Goal: Task Accomplishment & Management: Complete application form

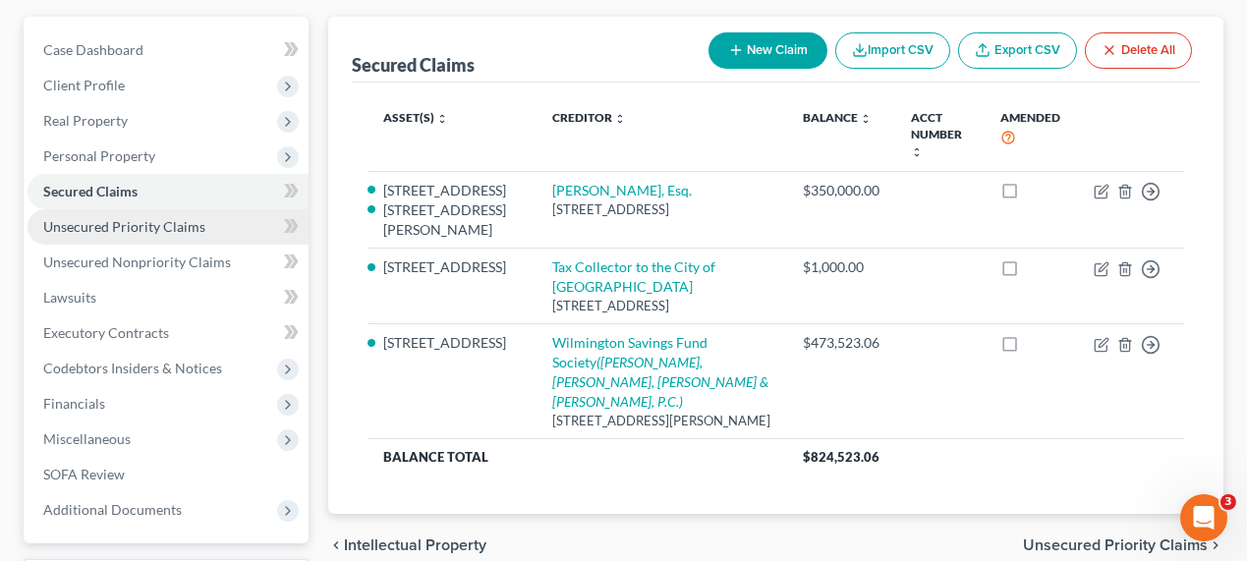
scroll to position [179, 0]
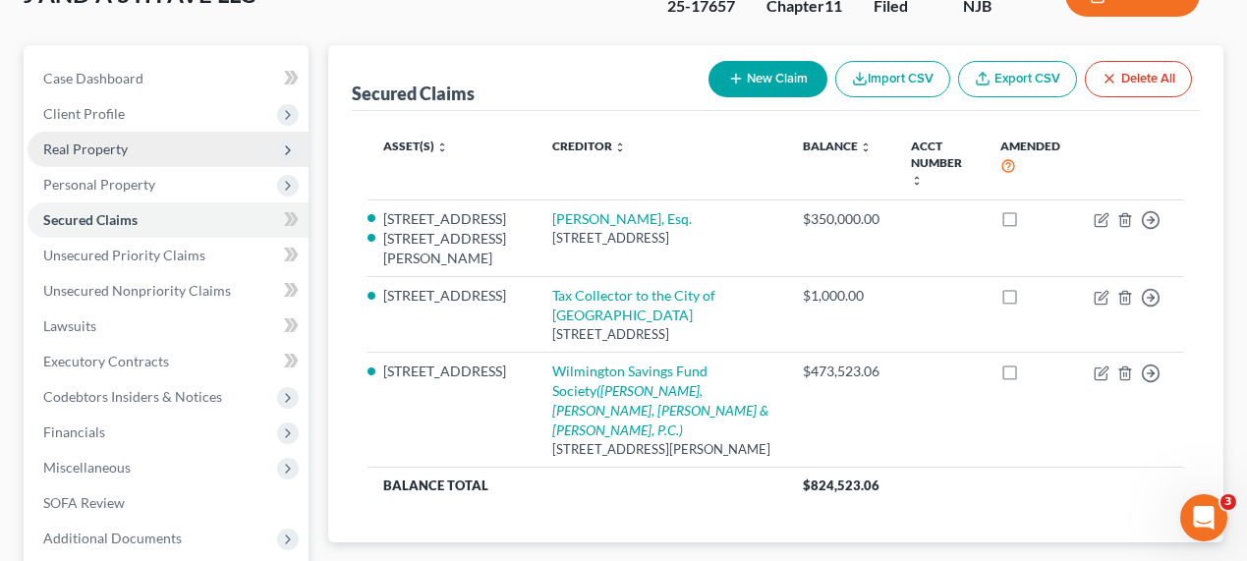
click at [169, 150] on span "Real Property" at bounding box center [168, 149] width 281 height 35
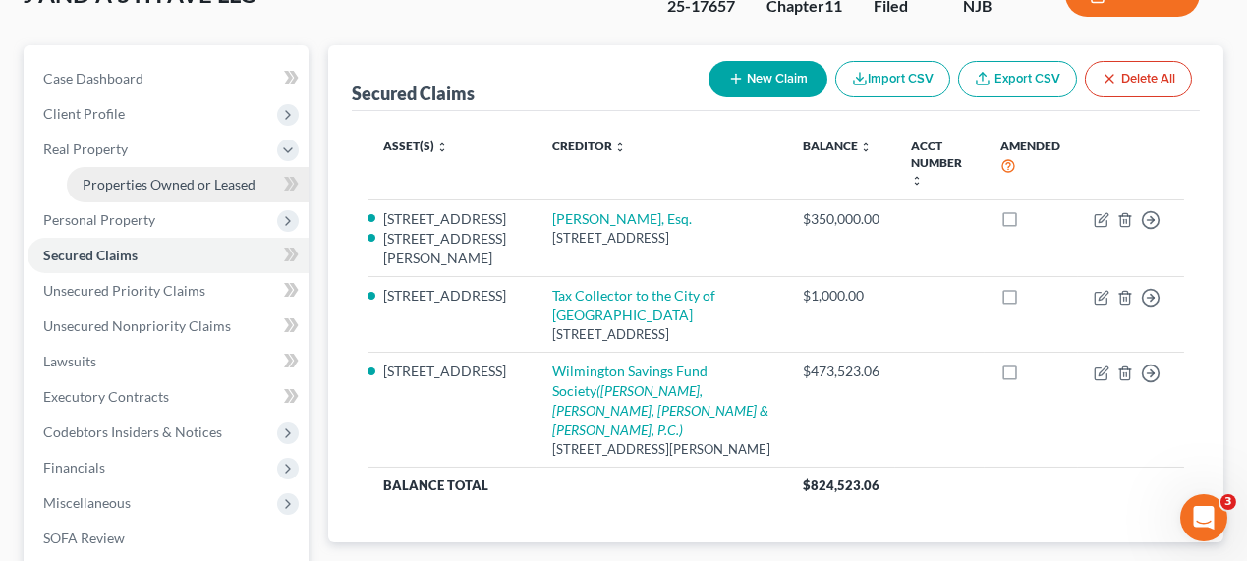
click at [167, 189] on span "Properties Owned or Leased" at bounding box center [169, 184] width 173 height 17
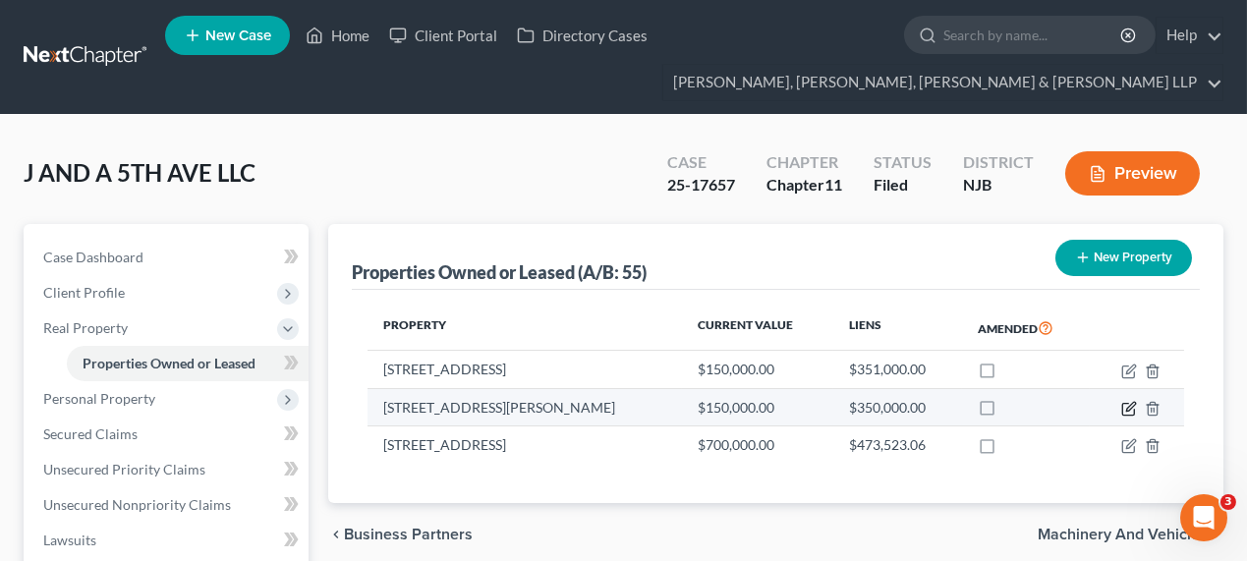
click at [1134, 408] on icon "button" at bounding box center [1128, 410] width 12 height 12
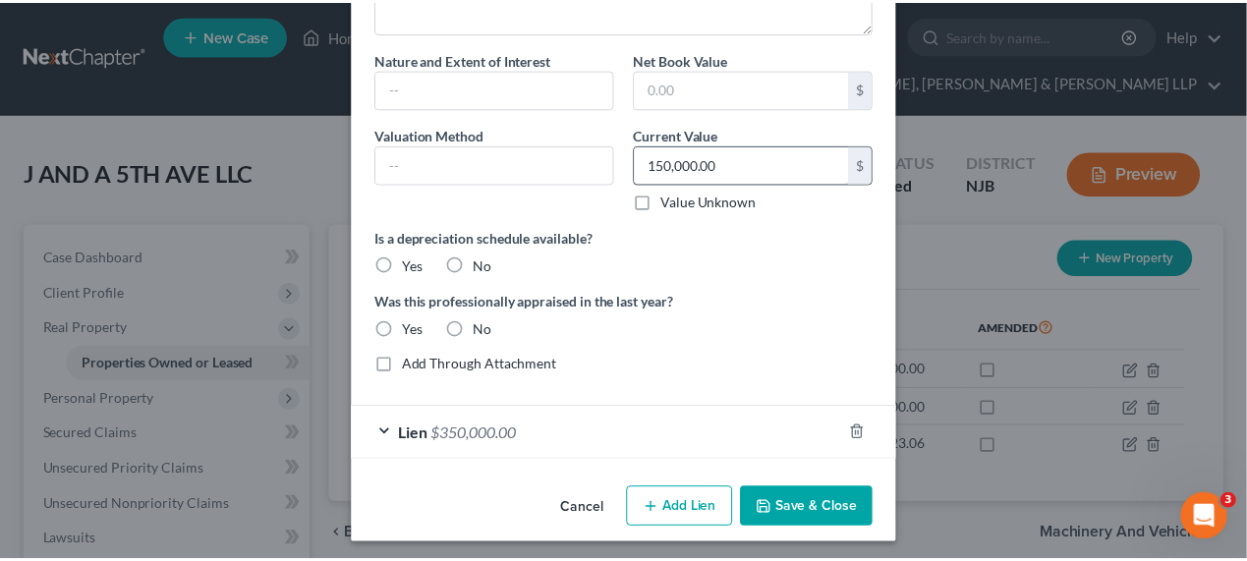
scroll to position [154, 0]
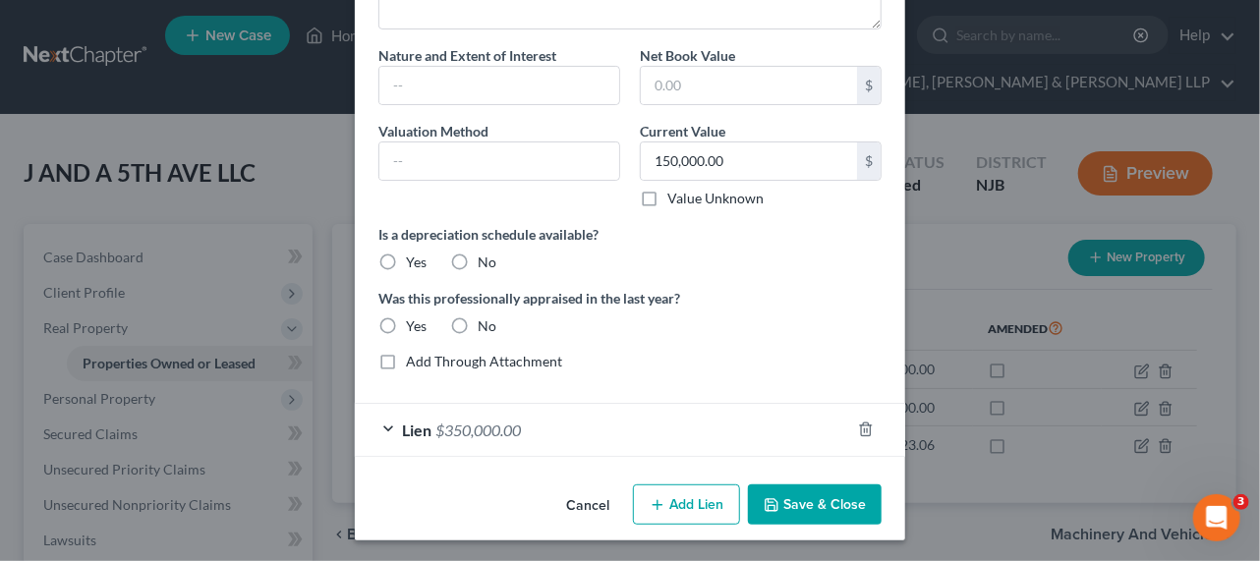
click at [937, 250] on div "Edit Property × Description 178 Fulton Place Paterson NJ 07501 Nature and Exten…" at bounding box center [630, 280] width 1260 height 561
click at [585, 504] on button "Cancel" at bounding box center [587, 505] width 75 height 39
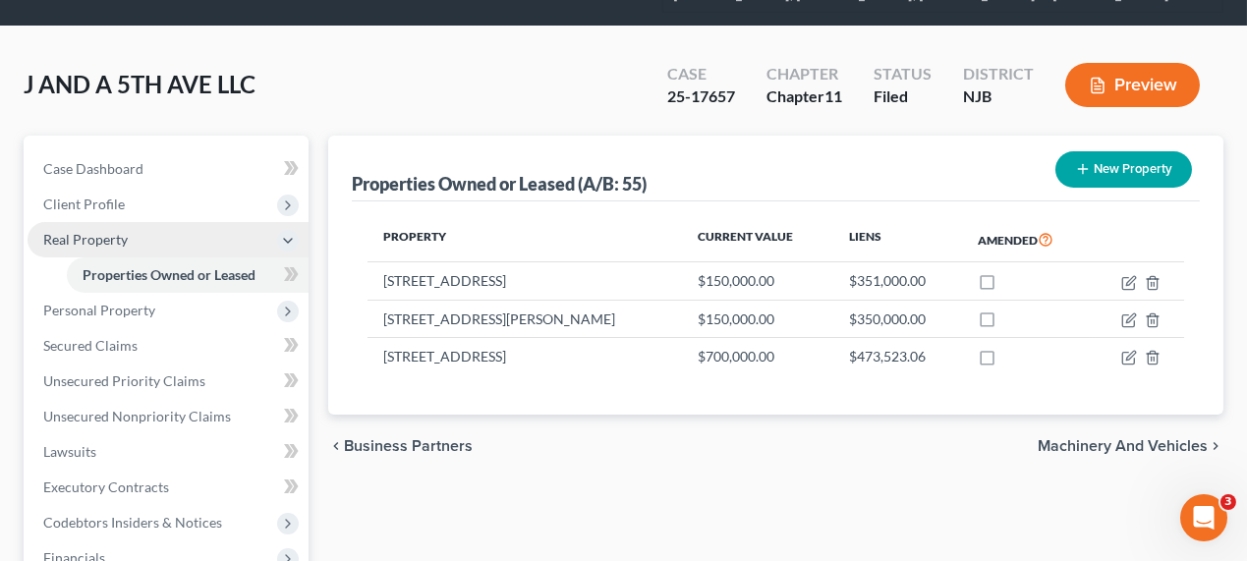
scroll to position [179, 0]
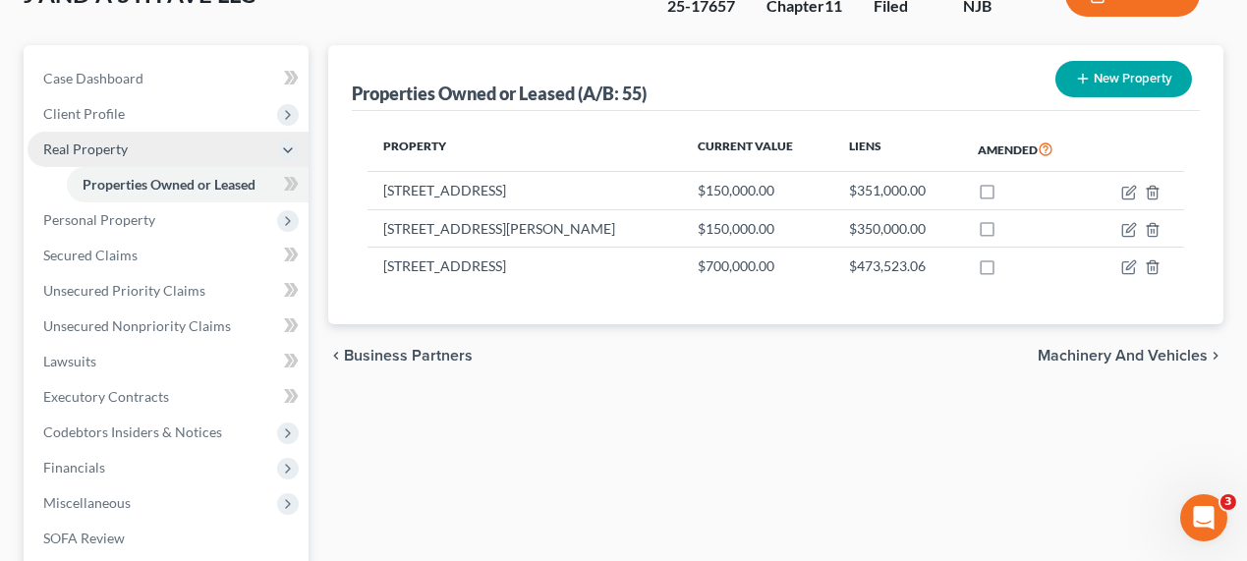
click at [88, 132] on span "Real Property" at bounding box center [168, 149] width 281 height 35
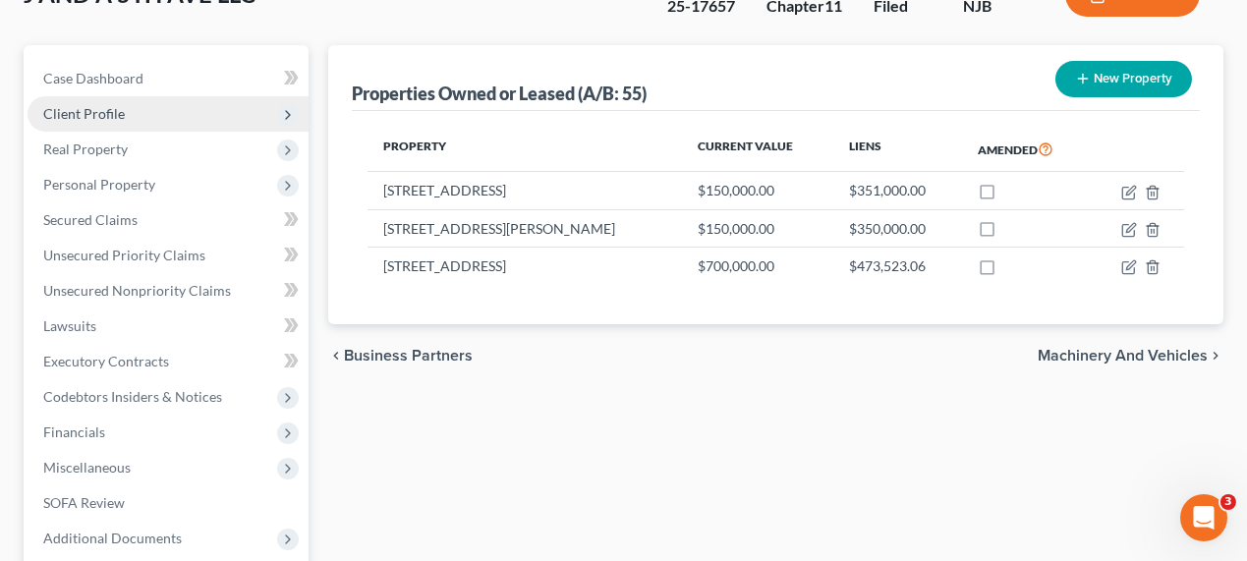
click at [104, 110] on span "Client Profile" at bounding box center [84, 113] width 82 height 17
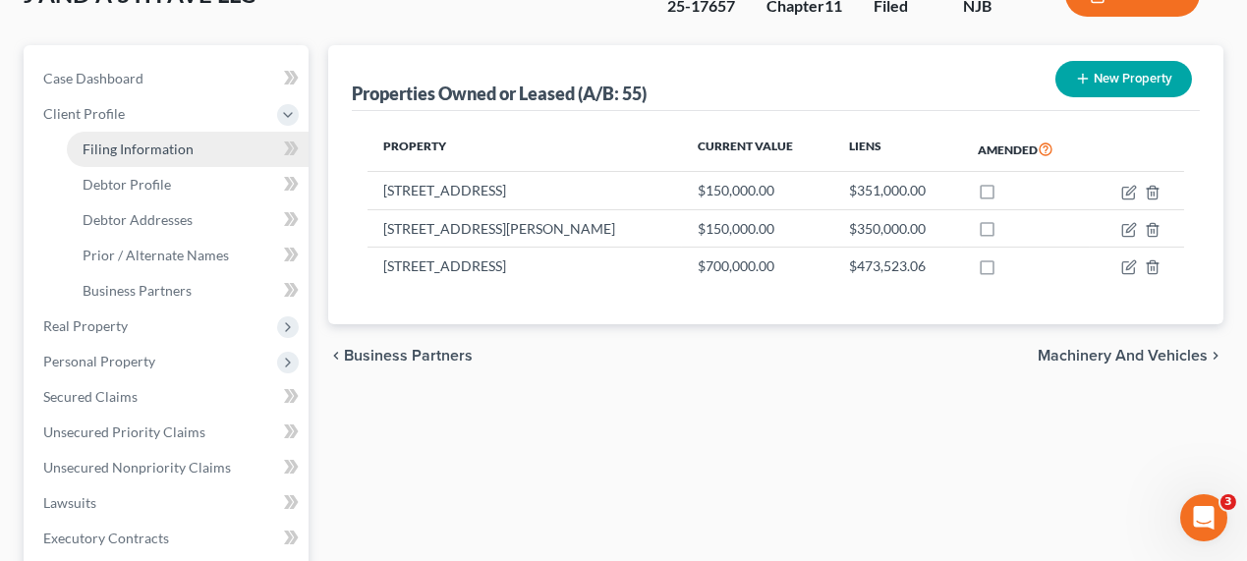
click at [187, 141] on span "Filing Information" at bounding box center [138, 149] width 111 height 17
select select "3"
select select "1"
select select "0"
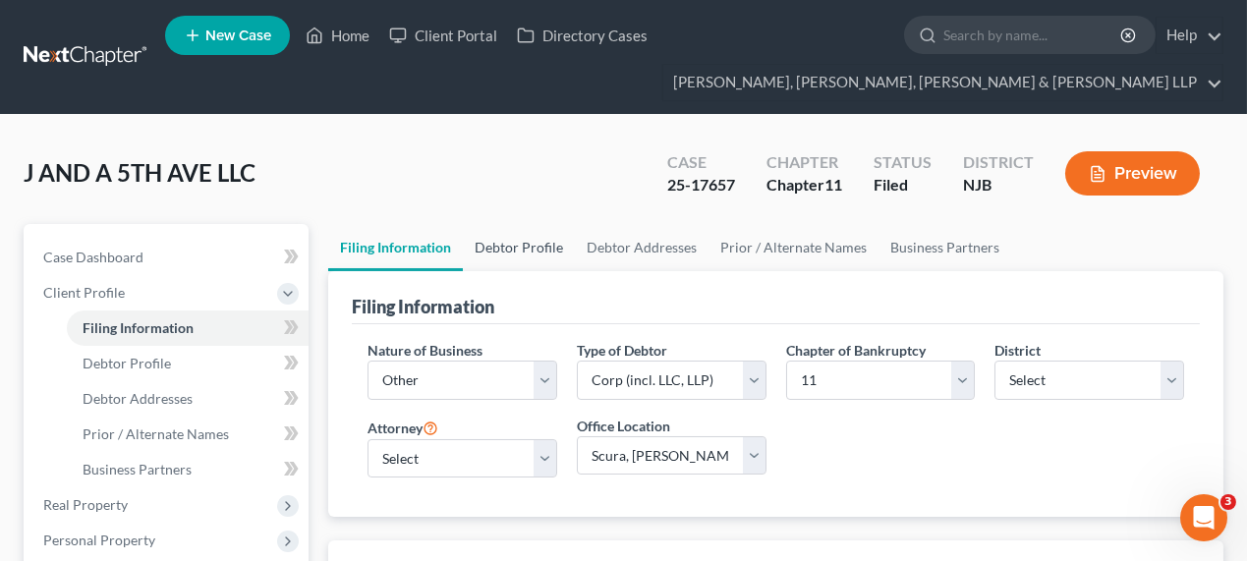
click at [508, 252] on link "Debtor Profile" at bounding box center [519, 247] width 112 height 47
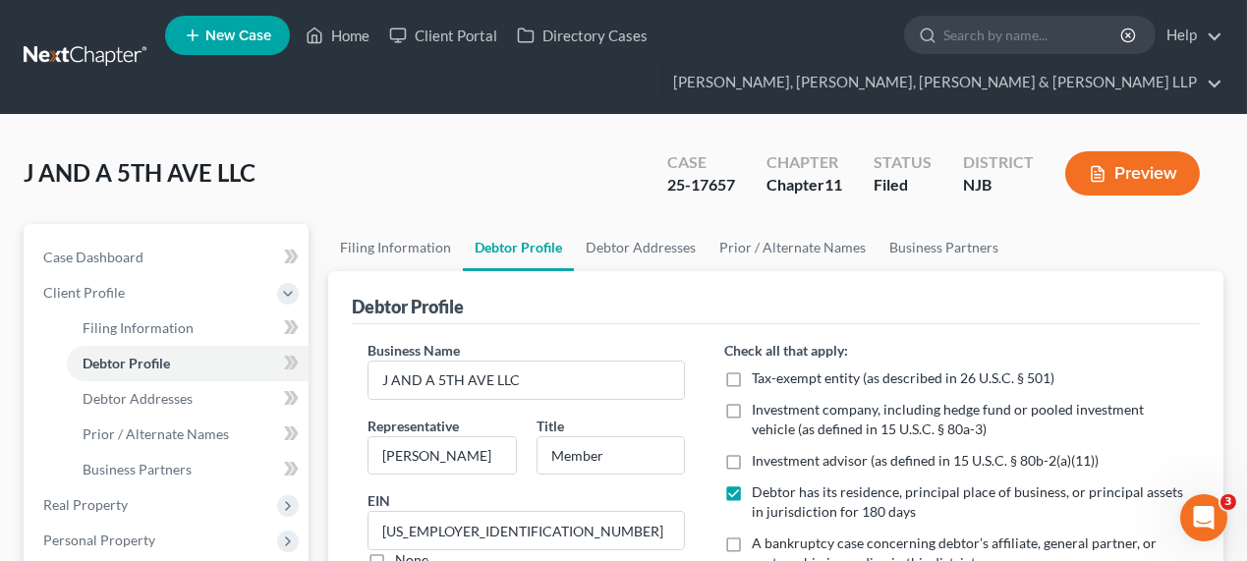
radio input "true"
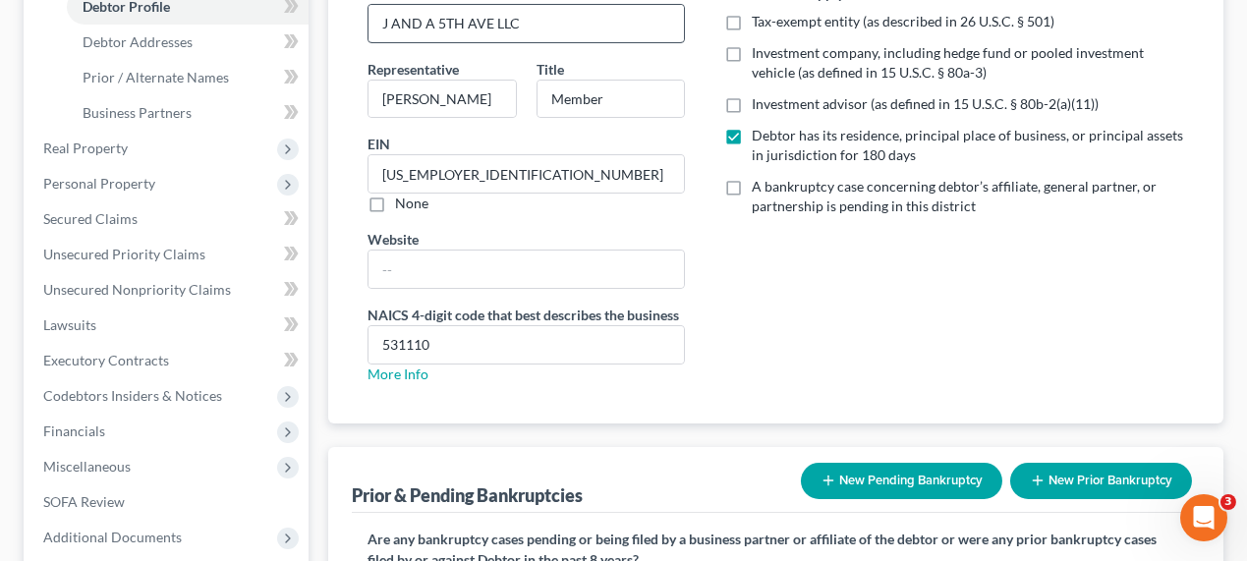
scroll to position [655, 0]
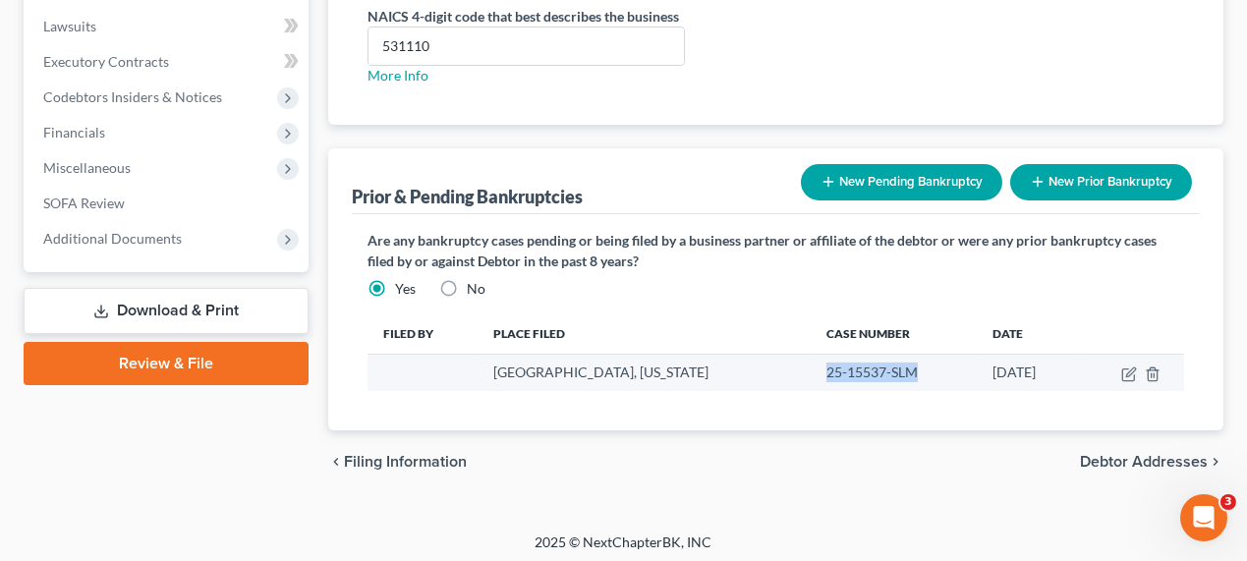
drag, startPoint x: 836, startPoint y: 359, endPoint x: 740, endPoint y: 364, distance: 96.4
click at [811, 364] on td "25-15537-SLM" at bounding box center [894, 372] width 166 height 37
copy td "25-15537-SLM"
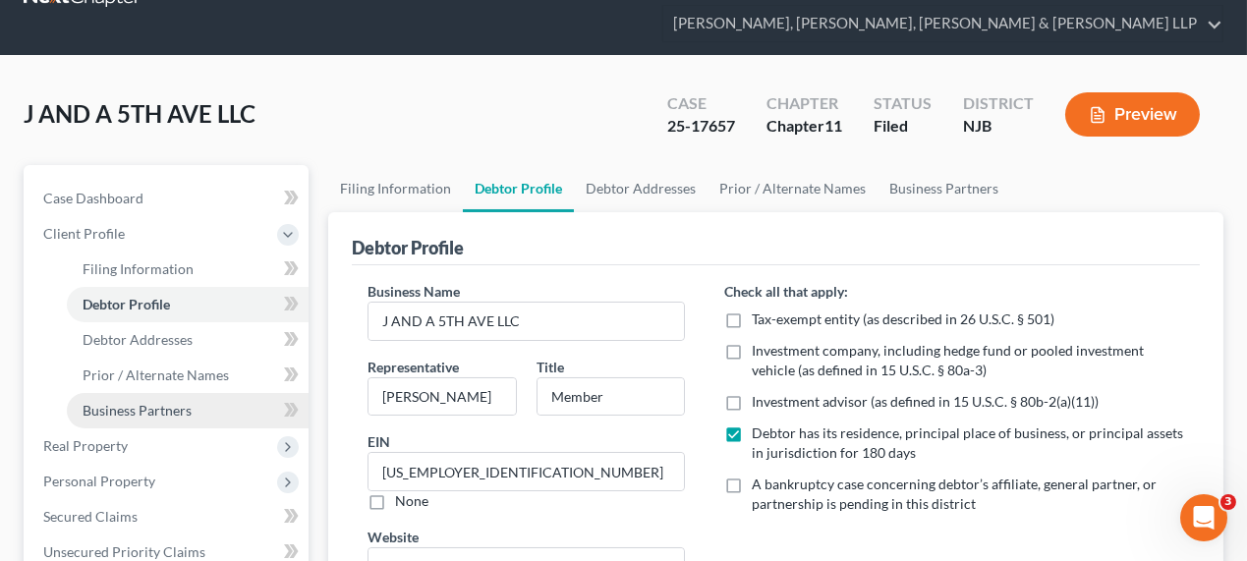
scroll to position [88, 0]
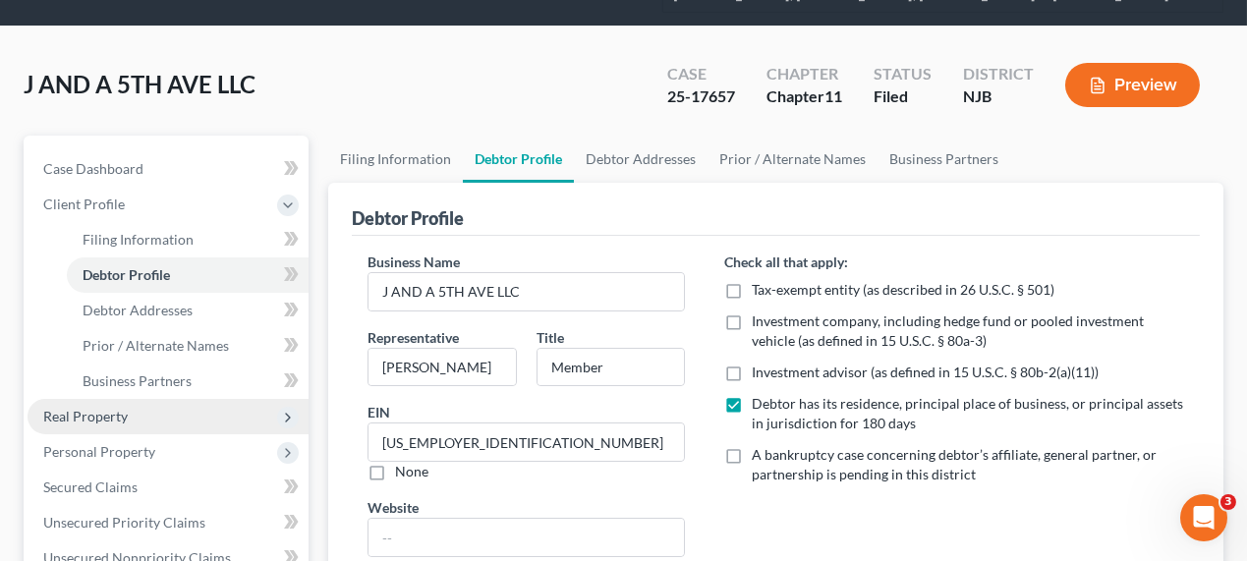
click at [122, 418] on span "Real Property" at bounding box center [85, 416] width 85 height 17
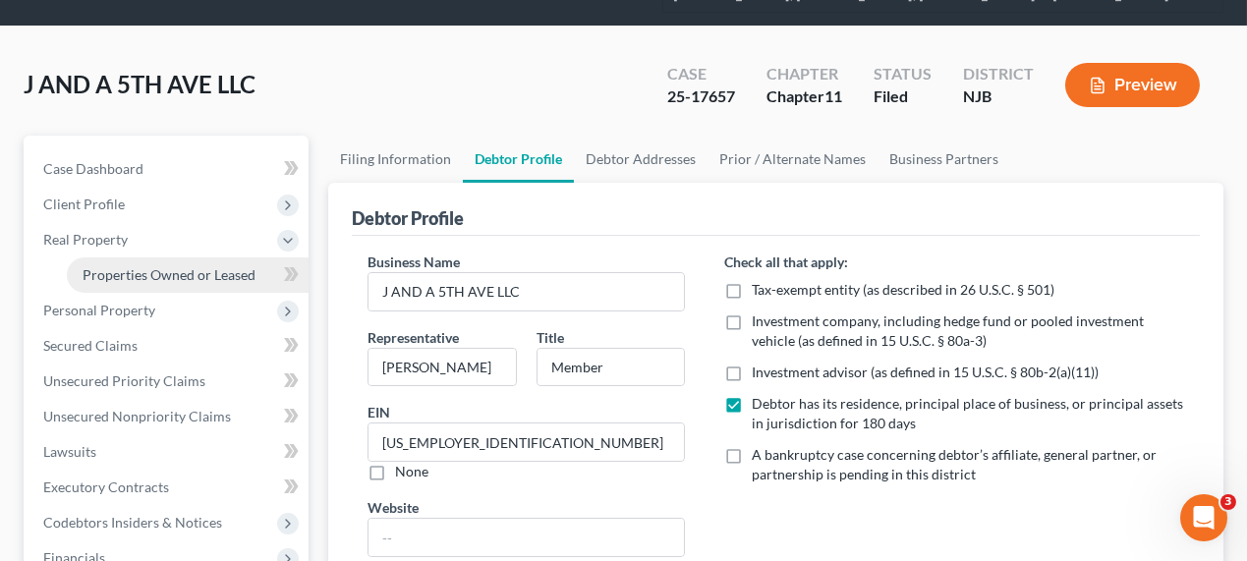
click at [155, 272] on span "Properties Owned or Leased" at bounding box center [169, 274] width 173 height 17
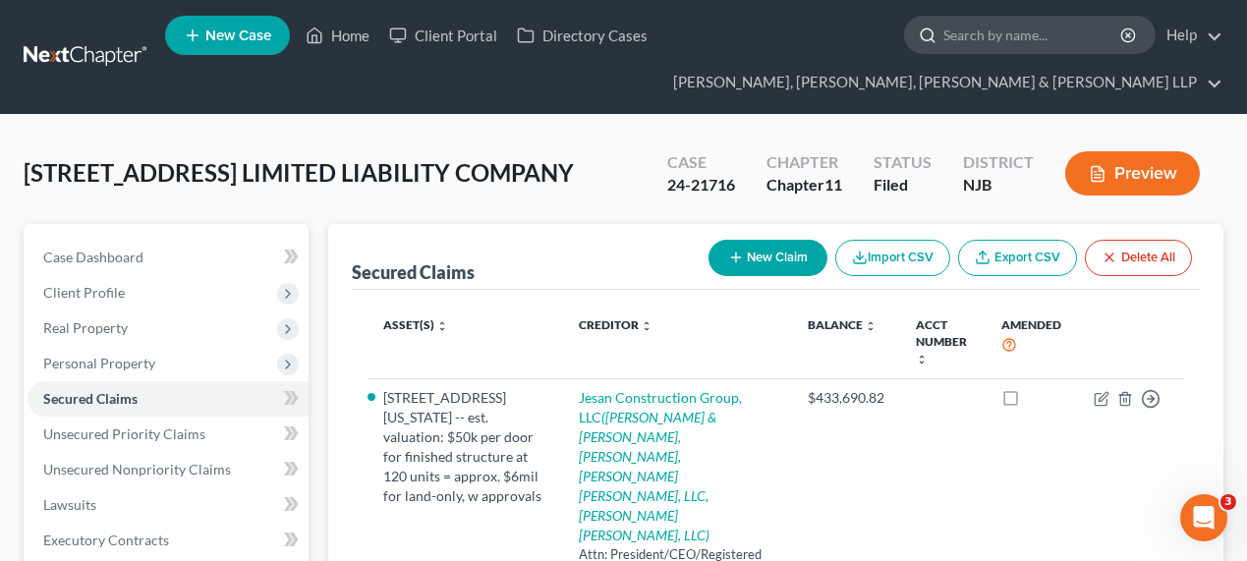
click at [910, 38] on div at bounding box center [924, 35] width 38 height 36
click at [971, 35] on input "search" at bounding box center [1033, 35] width 180 height 36
type input "yara test"
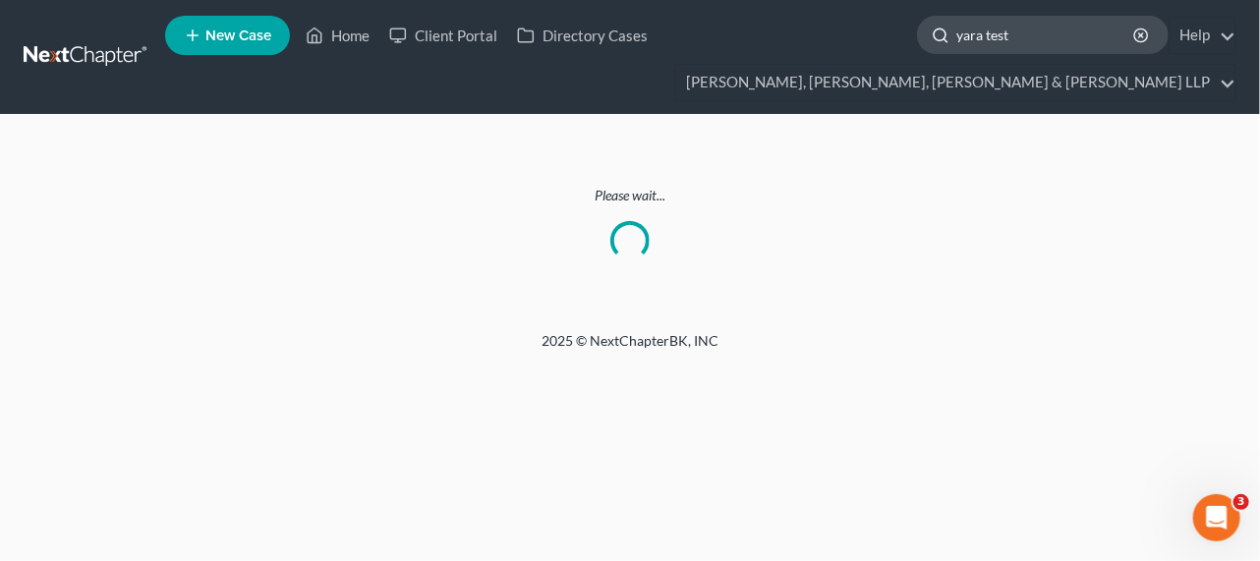
drag, startPoint x: 981, startPoint y: 35, endPoint x: 1084, endPoint y: 37, distance: 103.2
click at [1084, 37] on input "yara test" at bounding box center [1046, 35] width 180 height 36
type input "yara"
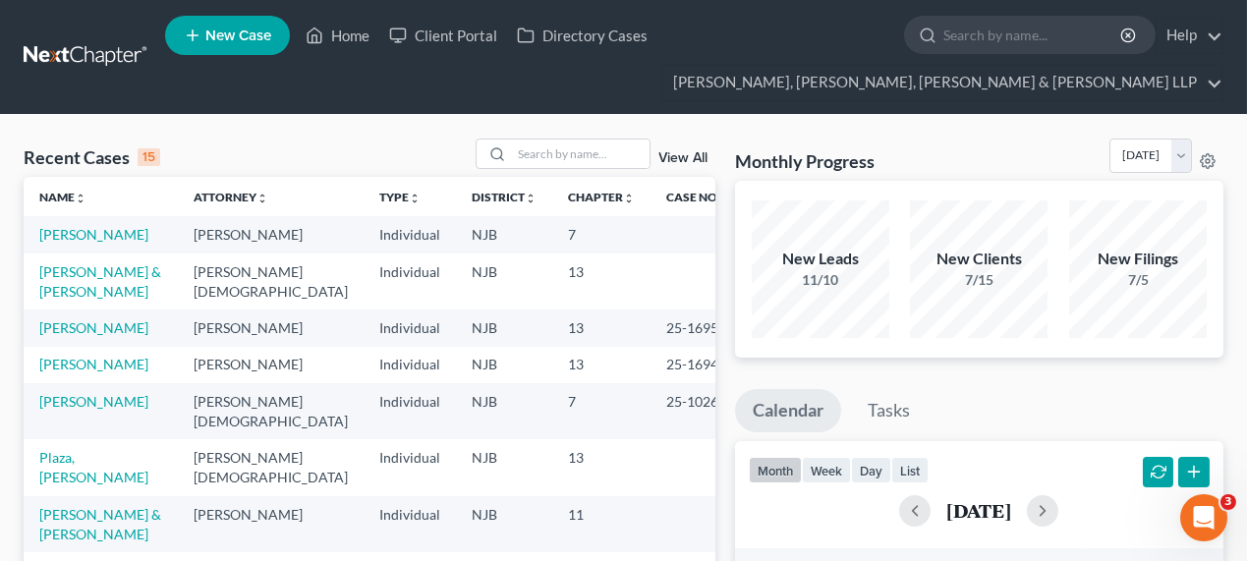
click at [942, 53] on form at bounding box center [1030, 35] width 252 height 39
click at [969, 29] on input "search" at bounding box center [1033, 35] width 180 height 36
type input "yara"
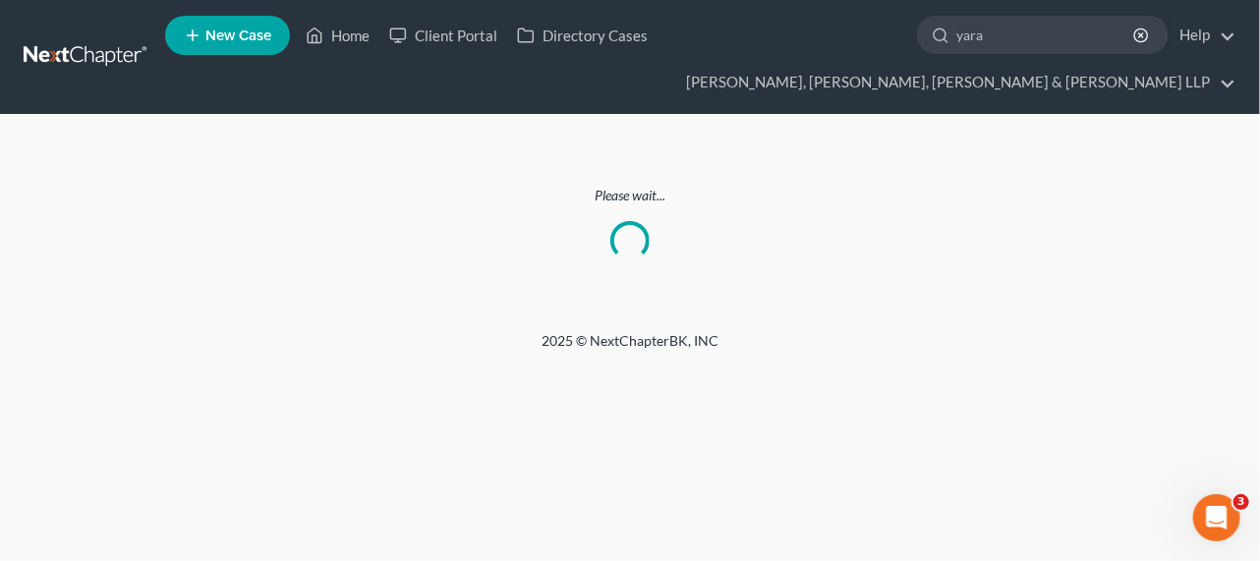
click at [73, 58] on link at bounding box center [87, 56] width 126 height 35
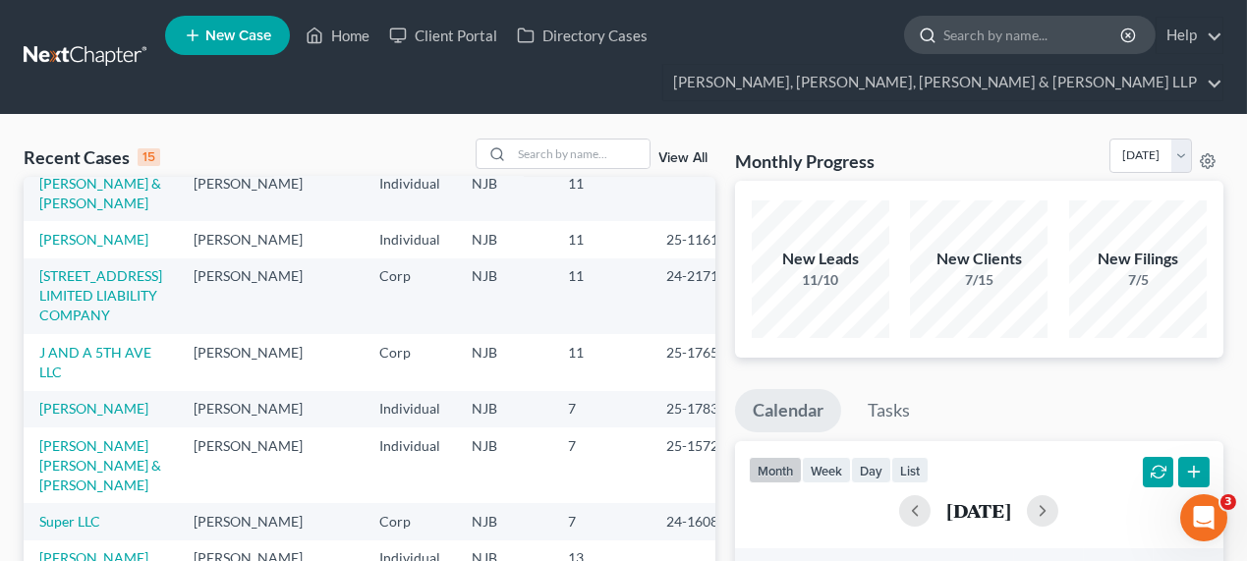
click at [963, 40] on input "search" at bounding box center [1033, 35] width 180 height 36
type input "yara"
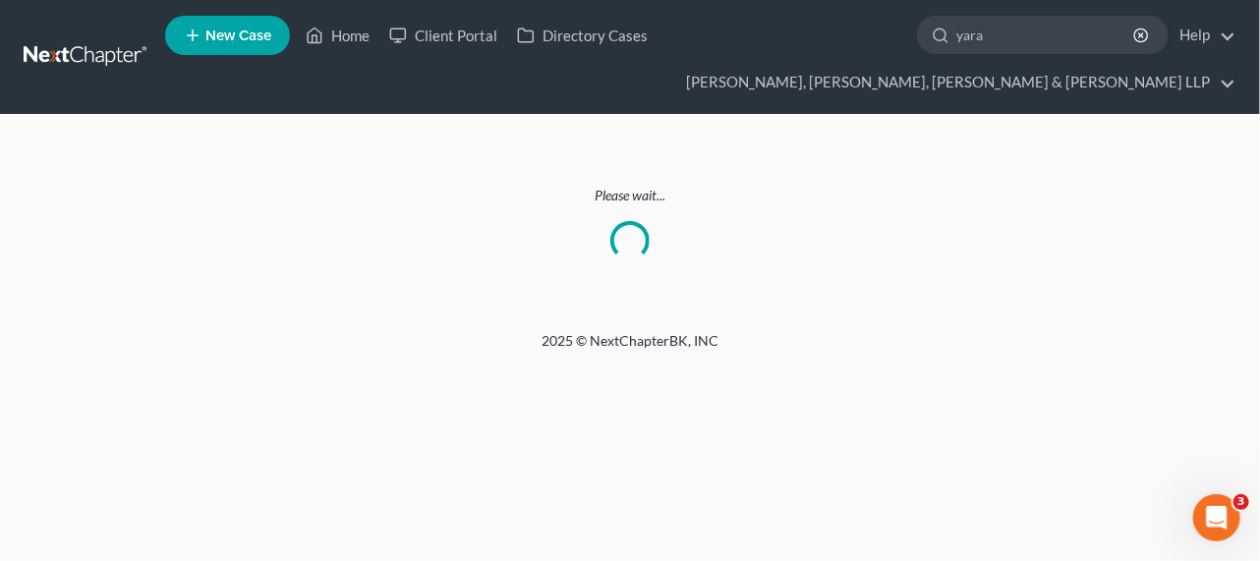
click at [124, 52] on link at bounding box center [87, 56] width 126 height 35
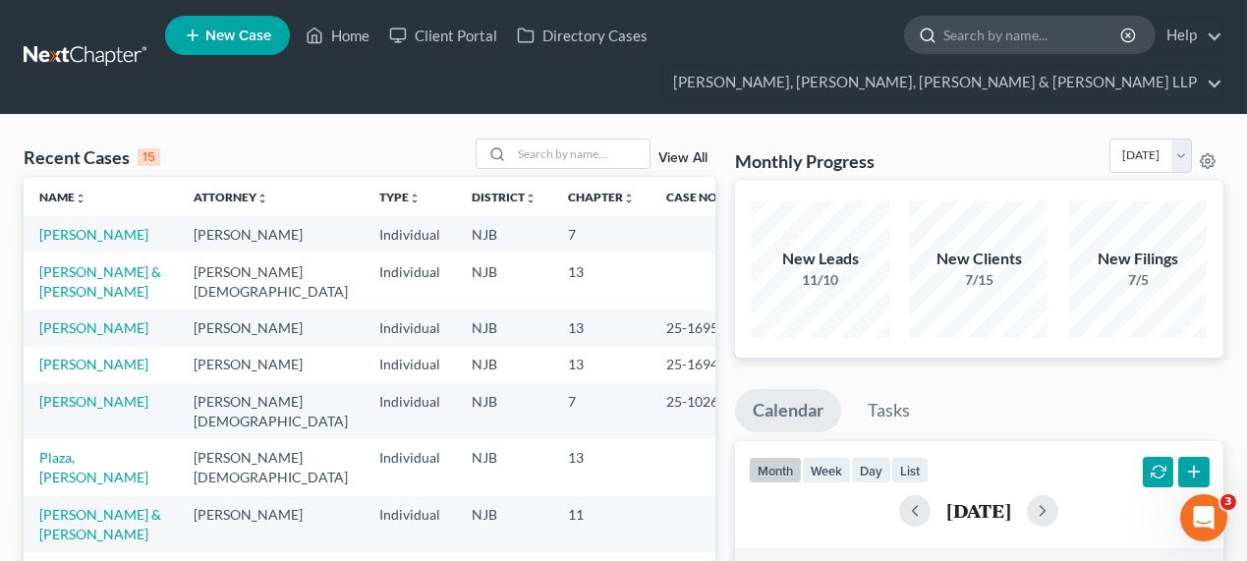
click at [1012, 34] on input "search" at bounding box center [1033, 35] width 180 height 36
type input "yara"
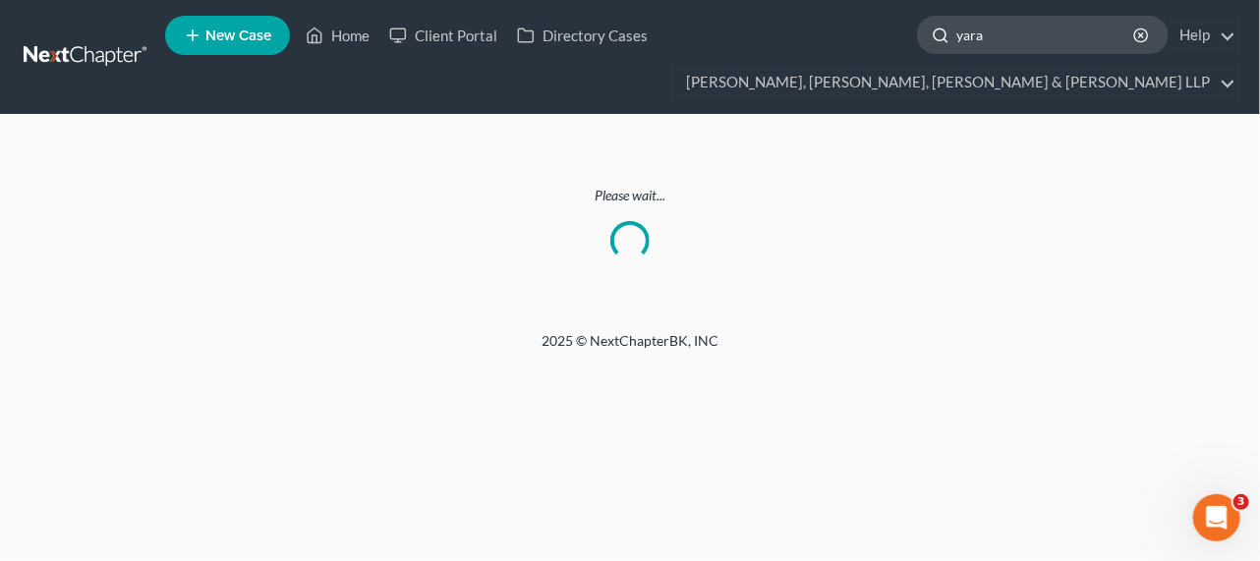
click at [1049, 35] on input "yara" at bounding box center [1046, 35] width 180 height 36
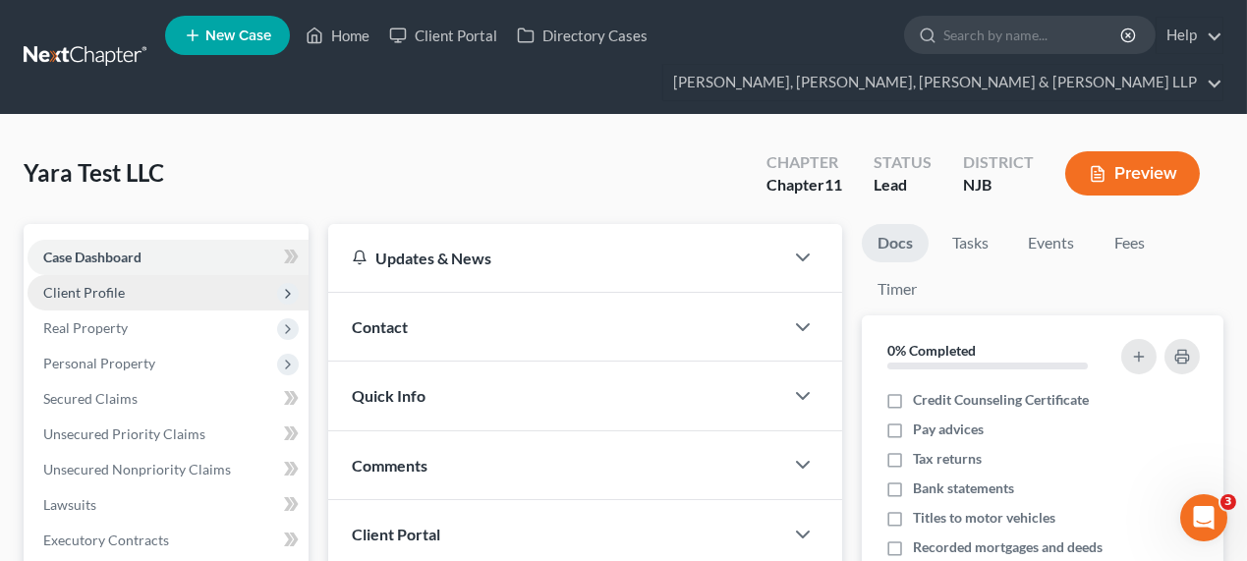
click at [185, 288] on span "Client Profile" at bounding box center [168, 292] width 281 height 35
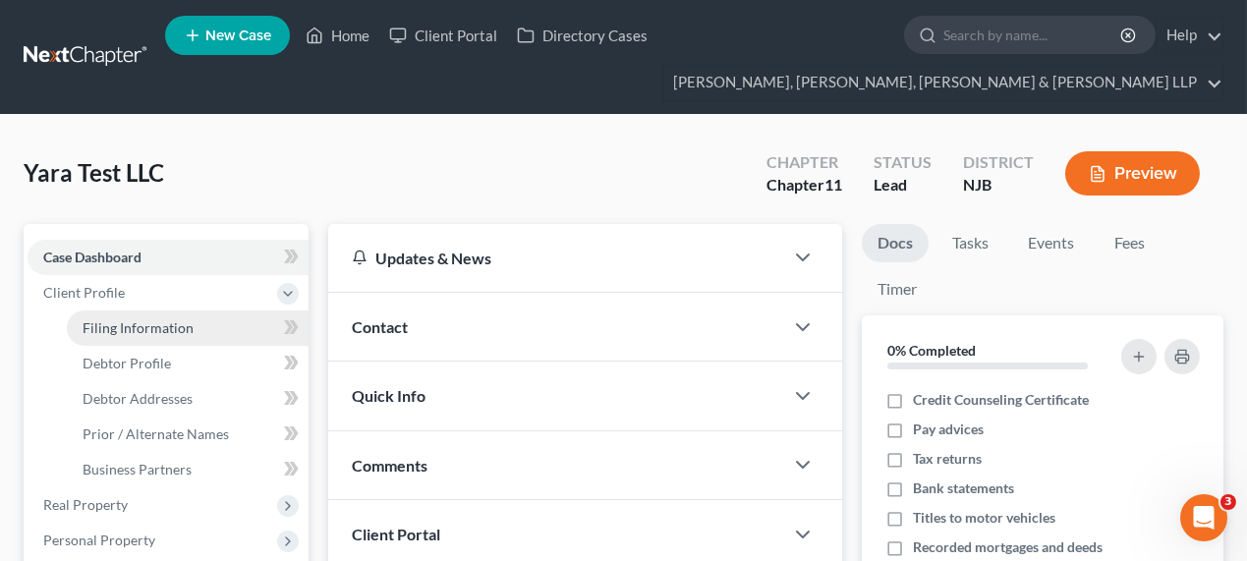
click at [187, 319] on span "Filing Information" at bounding box center [138, 327] width 111 height 17
select select "1"
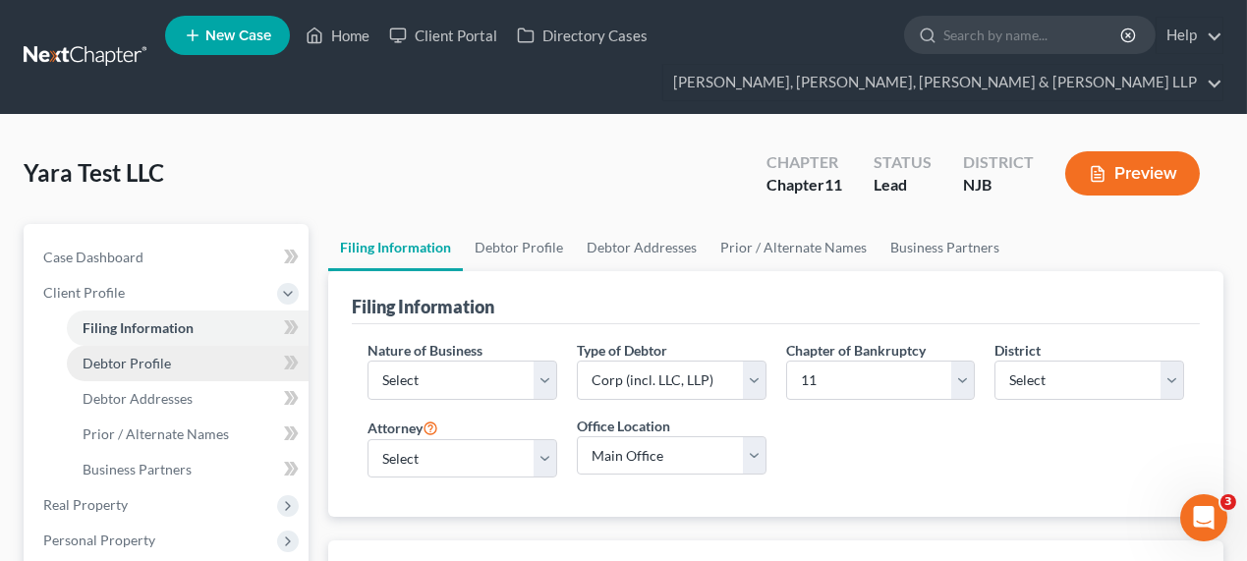
click at [204, 359] on link "Debtor Profile" at bounding box center [188, 363] width 242 height 35
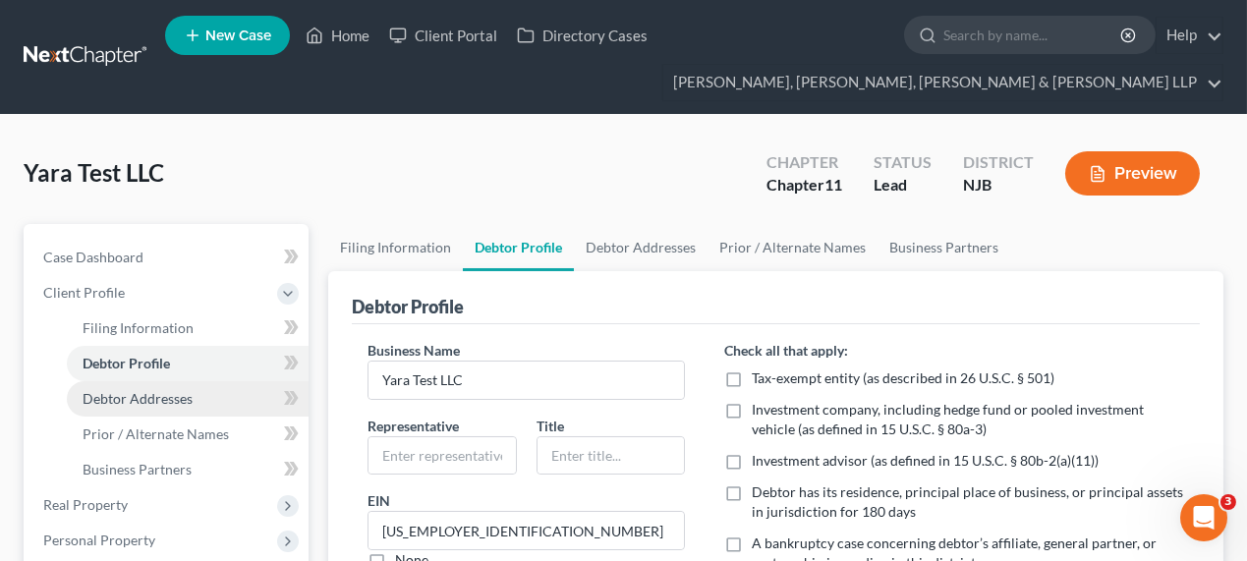
click at [175, 391] on span "Debtor Addresses" at bounding box center [138, 398] width 110 height 17
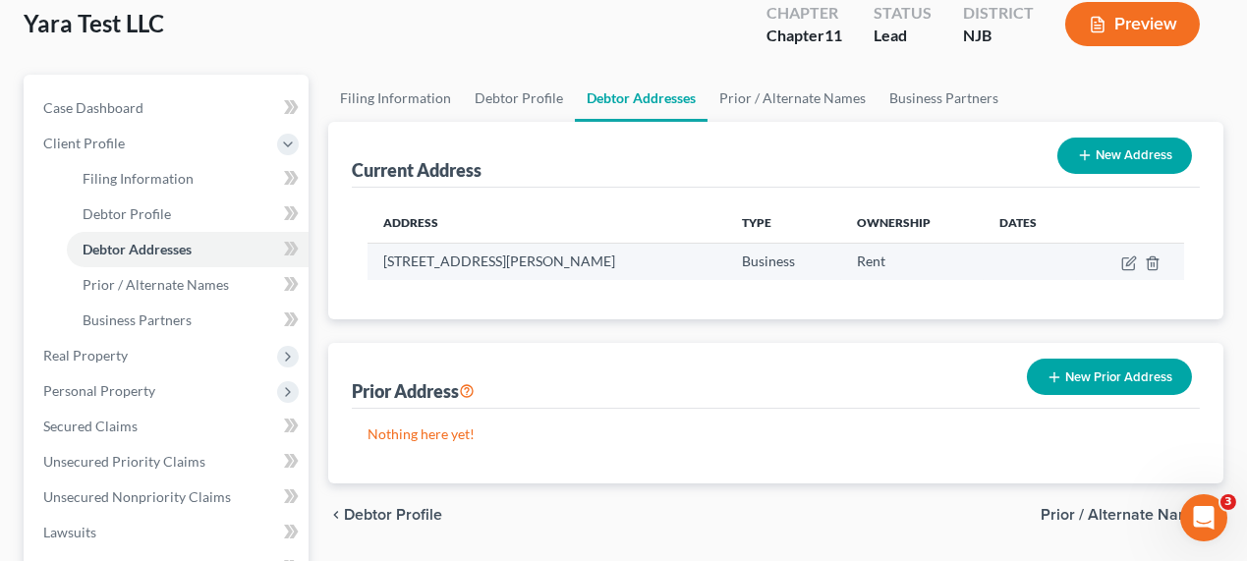
scroll to position [179, 0]
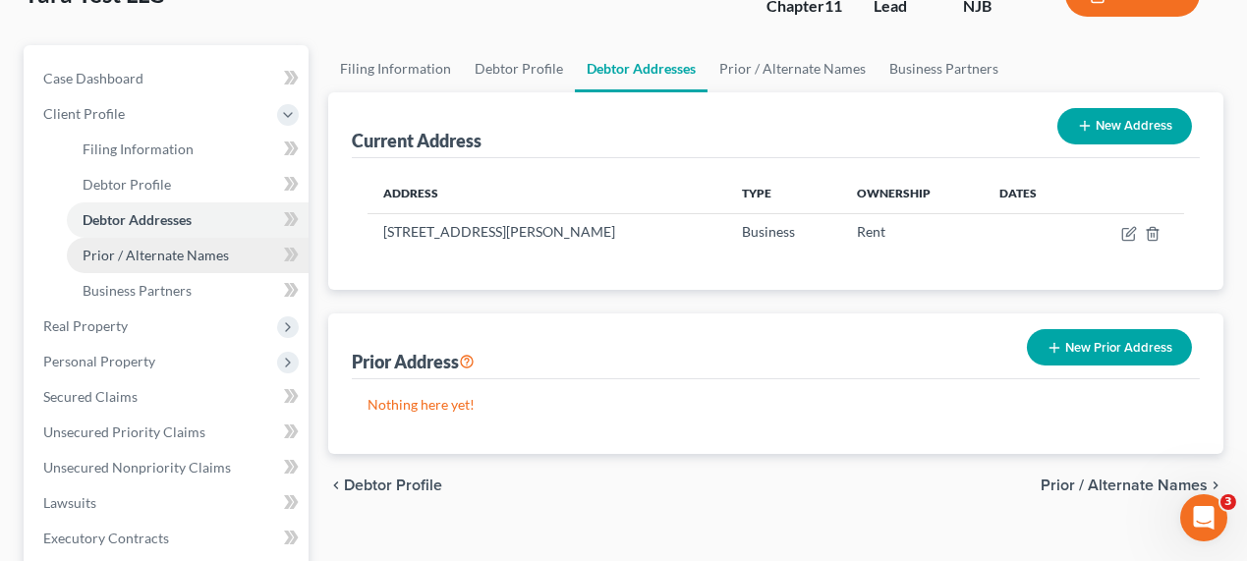
click at [198, 265] on link "Prior / Alternate Names" at bounding box center [188, 255] width 242 height 35
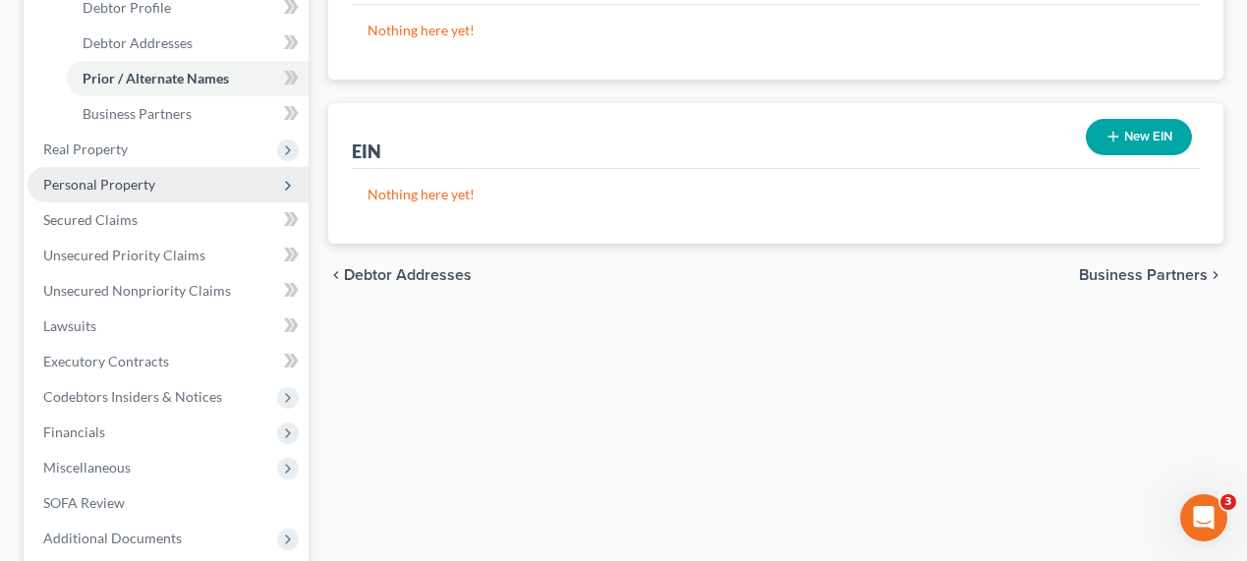
scroll to position [357, 0]
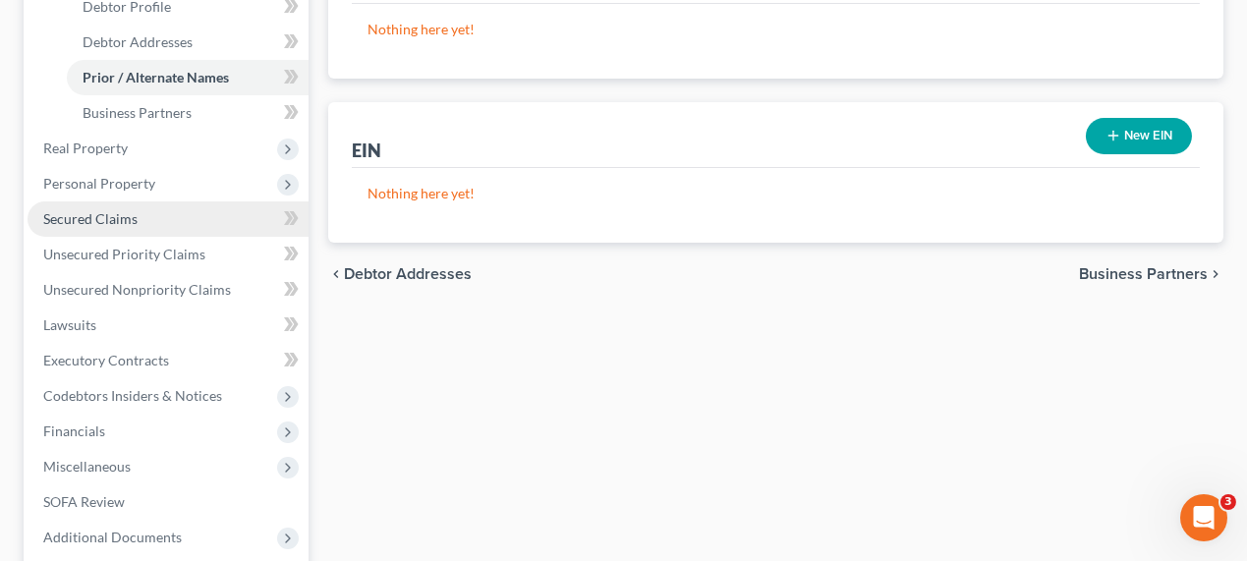
click at [138, 210] on link "Secured Claims" at bounding box center [168, 218] width 281 height 35
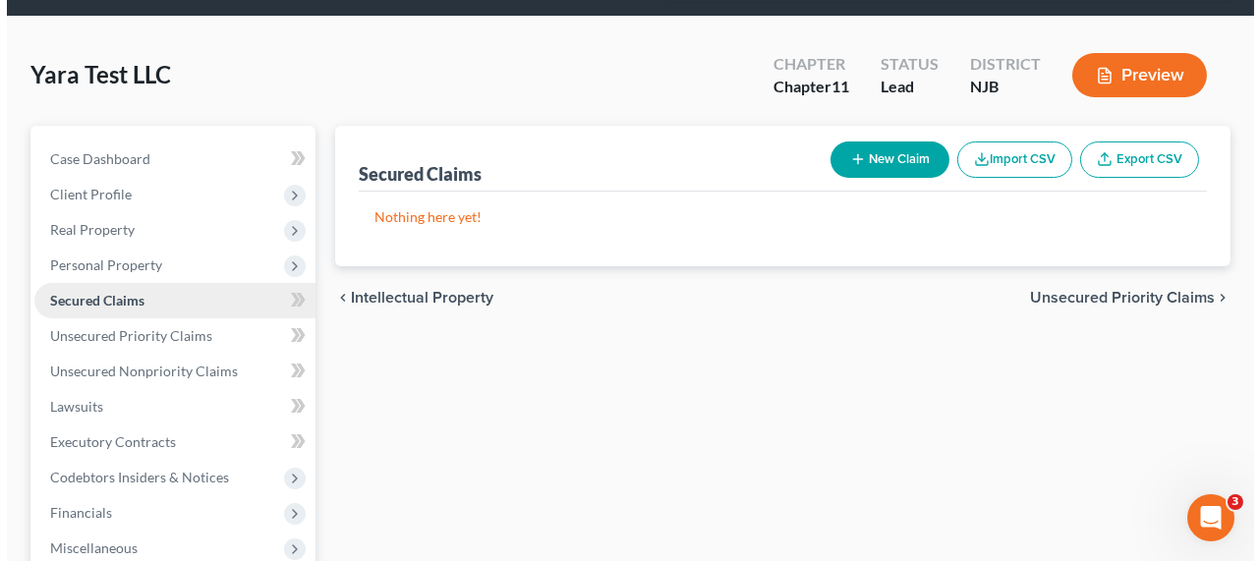
scroll to position [179, 0]
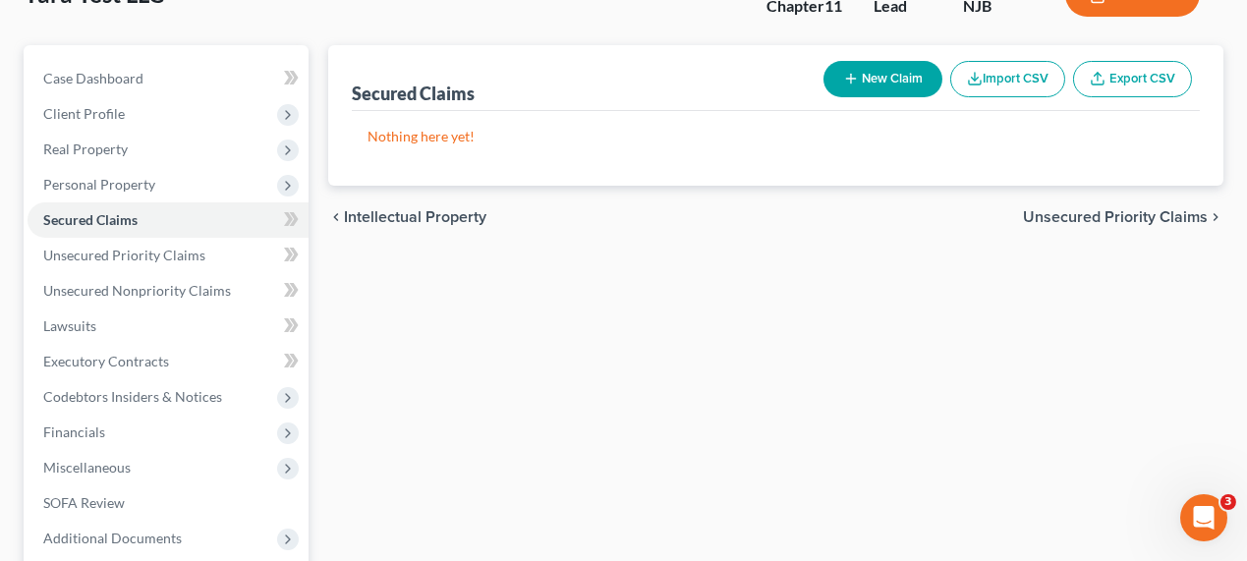
click at [843, 83] on icon "button" at bounding box center [851, 79] width 16 height 16
select select "0"
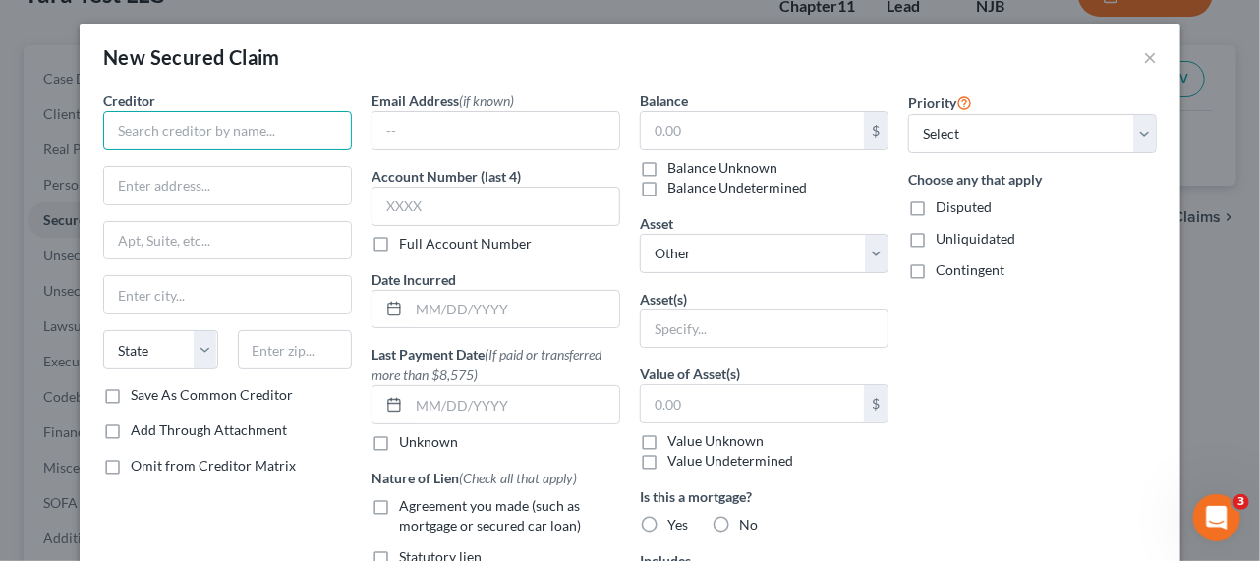
click at [236, 132] on input "text" at bounding box center [227, 130] width 249 height 39
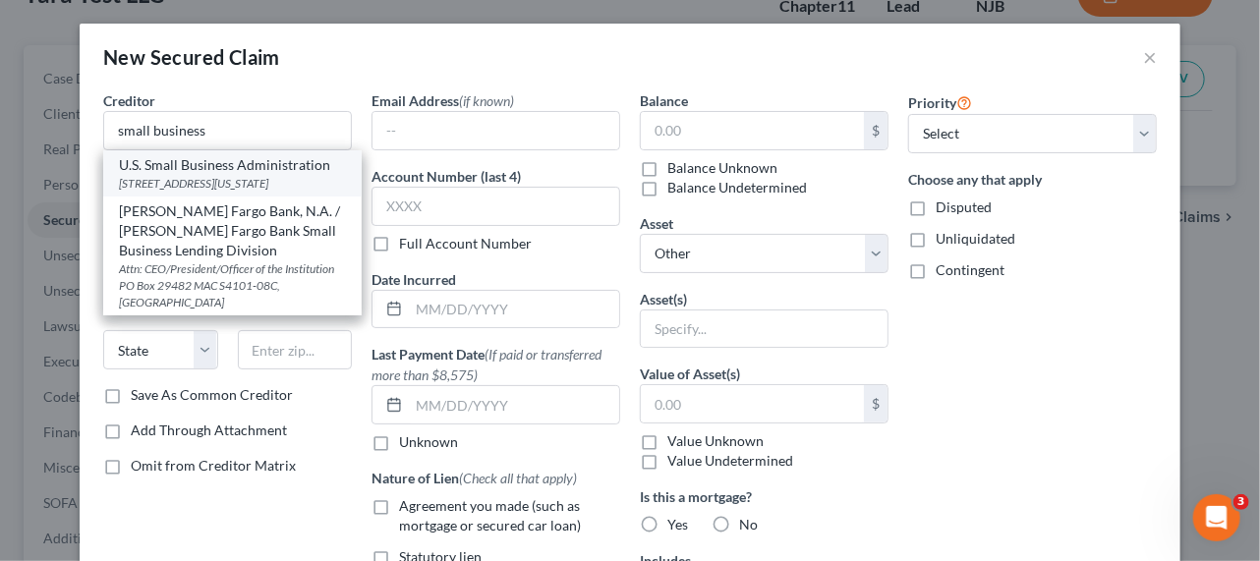
click at [204, 165] on div "U.S. Small Business Administration" at bounding box center [232, 165] width 227 height 20
type input "U.S. Small Business Administration"
type input "[STREET_ADDRESS]"
type input "[US_STATE]"
select select "8"
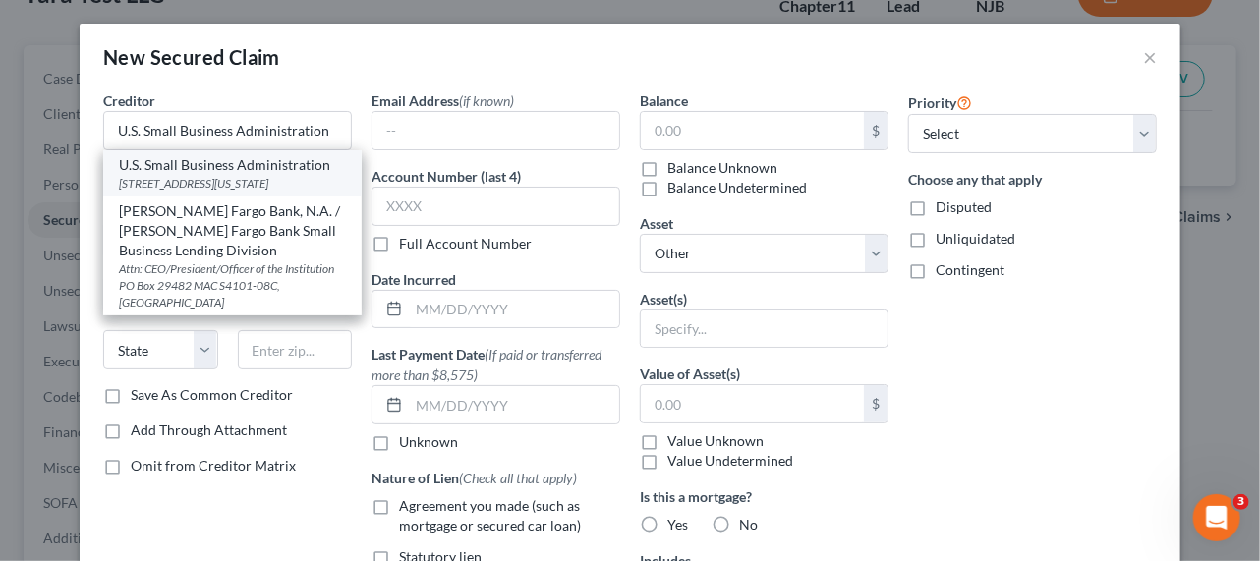
type input "20416"
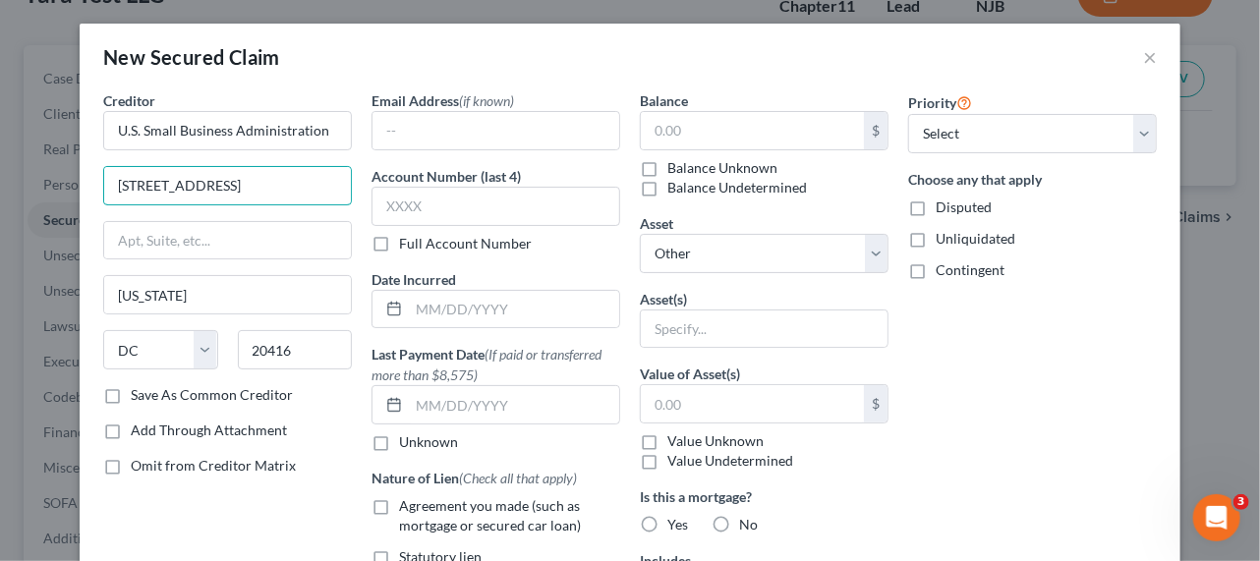
drag, startPoint x: 286, startPoint y: 191, endPoint x: 39, endPoint y: 184, distance: 246.7
click at [51, 183] on div "New Secured Claim × Creditor * U.S. Small Business Administration [STREET_ADDRE…" at bounding box center [630, 280] width 1260 height 561
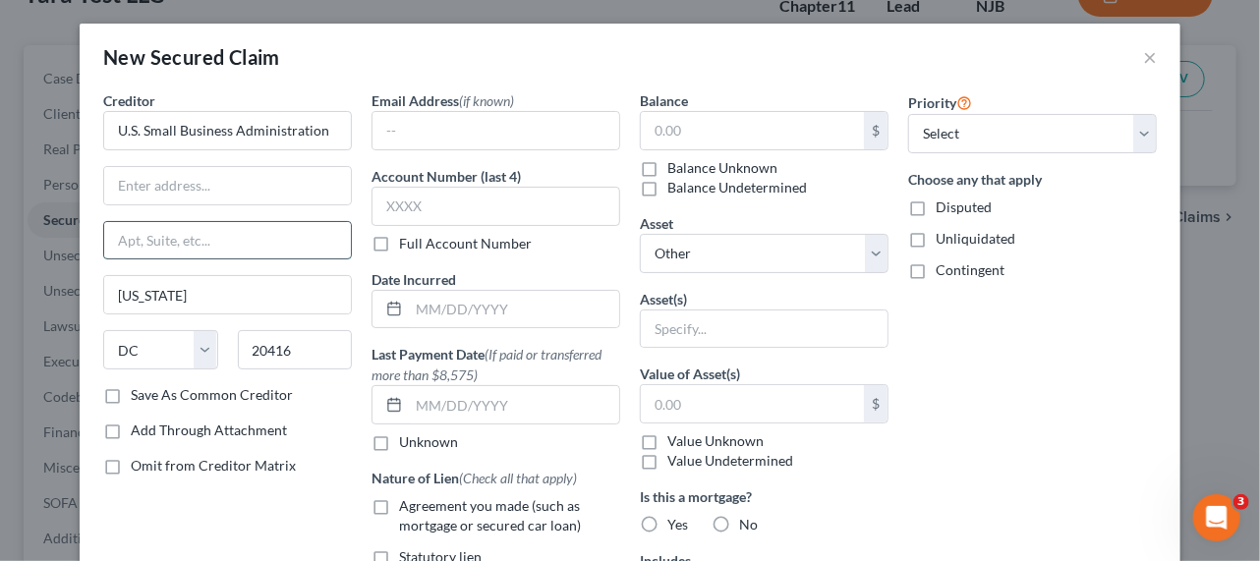
click at [187, 243] on input "text" at bounding box center [227, 240] width 247 height 37
paste input "[STREET_ADDRESS]"
type input "[STREET_ADDRESS]"
click at [178, 198] on input "text" at bounding box center [227, 185] width 247 height 37
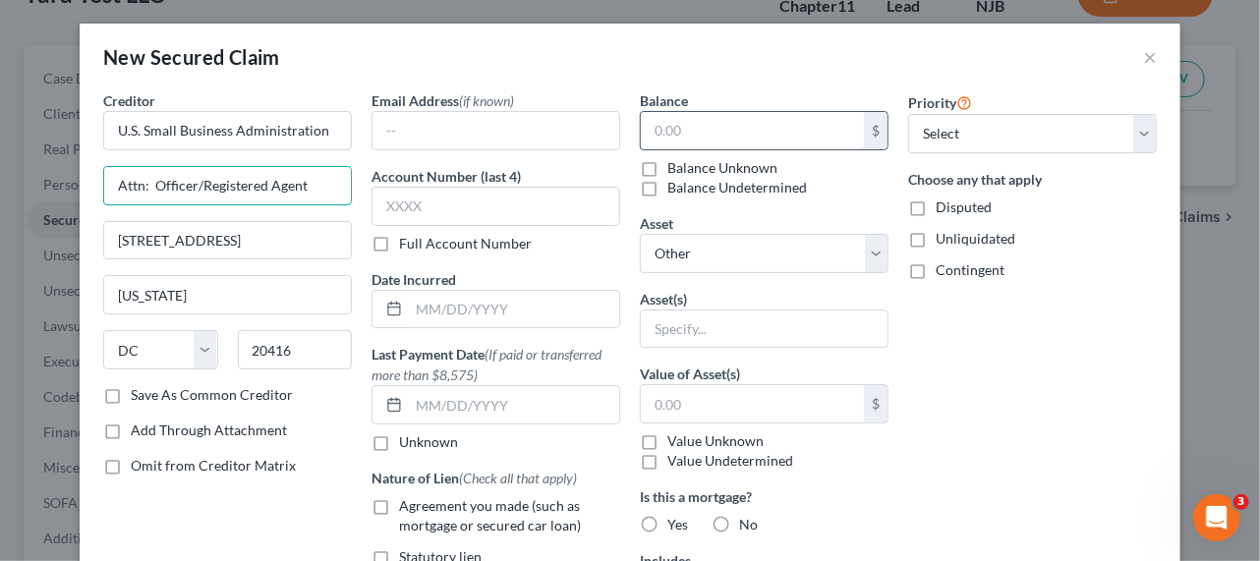
type input "Attn: Officer/Registered Agent"
click at [676, 122] on input "text" at bounding box center [752, 130] width 223 height 37
paste input "[STREET_ADDRESS]"
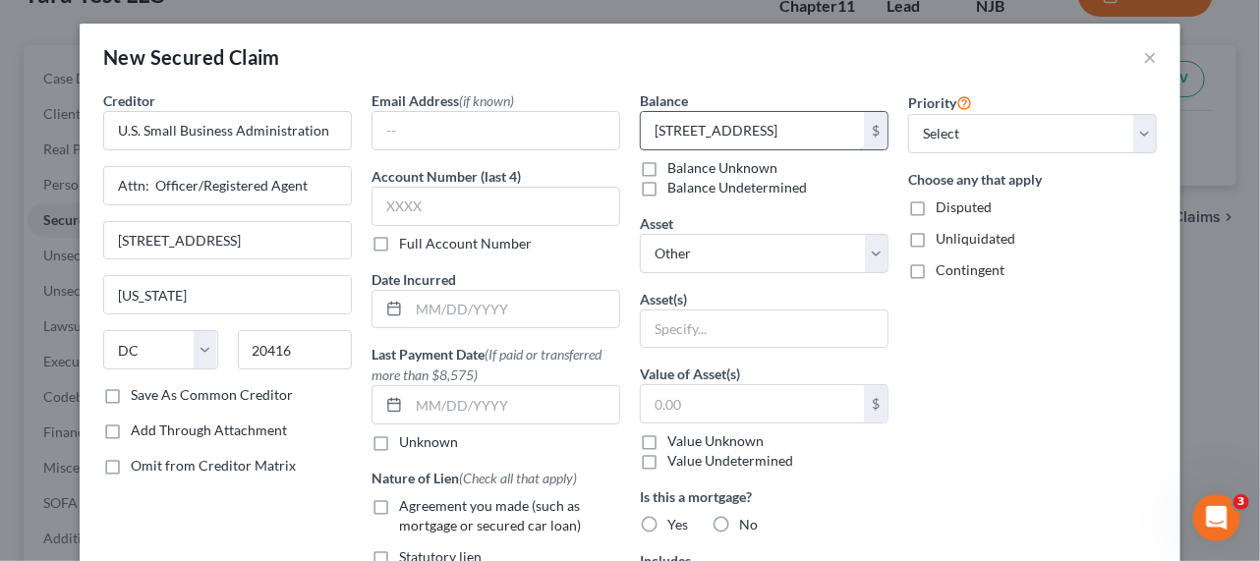
type input "4,093"
drag, startPoint x: 687, startPoint y: 139, endPoint x: 633, endPoint y: 131, distance: 54.6
click at [641, 130] on input "4,093" at bounding box center [752, 130] width 223 height 37
click at [742, 126] on input "text" at bounding box center [752, 130] width 223 height 37
paste input "369,668.00"
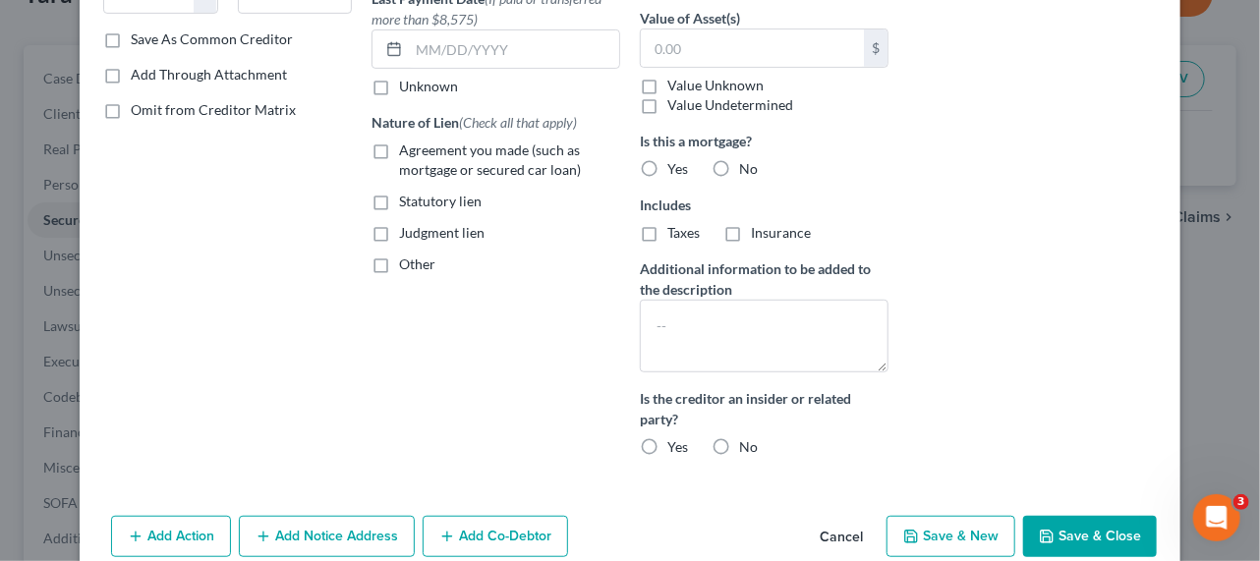
scroll to position [357, 0]
type input "369,668.00"
click at [285, 541] on button "Add Notice Address" at bounding box center [327, 535] width 176 height 41
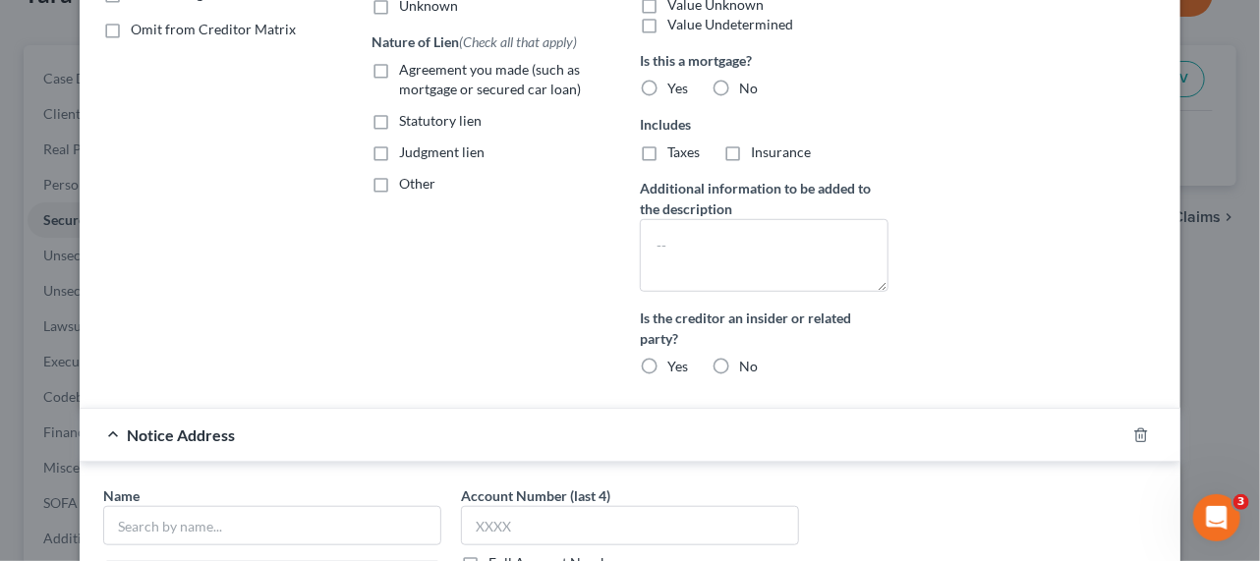
scroll to position [536, 0]
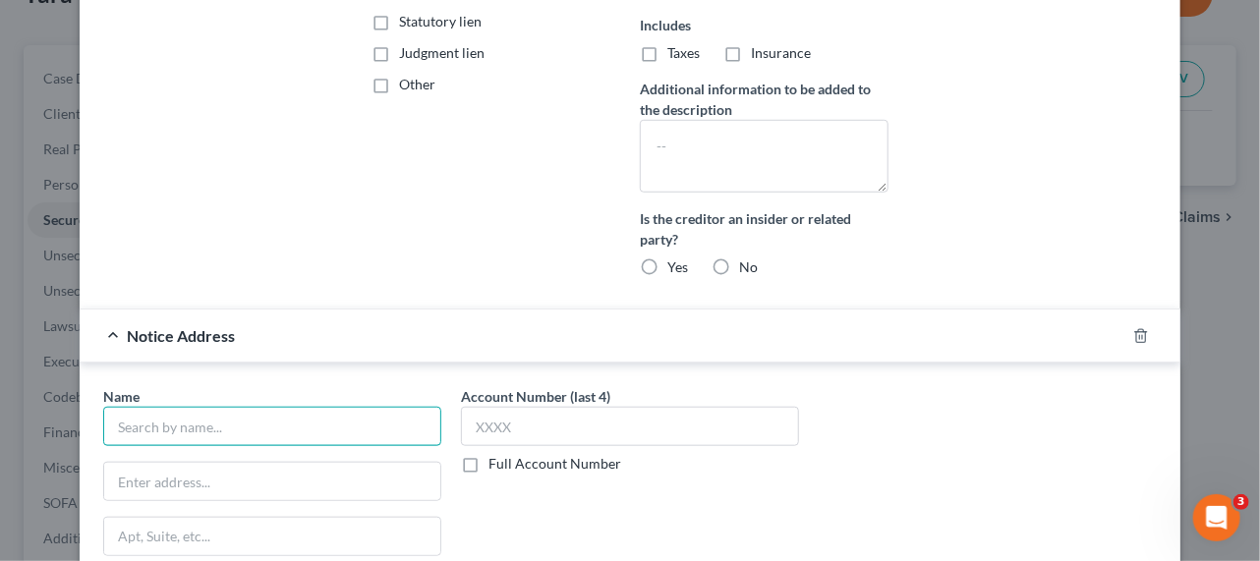
click at [226, 413] on input "text" at bounding box center [272, 426] width 338 height 39
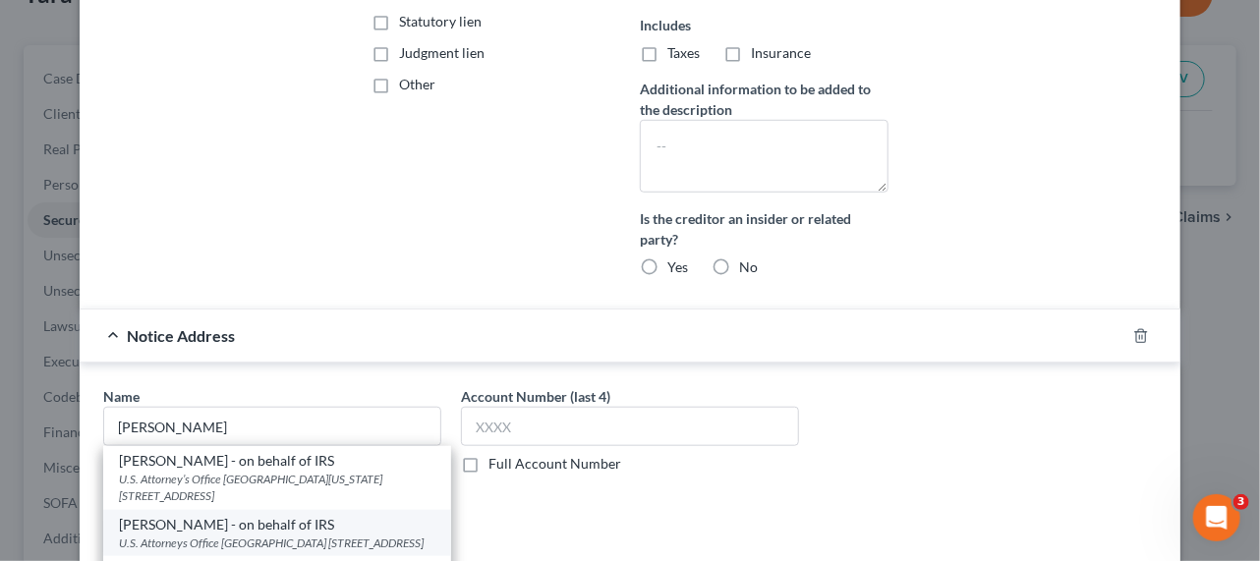
click at [212, 525] on div "[PERSON_NAME] - on behalf of IRS" at bounding box center [277, 525] width 316 height 20
type input "[PERSON_NAME] - on behalf of IRS"
type input "U.S. Attorneys Office [GEOGRAPHIC_DATA]"
type input "[STREET_ADDRESS]"
type input "[GEOGRAPHIC_DATA]"
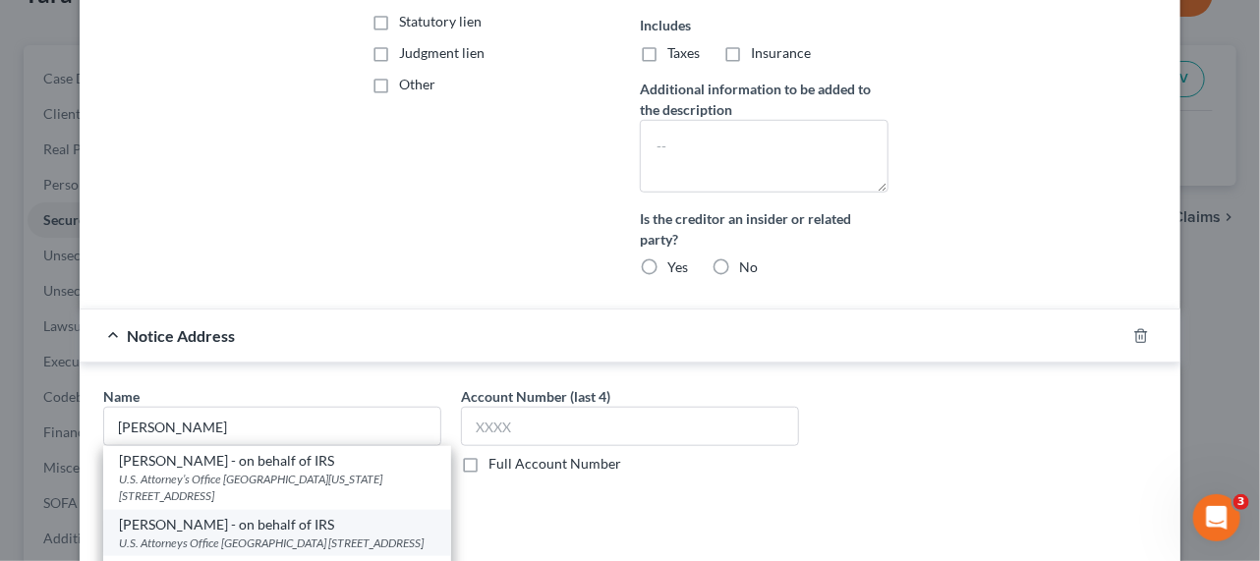
select select "33"
type input "07102"
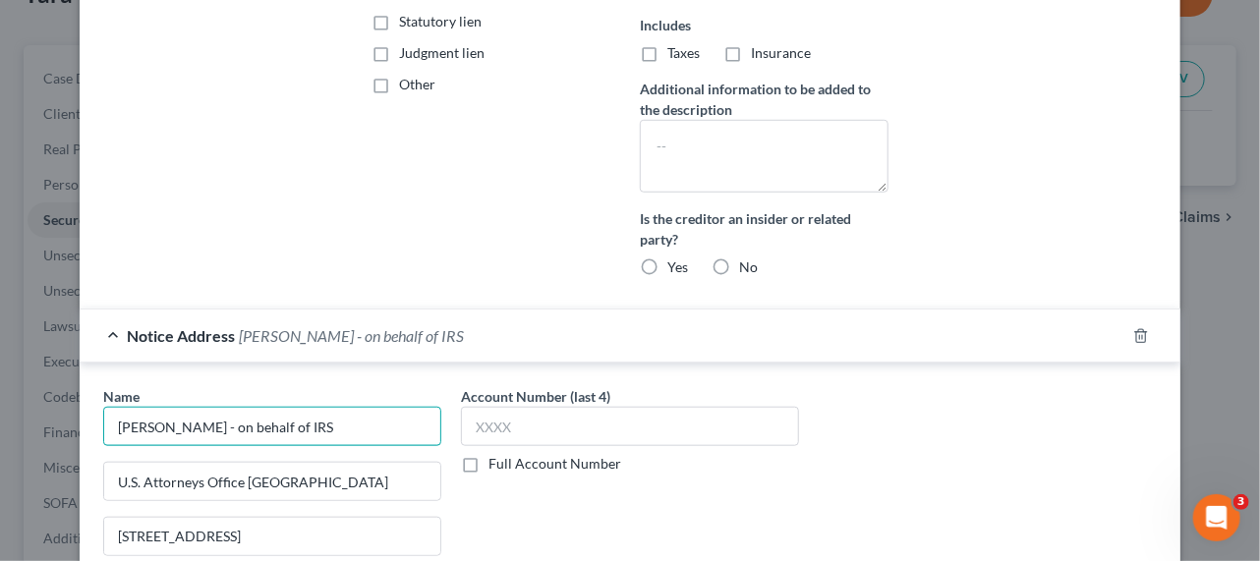
drag, startPoint x: 295, startPoint y: 423, endPoint x: 393, endPoint y: 421, distance: 98.3
click at [393, 421] on input "[PERSON_NAME] - on behalf of IRS" at bounding box center [272, 426] width 338 height 39
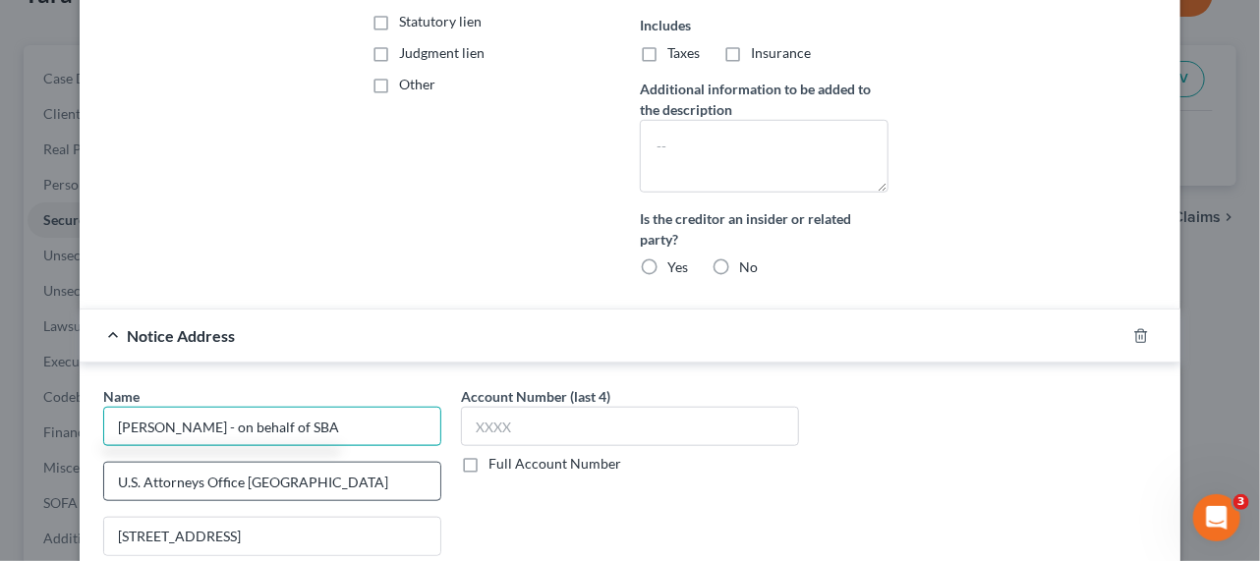
type input "[PERSON_NAME] - on behalf of SBA"
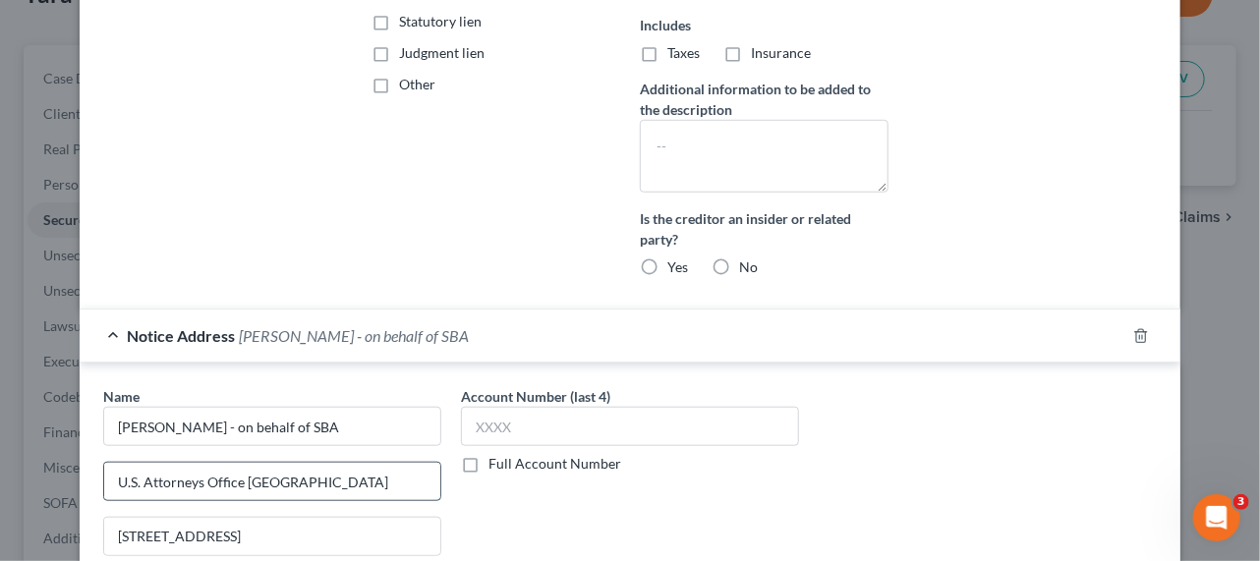
click at [190, 479] on input "U.S. Attorneys Office [GEOGRAPHIC_DATA]" at bounding box center [272, 481] width 336 height 37
click at [177, 474] on input "U.S. Attorneys Office [GEOGRAPHIC_DATA]" at bounding box center [272, 481] width 336 height 37
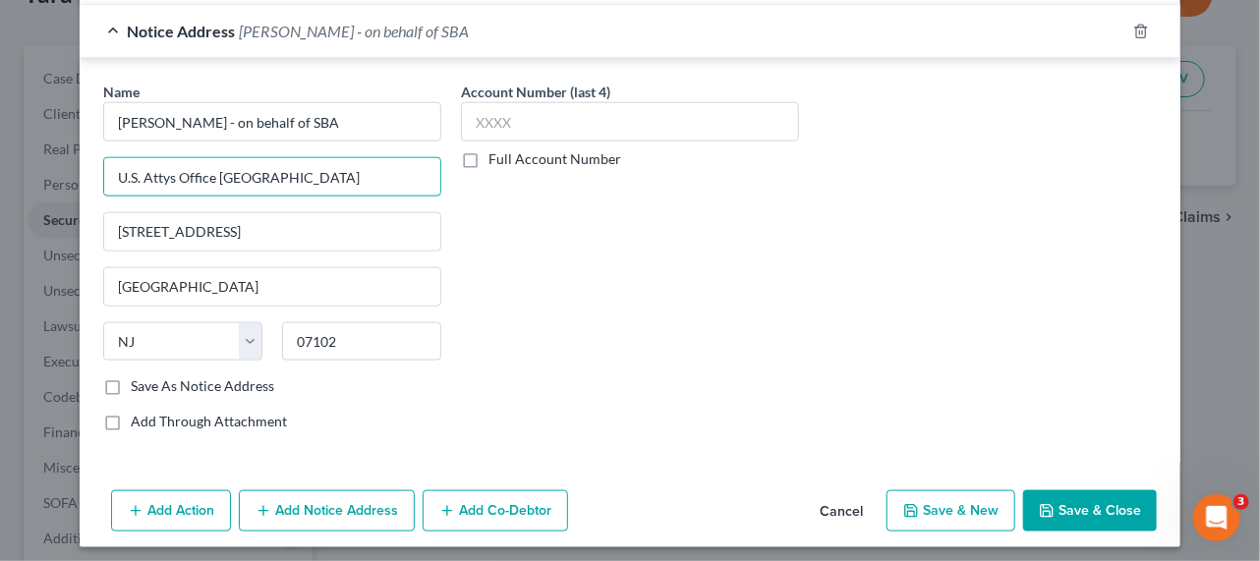
scroll to position [842, 0]
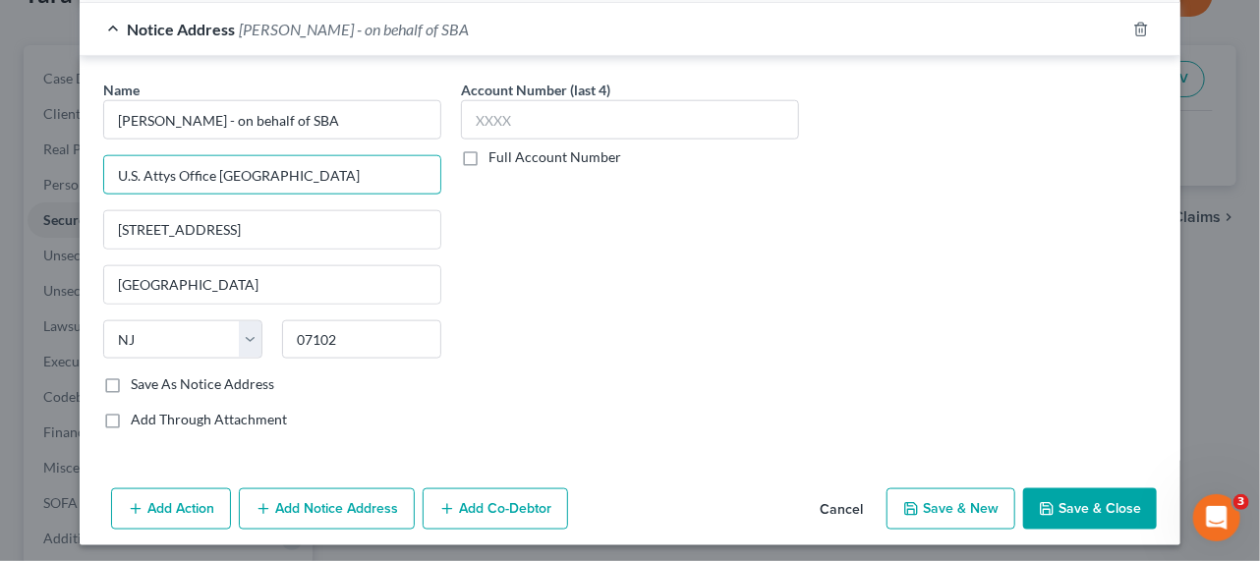
type input "U.S. Attys Office [GEOGRAPHIC_DATA]"
click at [1073, 504] on button "Save & Close" at bounding box center [1090, 508] width 134 height 41
select select
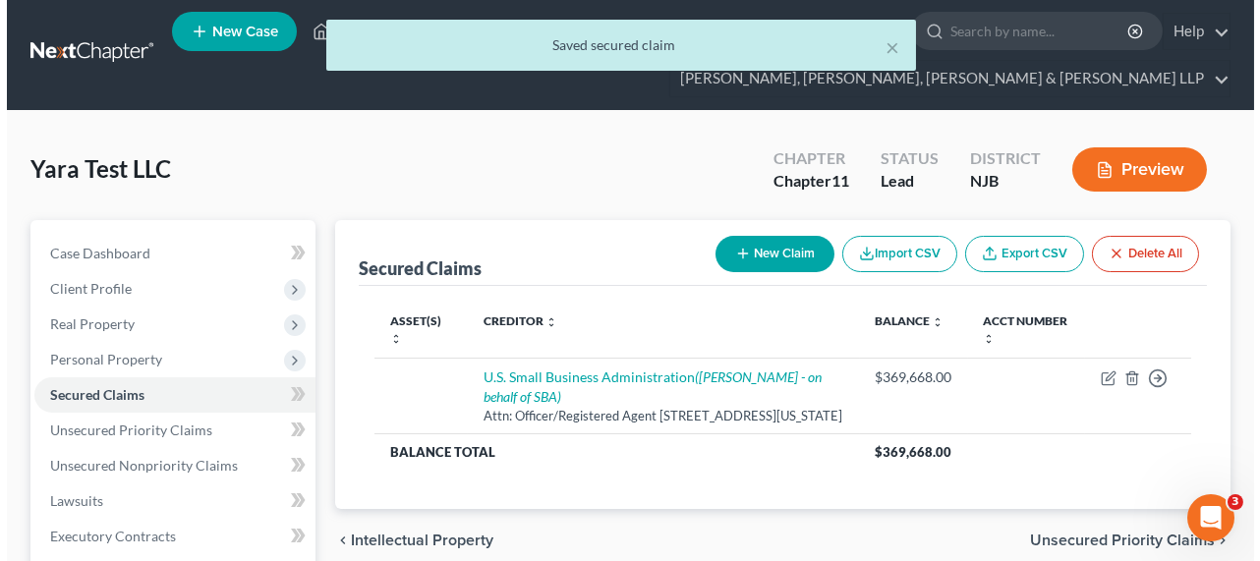
scroll to position [0, 0]
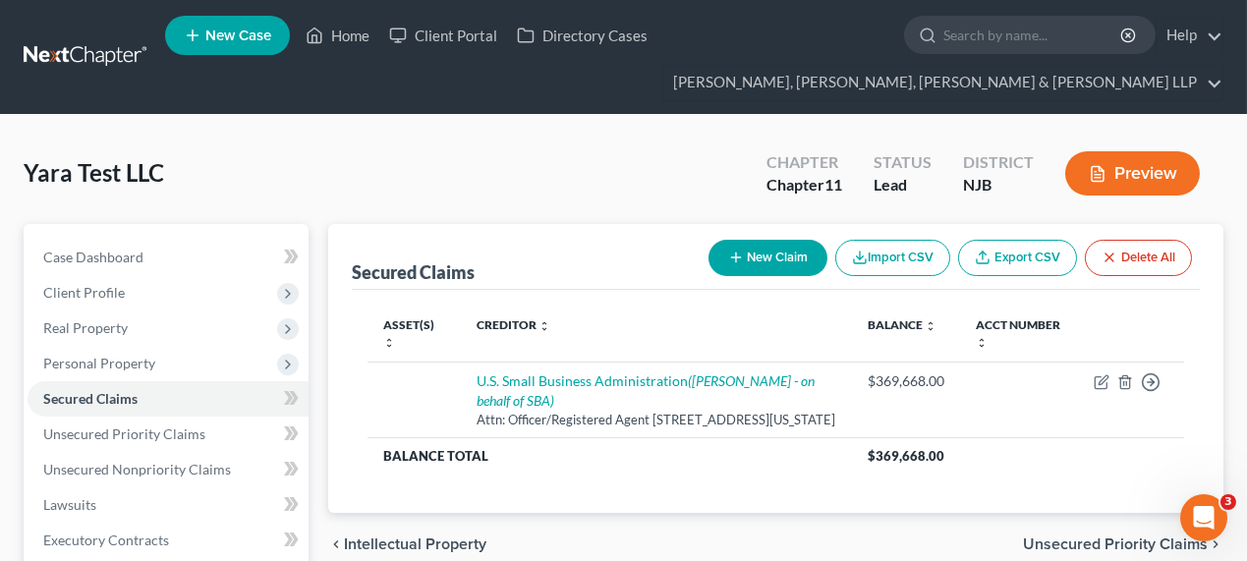
click at [710, 255] on button "New Claim" at bounding box center [768, 258] width 119 height 36
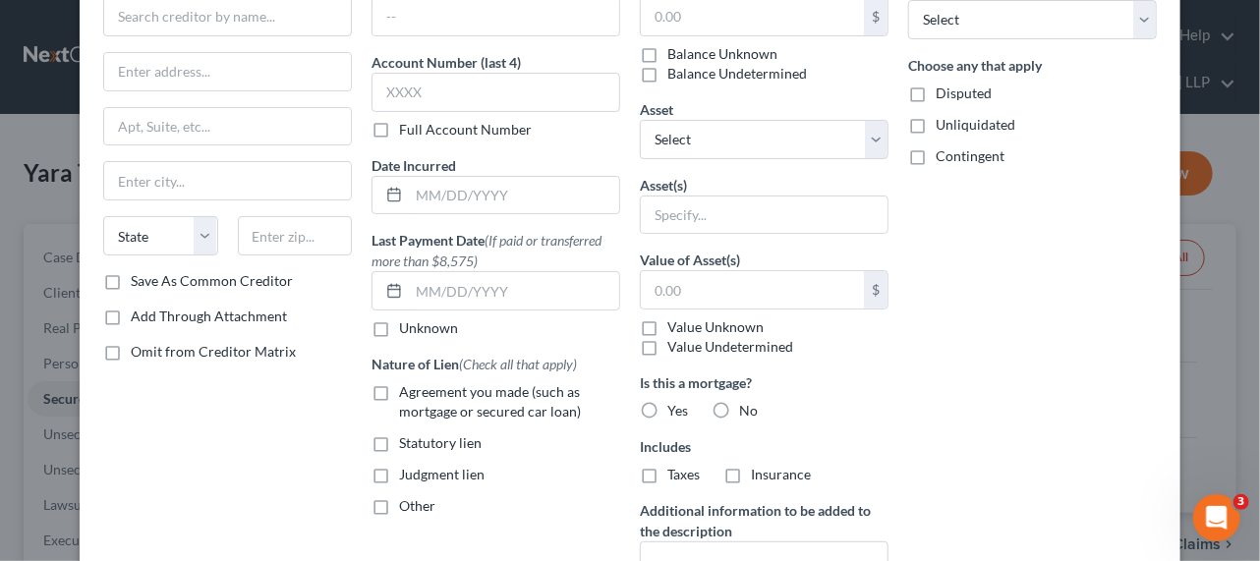
scroll to position [357, 0]
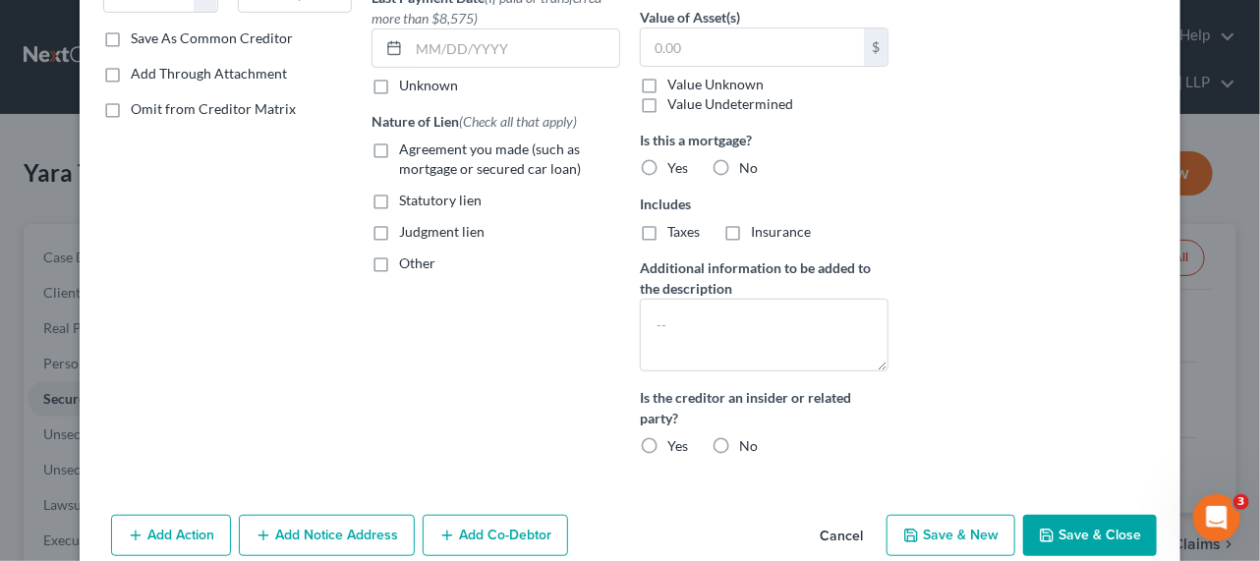
click at [848, 543] on button "Cancel" at bounding box center [841, 536] width 75 height 39
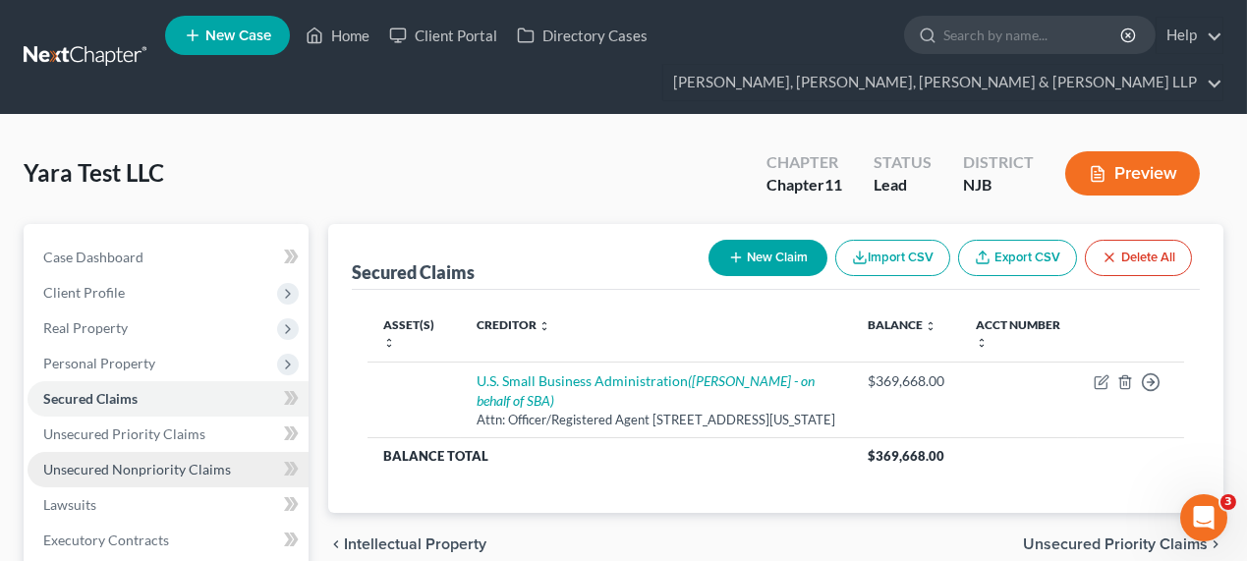
click at [98, 474] on span "Unsecured Nonpriority Claims" at bounding box center [137, 469] width 188 height 17
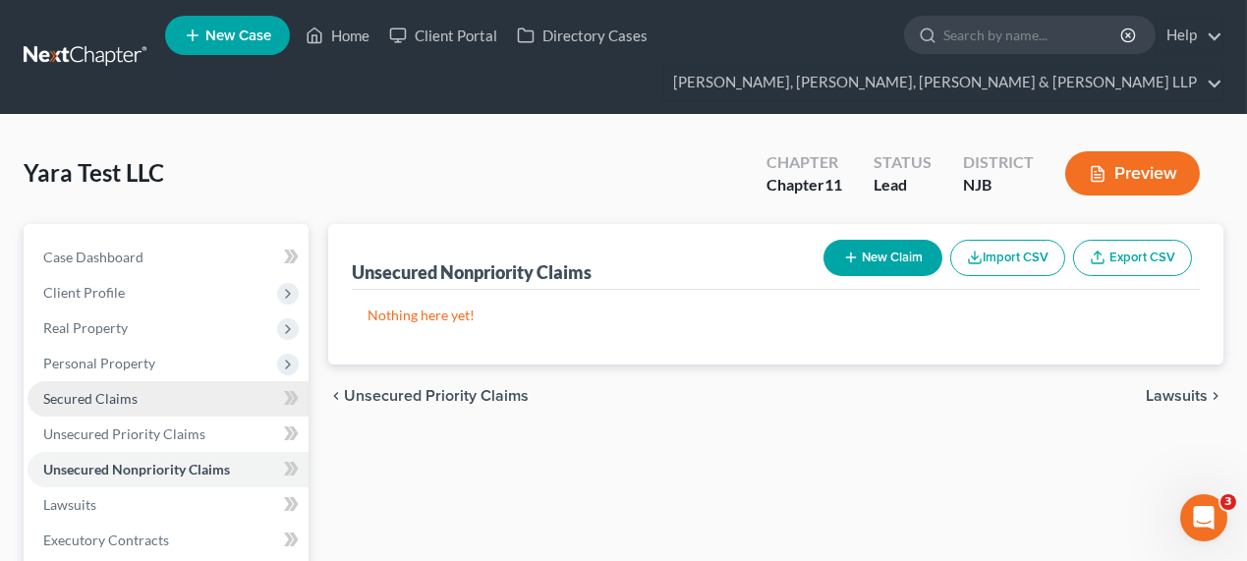
click at [187, 389] on link "Secured Claims" at bounding box center [168, 398] width 281 height 35
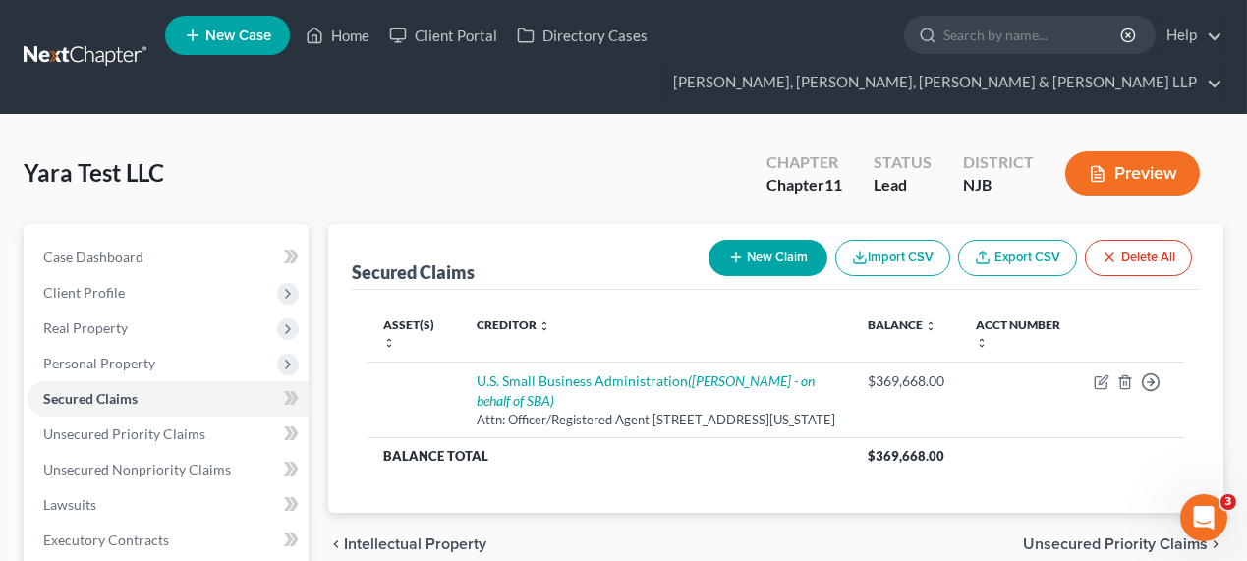
click at [744, 252] on button "New Claim" at bounding box center [768, 258] width 119 height 36
select select "0"
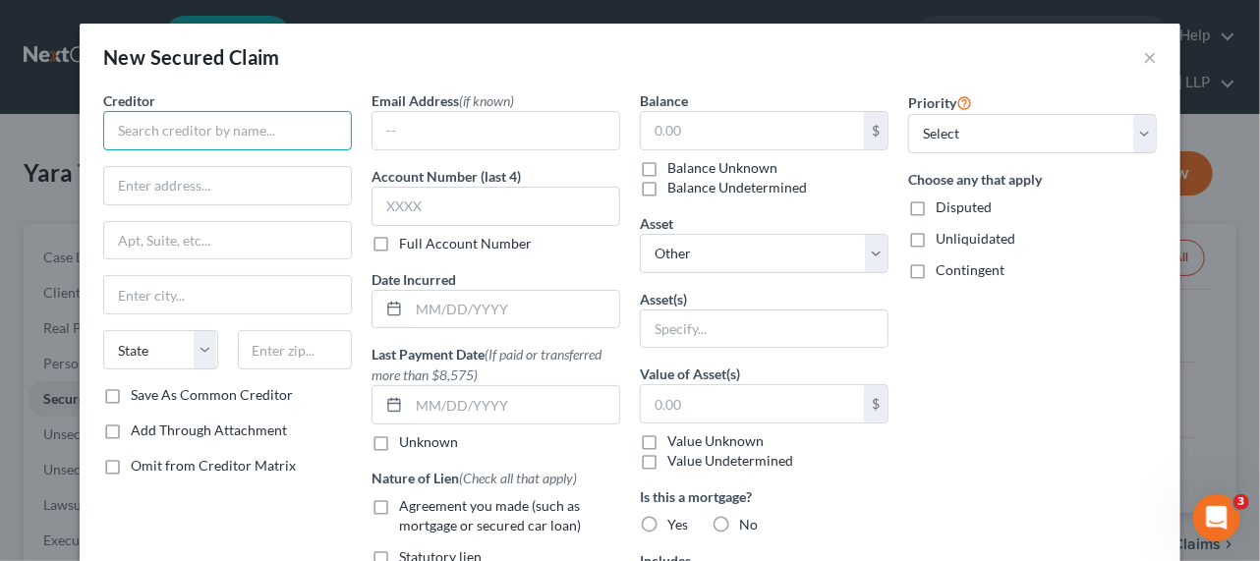
click at [237, 128] on input "text" at bounding box center [227, 130] width 249 height 39
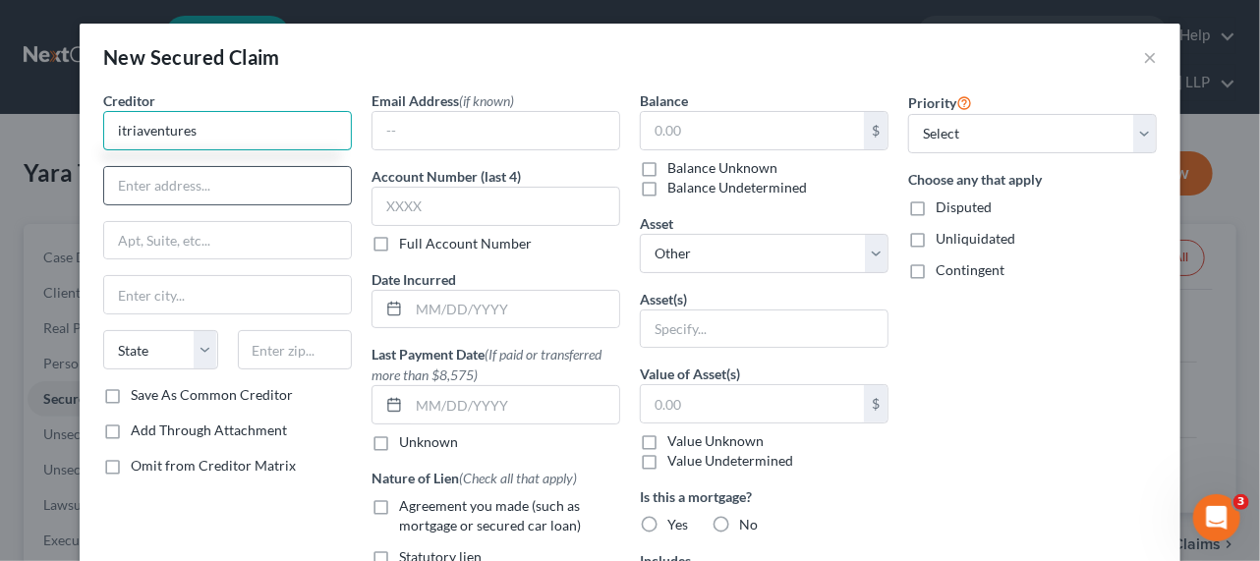
type input "itriaventures"
click at [208, 195] on input "text" at bounding box center [227, 185] width 247 height 37
type input "Attn: Pres./CEO/Reg. Agent"
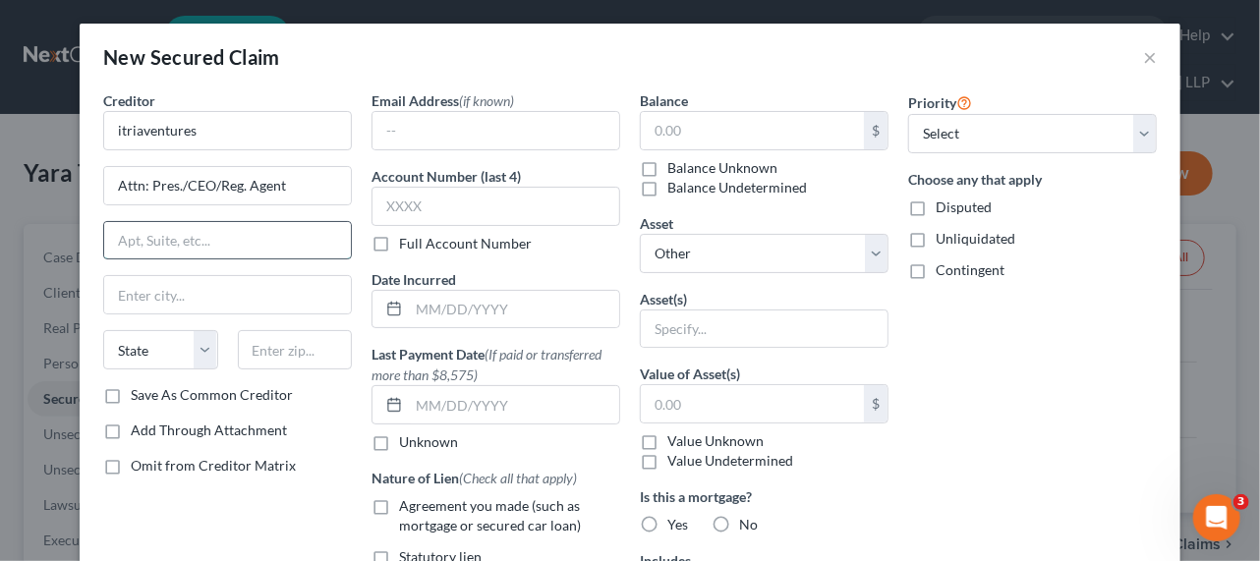
click at [234, 231] on input "text" at bounding box center [227, 240] width 247 height 37
drag, startPoint x: 286, startPoint y: 132, endPoint x: 85, endPoint y: 112, distance: 202.4
click at [85, 113] on div "Creditor * itriaventures Attn: Pres./CEO/Reg. Agent State [US_STATE] AK AR AZ C…" at bounding box center [630, 476] width 1101 height 773
paste input "Itria Ventures LLC"
type input "Itria Ventures LLC"
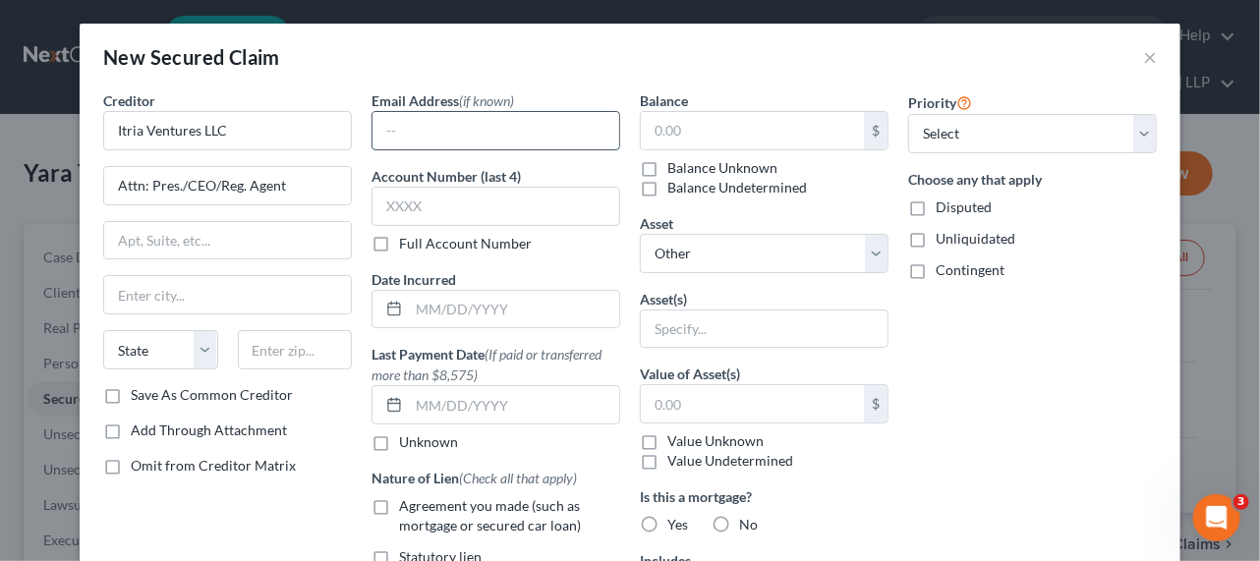
click at [524, 137] on input "text" at bounding box center [495, 130] width 247 height 37
paste input "[EMAIL_ADDRESS][DOMAIN_NAME]."
click at [386, 133] on input "[EMAIL_ADDRESS][DOMAIN_NAME]" at bounding box center [495, 130] width 247 height 37
type input "[EMAIL_ADDRESS][DOMAIN_NAME]"
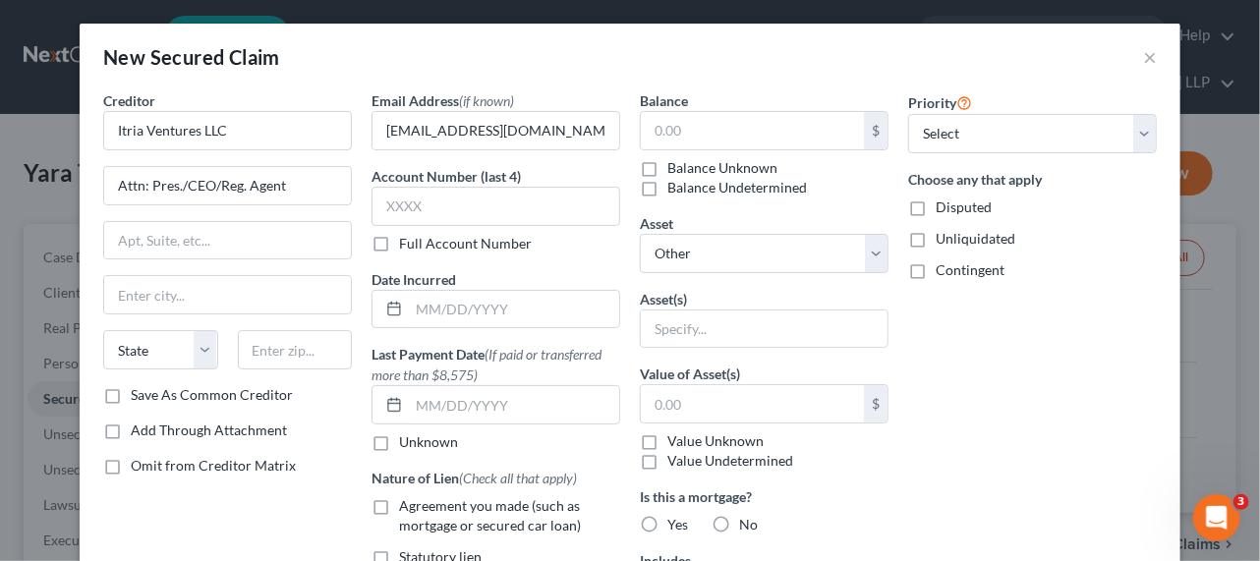
click at [1026, 360] on div "Priority Select 1st 2nd 3rd 4th 5th 6th 7th 8th 9th 10th 11th 12th 13th 14th 15…" at bounding box center [1032, 459] width 268 height 738
click at [138, 396] on label "Save As Common Creditor" at bounding box center [212, 395] width 162 height 20
click at [139, 396] on input "Save As Common Creditor" at bounding box center [145, 391] width 13 height 13
checkbox input "true"
click at [785, 125] on input "text" at bounding box center [752, 130] width 223 height 37
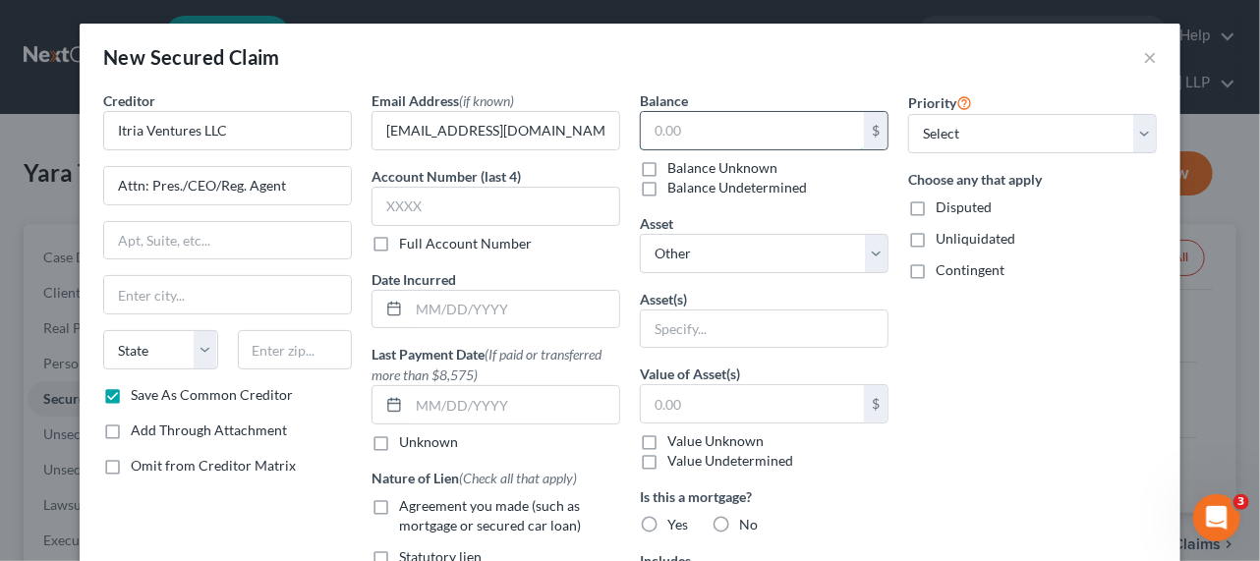
paste input "369,668.00"
type input "369,668.00"
click at [1028, 419] on div "Priority Select 1st 2nd 3rd 4th 5th 6th 7th 8th 9th 10th 11th 12th 13th 14th 15…" at bounding box center [1032, 459] width 268 height 738
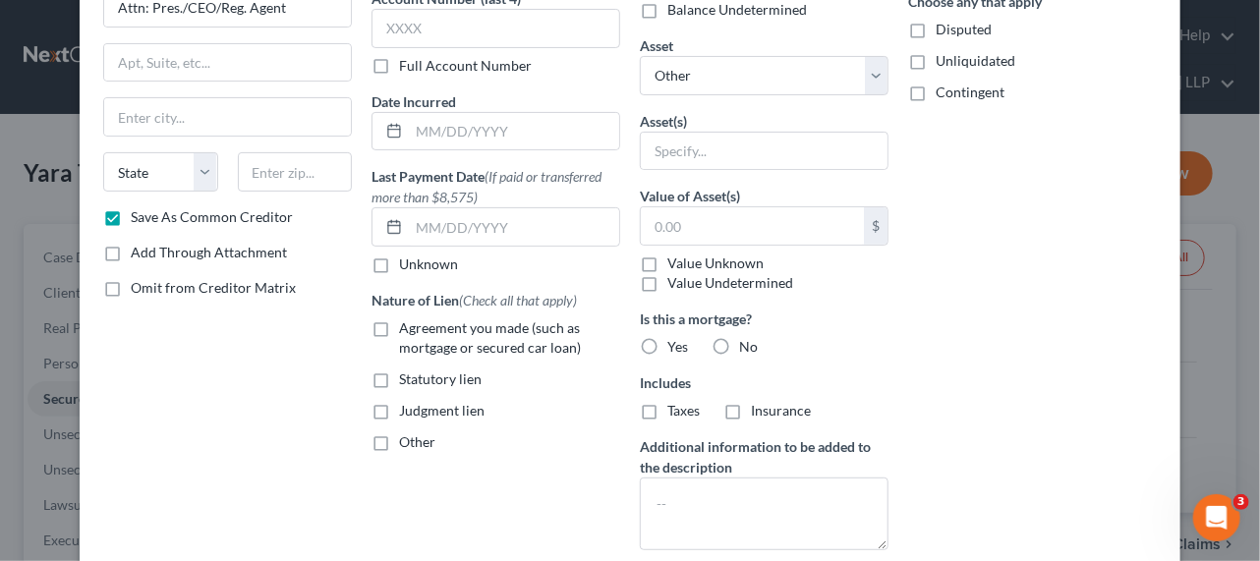
scroll to position [357, 0]
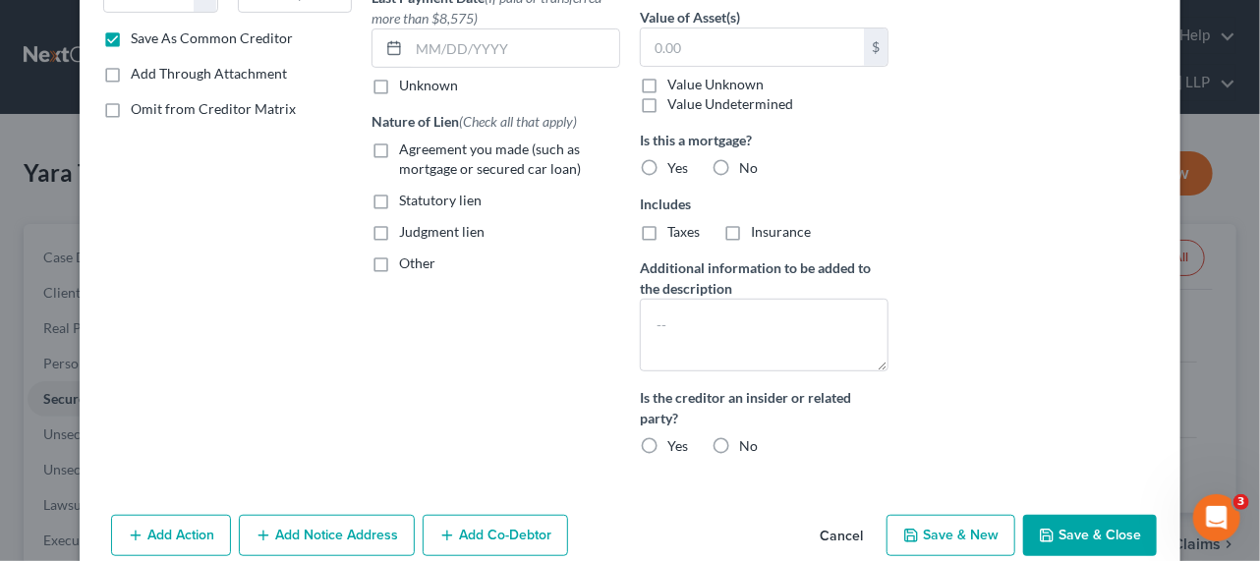
click at [739, 439] on label "No" at bounding box center [748, 446] width 19 height 20
click at [747, 439] on input "No" at bounding box center [753, 442] width 13 height 13
radio input "true"
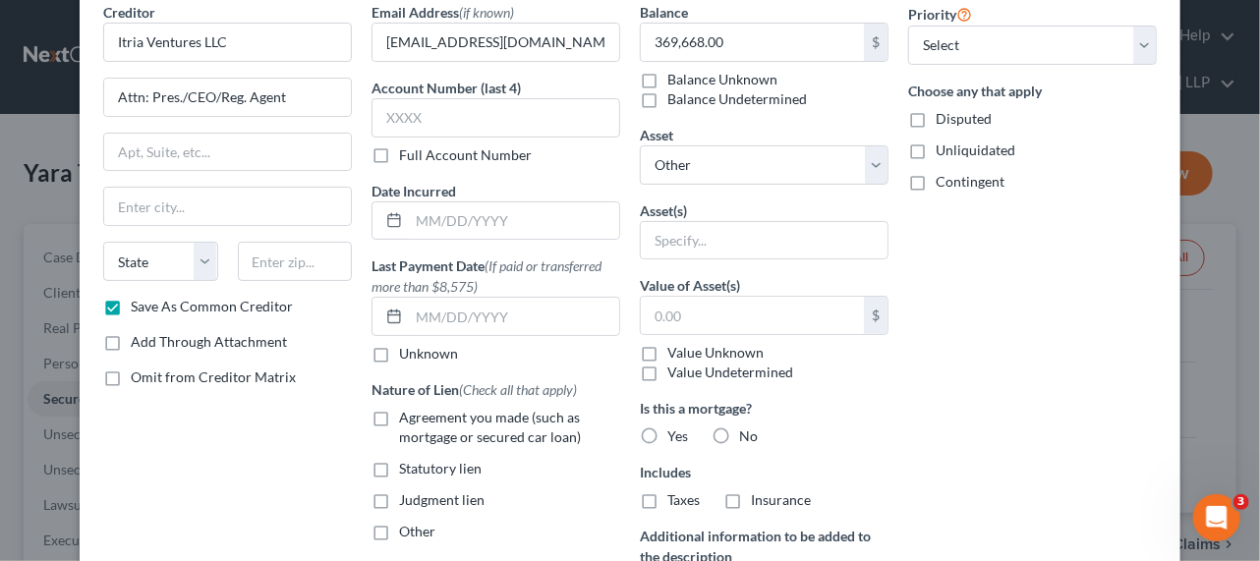
scroll to position [0, 0]
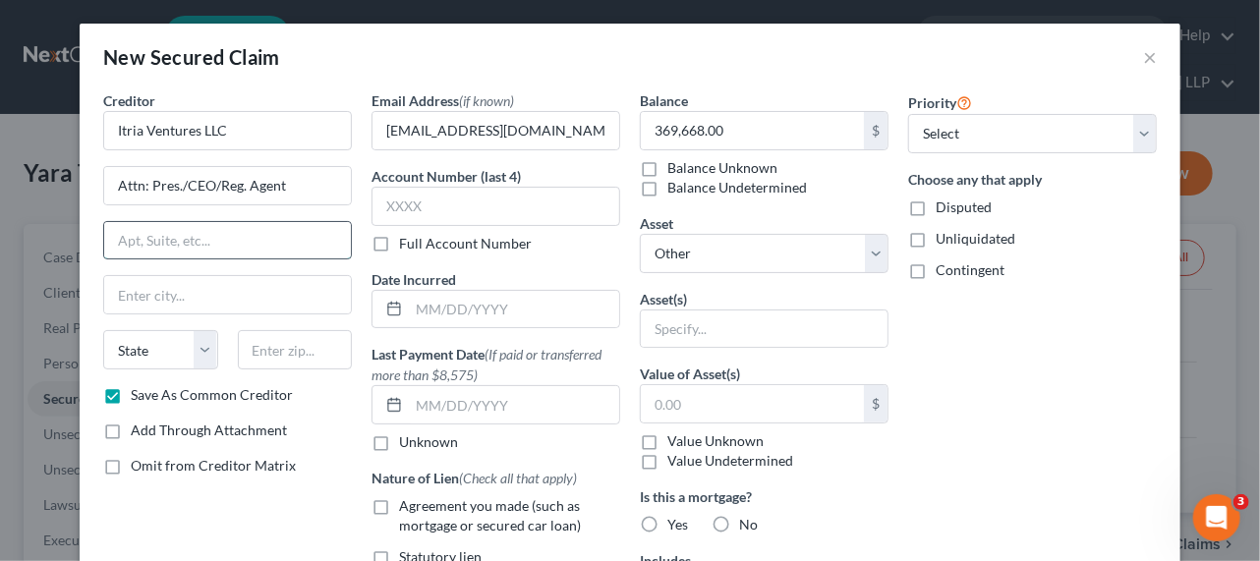
click at [151, 247] on input "text" at bounding box center [227, 240] width 247 height 37
paste input "[STREET_ADDRESS]"
click at [320, 236] on input "[STREET_ADDRESS]" at bounding box center [227, 240] width 247 height 37
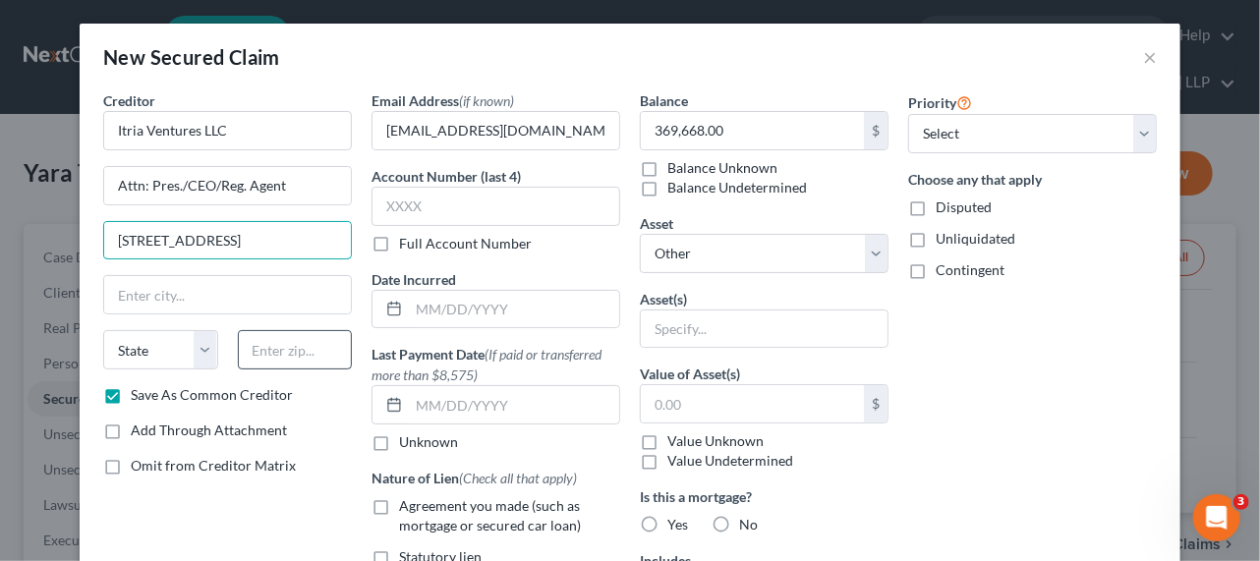
type input "[STREET_ADDRESS]"
click at [304, 337] on input "text" at bounding box center [295, 349] width 115 height 39
paste input "19801"
type input "19801"
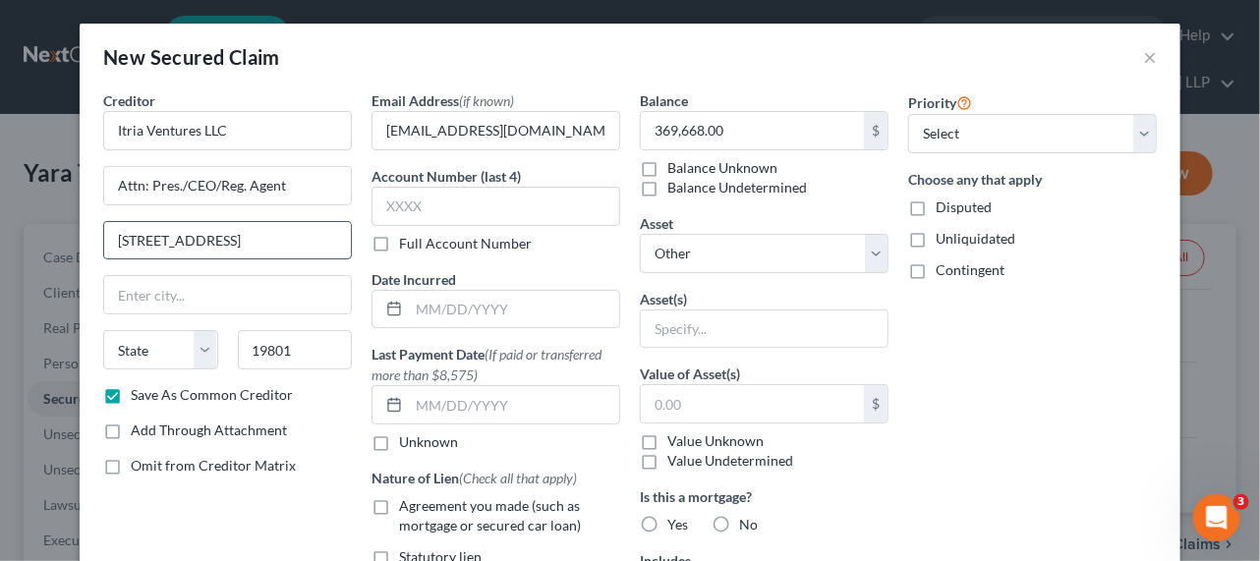
click at [259, 244] on input "[STREET_ADDRESS]" at bounding box center [227, 240] width 247 height 37
type input "Wilmington"
select select "7"
drag, startPoint x: 262, startPoint y: 238, endPoint x: 409, endPoint y: 253, distance: 147.2
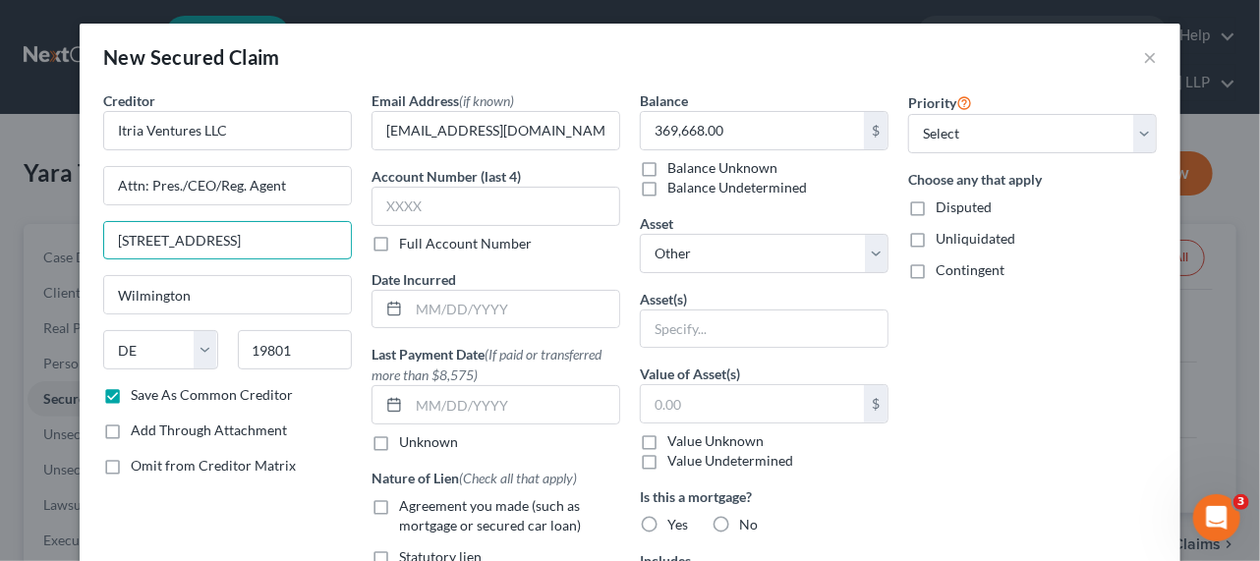
click at [409, 253] on div "Creditor * Itria Ventures LLC Attn: Pres./CEO/Reg. Agent [STREET_ADDRESS] [GEOG…" at bounding box center [629, 459] width 1073 height 738
type input "[STREET_ADDRESS]"
click at [1011, 372] on div "Priority Select 1st 2nd 3rd 4th 5th 6th 7th 8th 9th 10th 11th 12th 13th 14th 15…" at bounding box center [1032, 459] width 268 height 738
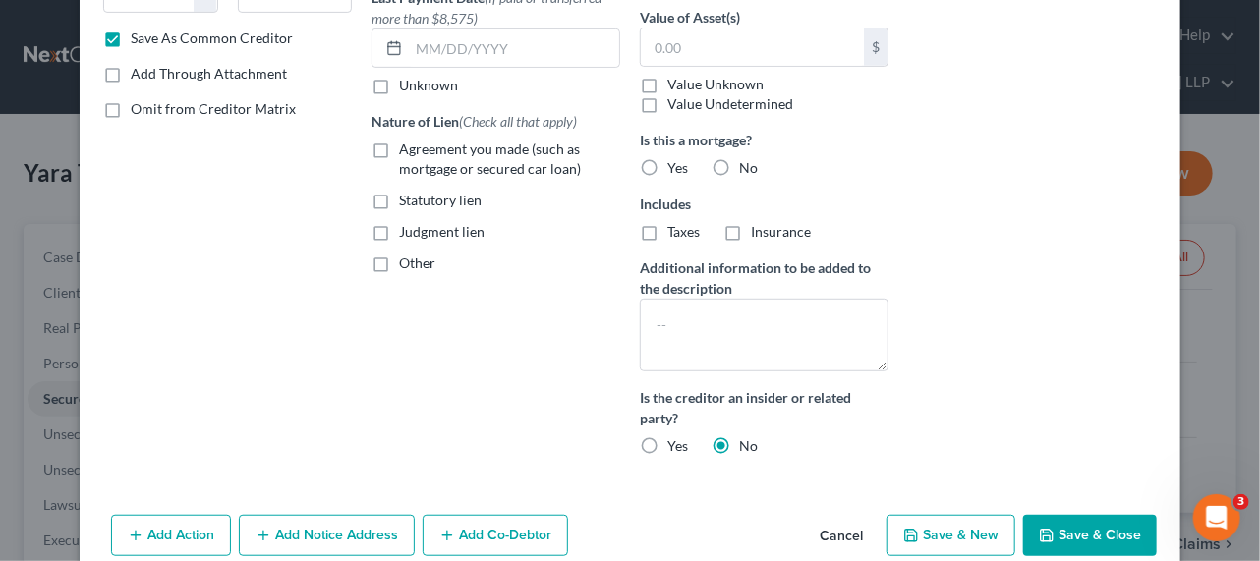
click at [1074, 525] on button "Save & Close" at bounding box center [1090, 535] width 134 height 41
checkbox input "false"
select select
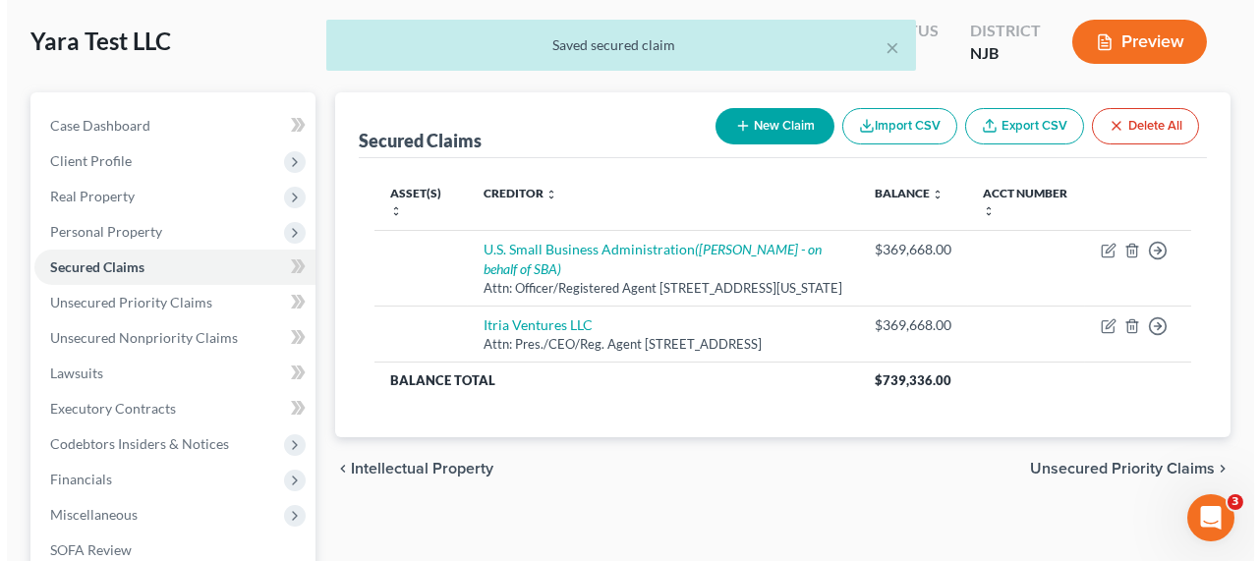
scroll to position [179, 0]
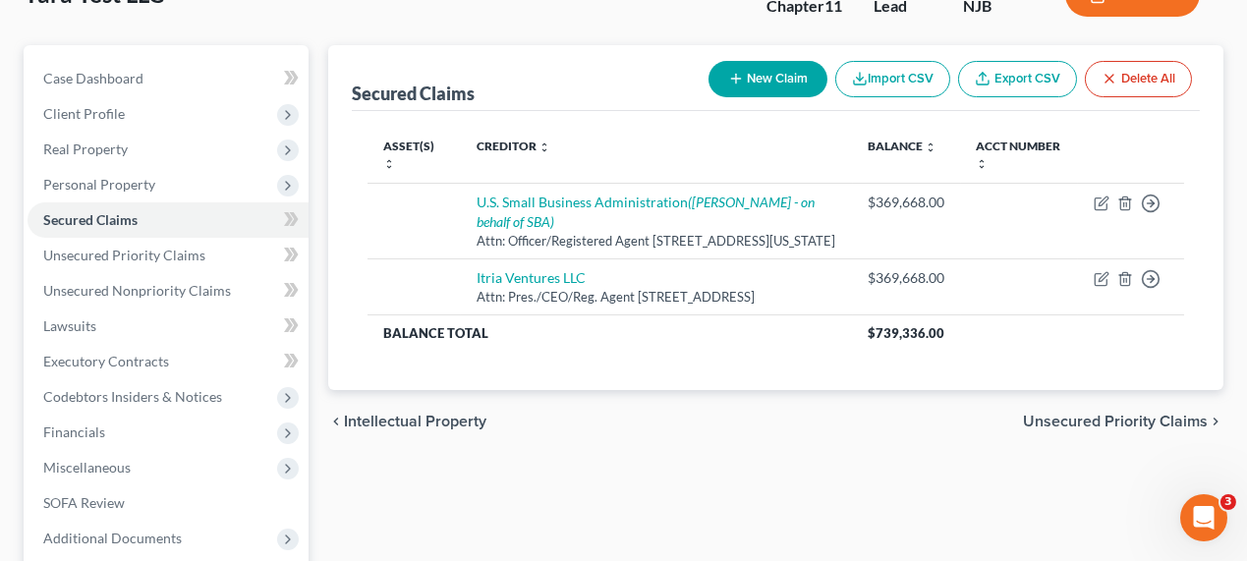
click at [787, 99] on div "New Claim Import CSV Export CSV Delete All" at bounding box center [950, 79] width 499 height 52
click at [787, 85] on button "New Claim" at bounding box center [768, 79] width 119 height 36
select select "0"
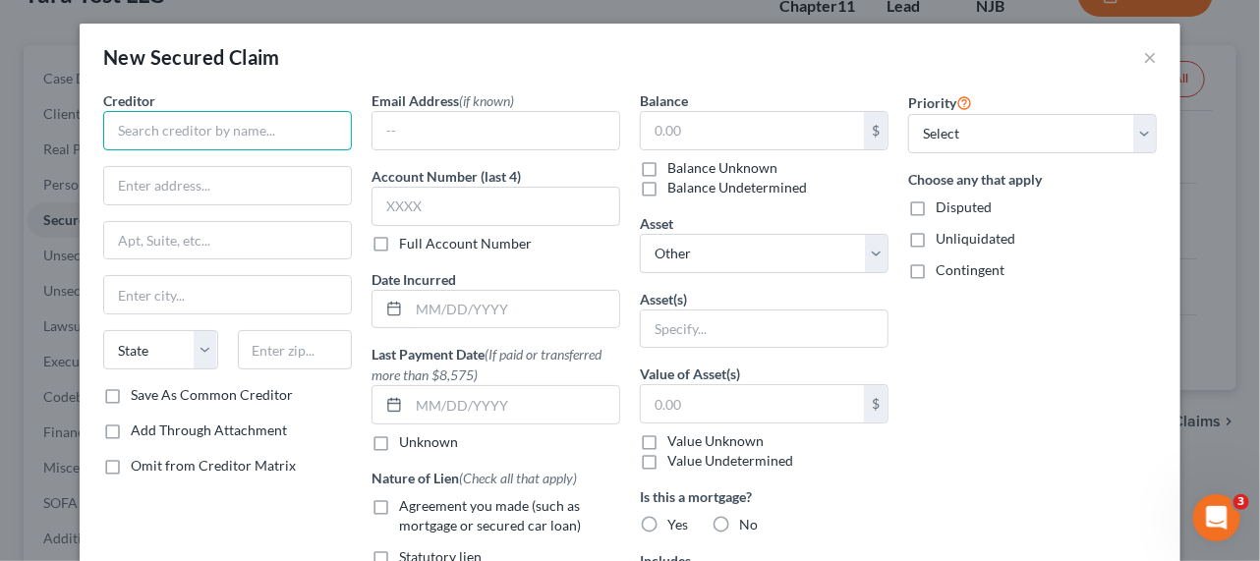
click at [178, 138] on input "text" at bounding box center [227, 130] width 249 height 39
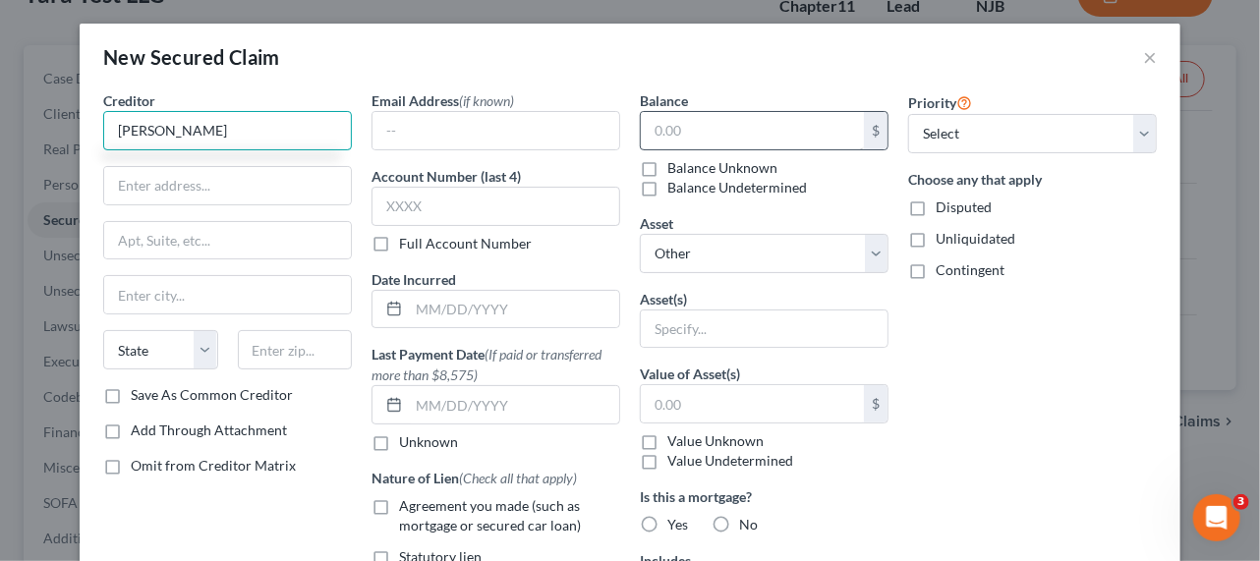
type input "[PERSON_NAME]"
click at [692, 129] on input "text" at bounding box center [752, 130] width 223 height 37
paste input "467.96"
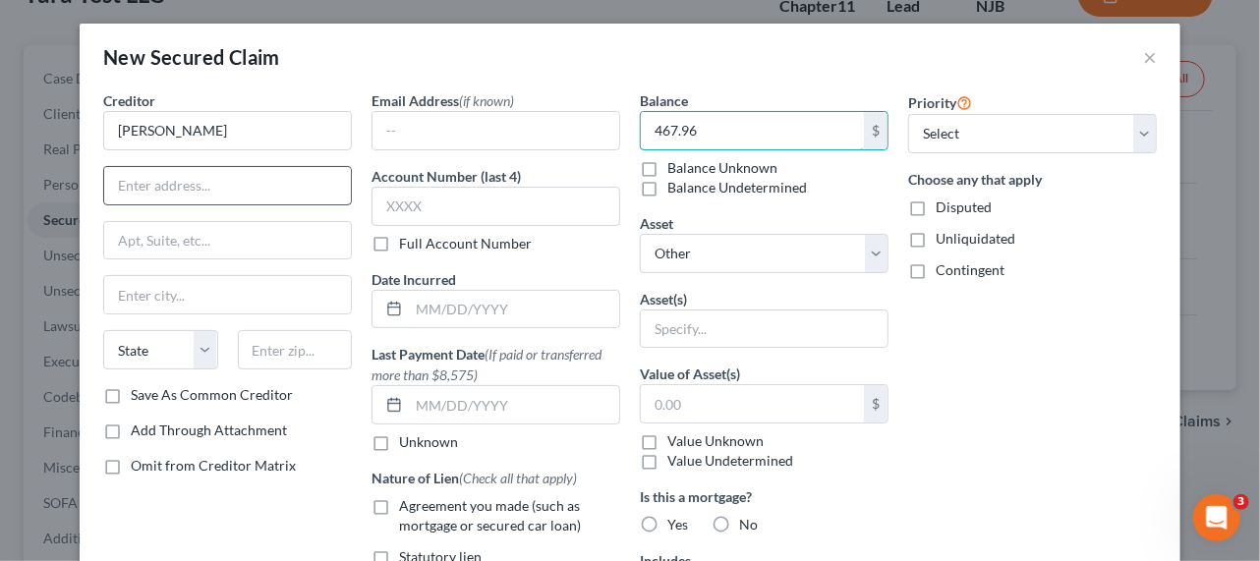
type input "467.96"
click at [198, 184] on input "text" at bounding box center [227, 185] width 247 height 37
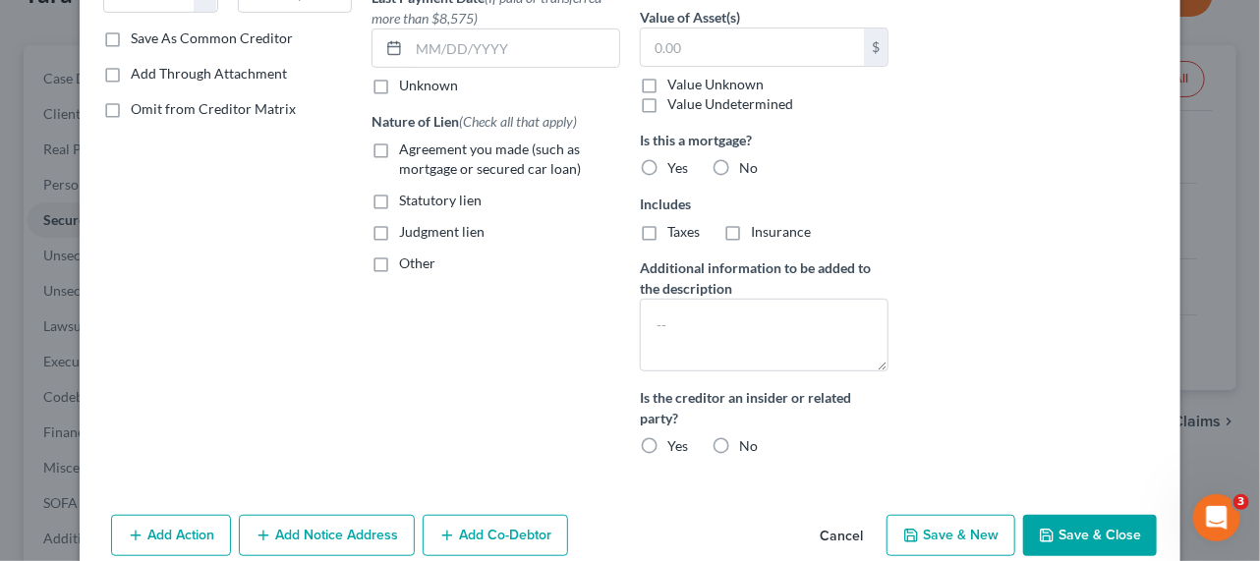
type input "[address]"
click at [1101, 527] on button "Save & Close" at bounding box center [1090, 535] width 134 height 41
select select
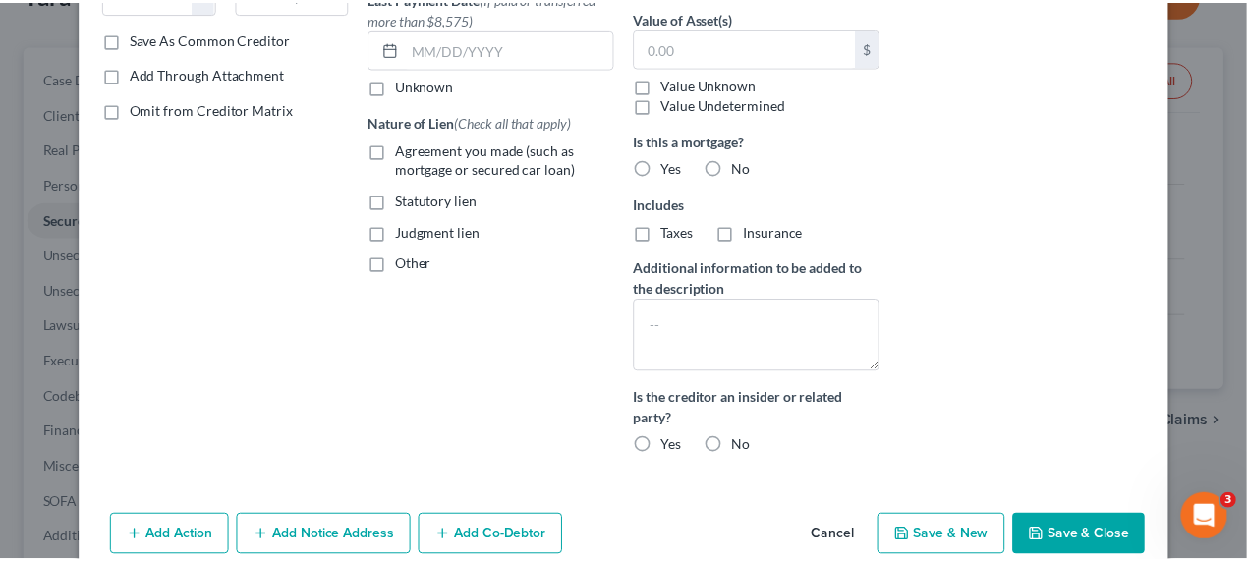
scroll to position [204, 0]
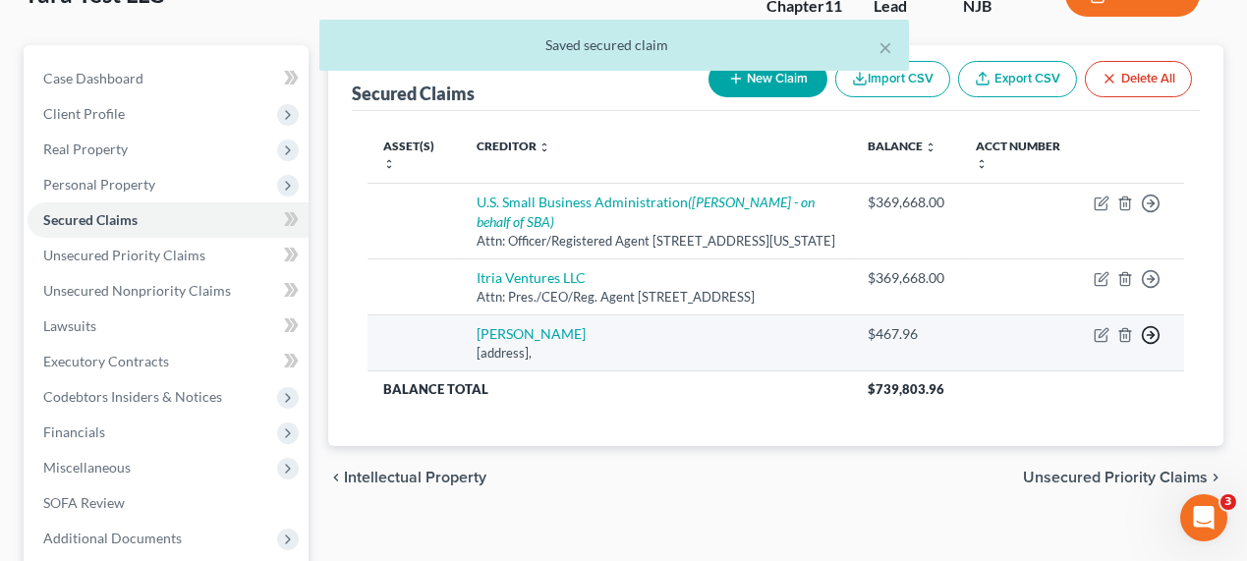
click at [1150, 345] on icon "button" at bounding box center [1151, 335] width 20 height 20
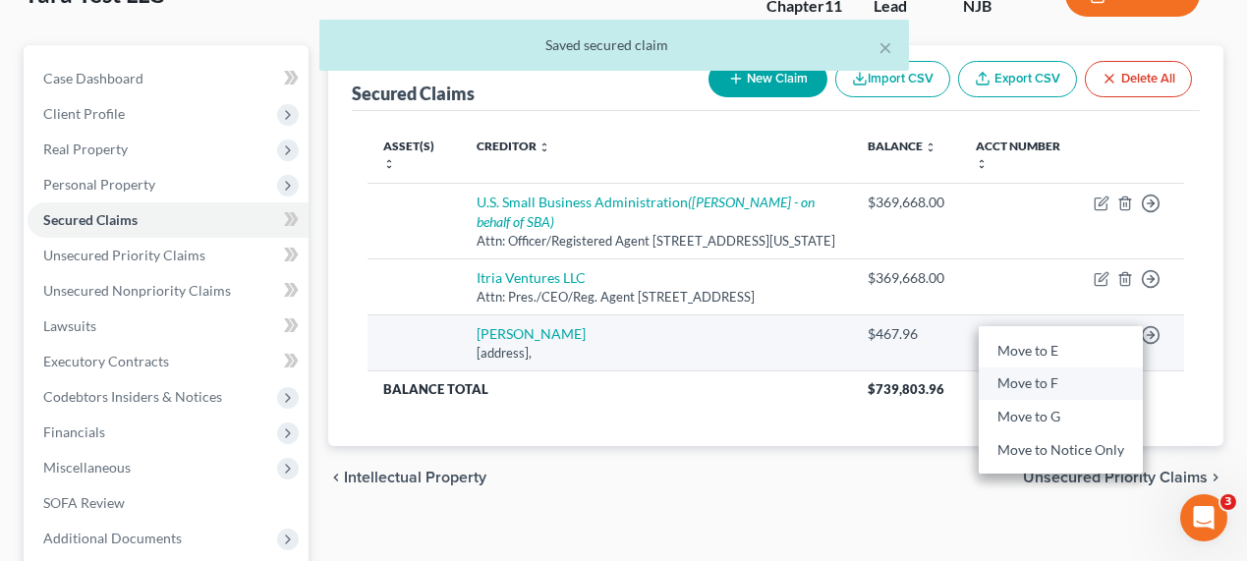
click at [1062, 400] on link "Move to F" at bounding box center [1061, 383] width 164 height 33
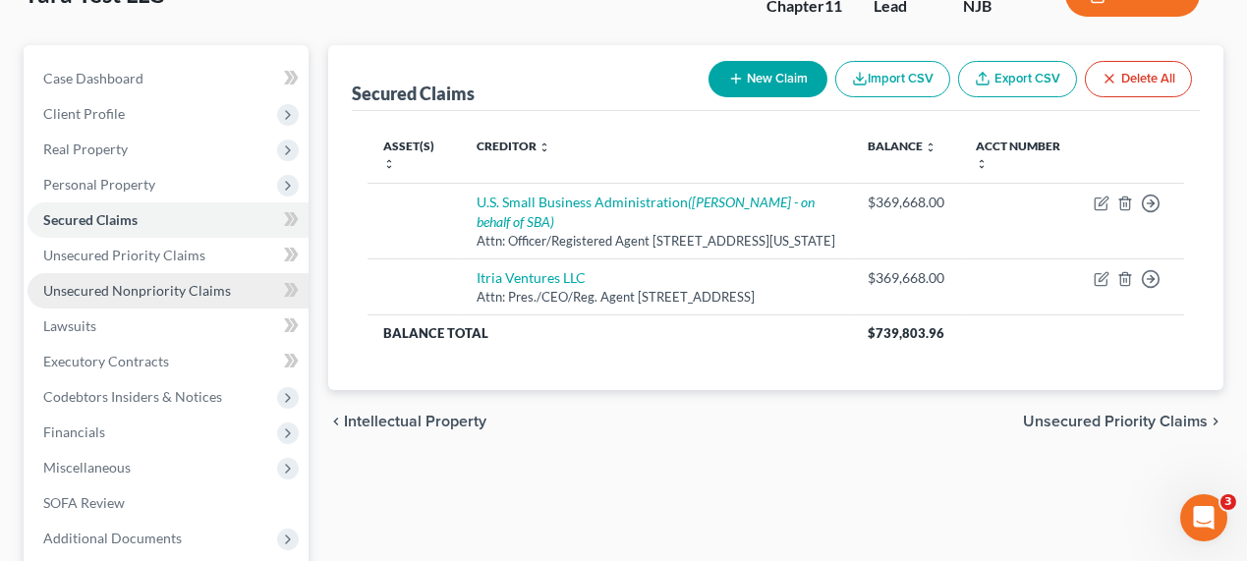
click at [136, 275] on link "Unsecured Nonpriority Claims" at bounding box center [168, 290] width 281 height 35
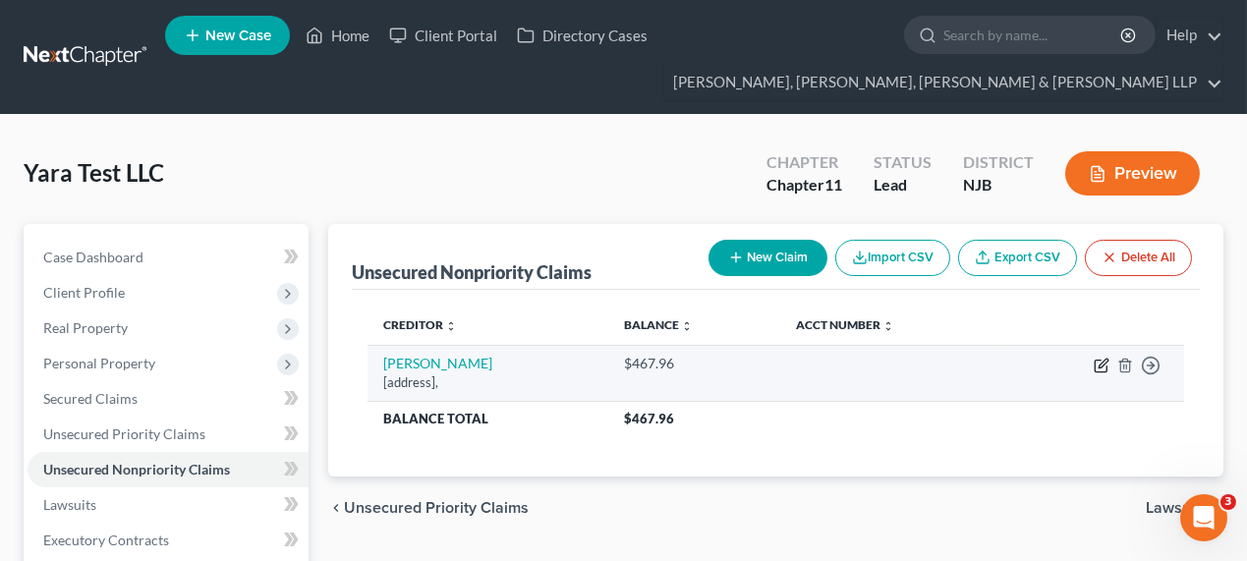
click at [1097, 367] on icon "button" at bounding box center [1102, 366] width 16 height 16
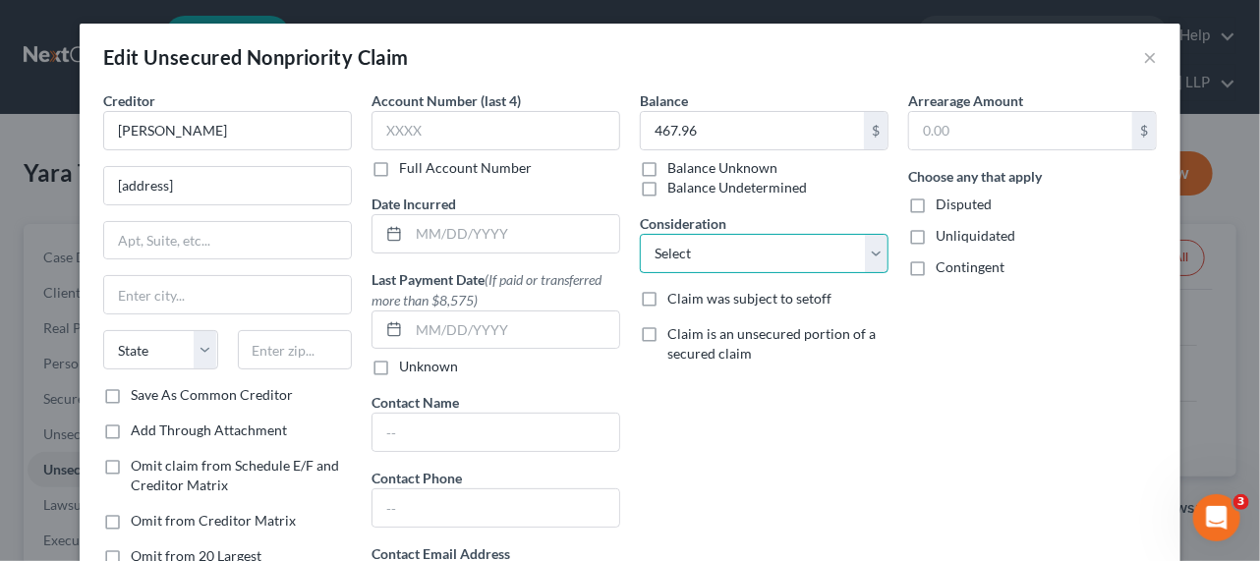
click at [724, 255] on select "Select Cable / Satellite Services Collection Agency Credit Card Debt Debt Couns…" at bounding box center [764, 253] width 249 height 39
select select "11"
click at [640, 234] on select "Select Cable / Satellite Services Collection Agency Credit Card Debt Debt Couns…" at bounding box center [764, 253] width 249 height 39
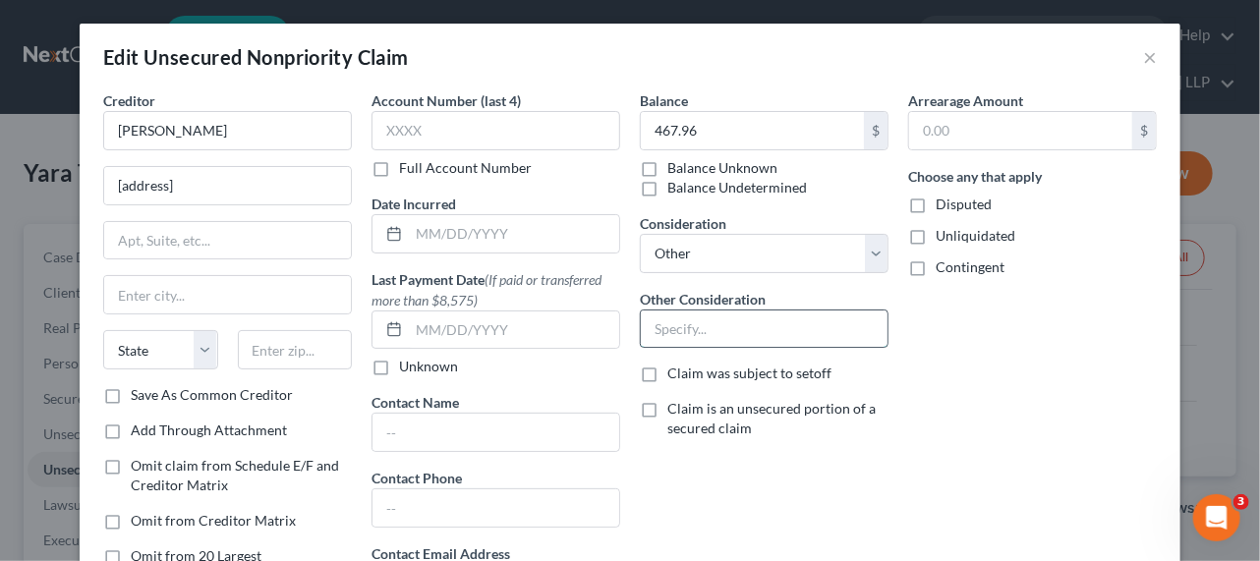
click at [706, 327] on input "text" at bounding box center [764, 329] width 247 height 37
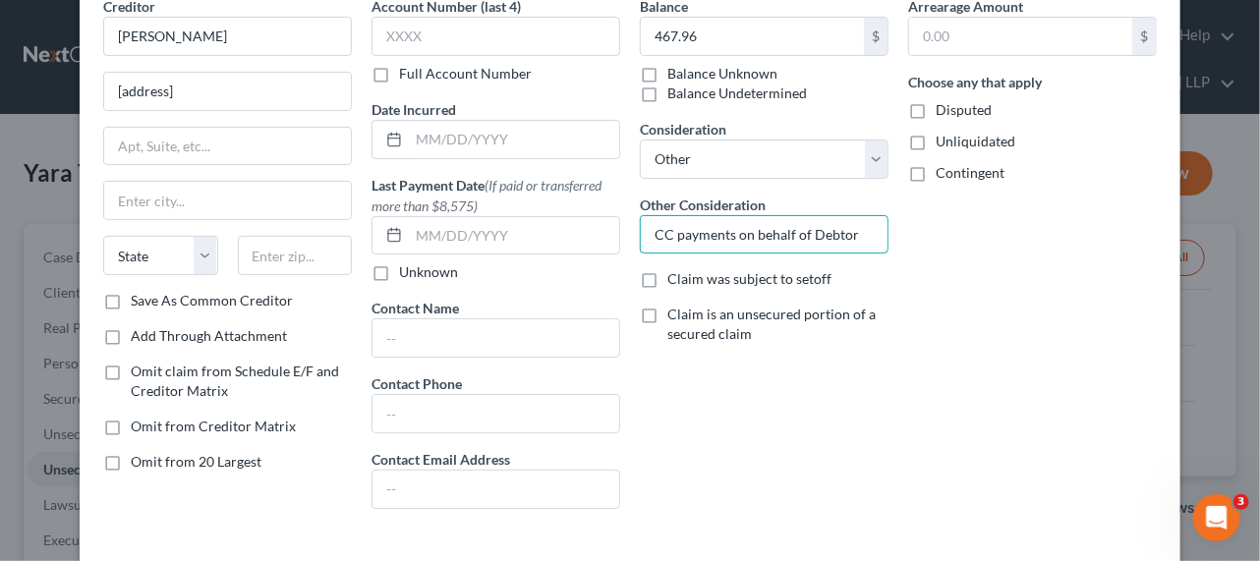
scroll to position [193, 0]
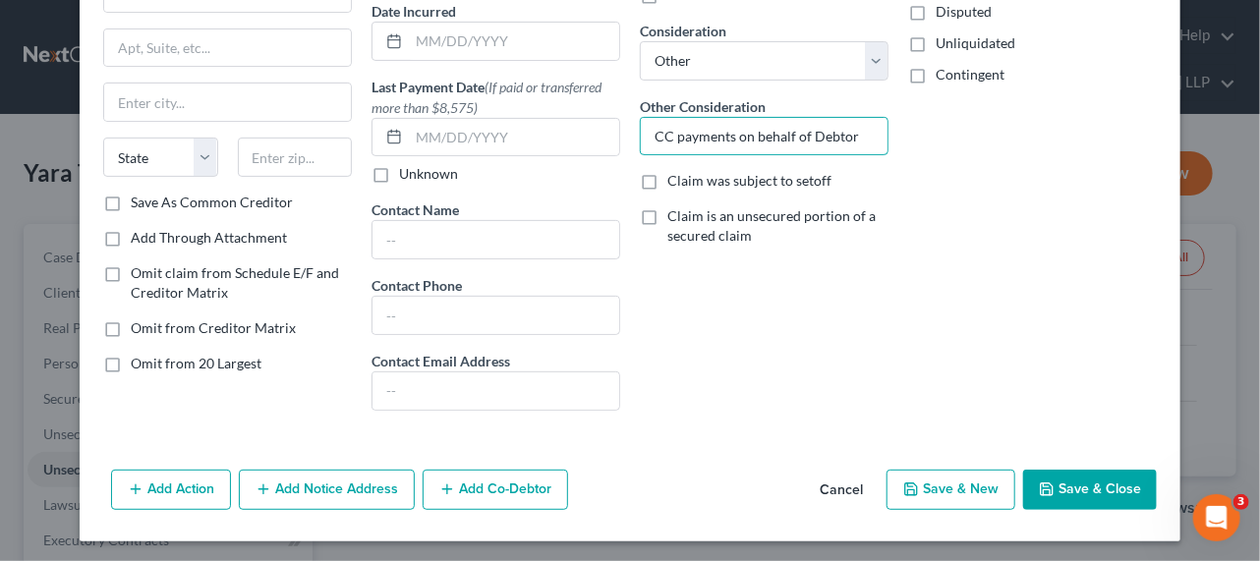
type input "CC payments on behalf of Debtor"
click at [1086, 493] on button "Save & Close" at bounding box center [1090, 490] width 134 height 41
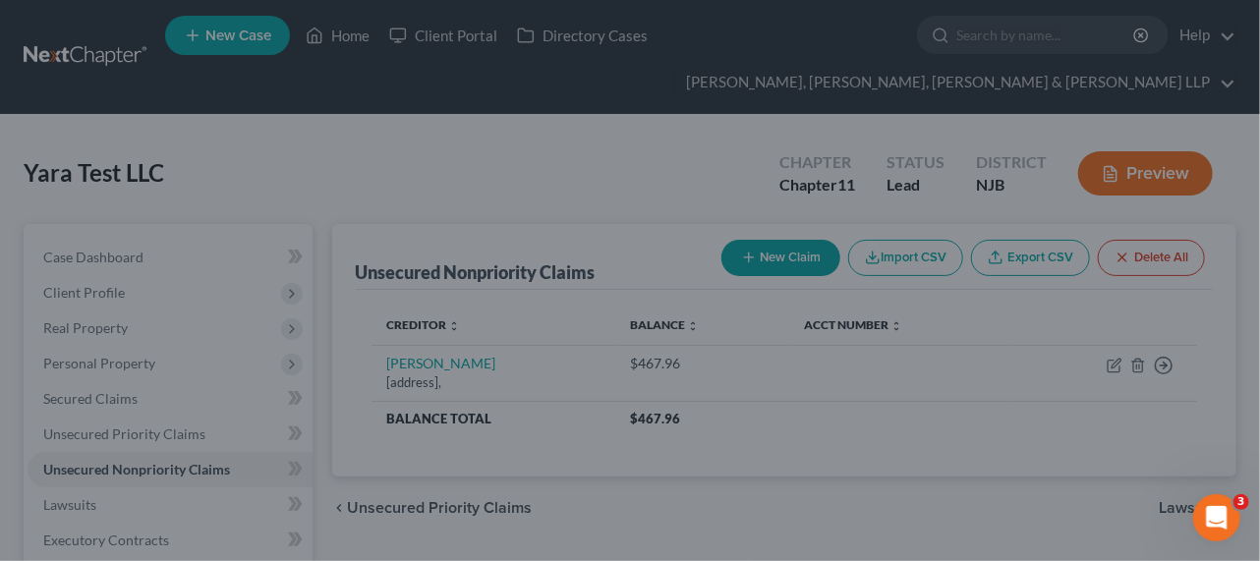
type input "0"
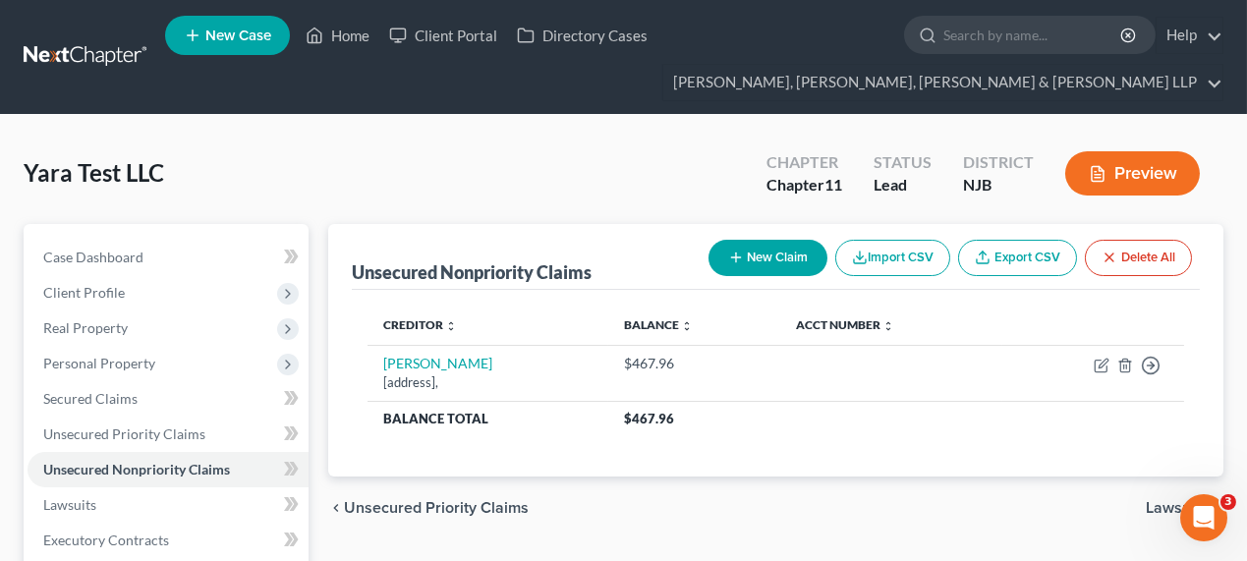
click at [760, 253] on button "New Claim" at bounding box center [768, 258] width 119 height 36
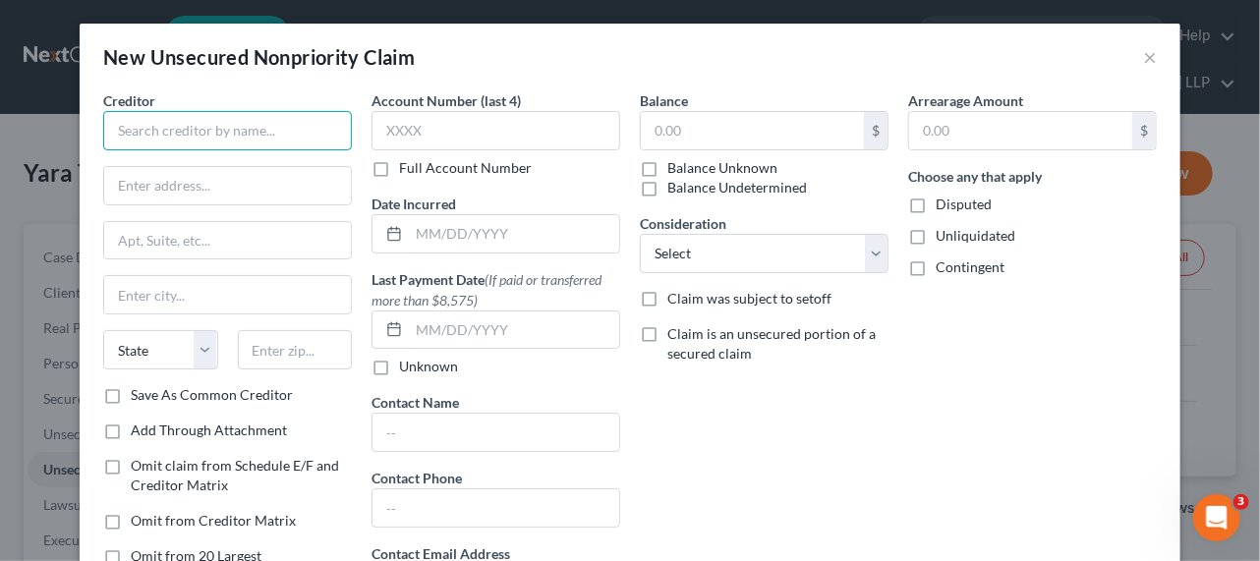
click at [238, 128] on input "text" at bounding box center [227, 130] width 249 height 39
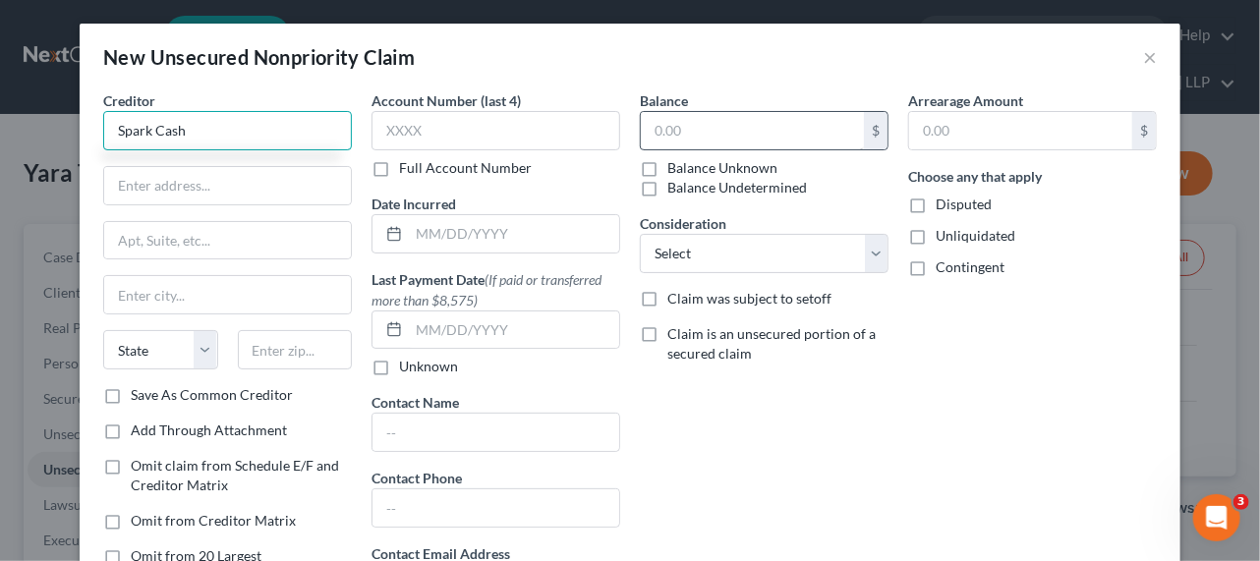
type input "Spark Cash"
click at [643, 140] on input "text" at bounding box center [752, 130] width 223 height 37
paste input "42,682.40"
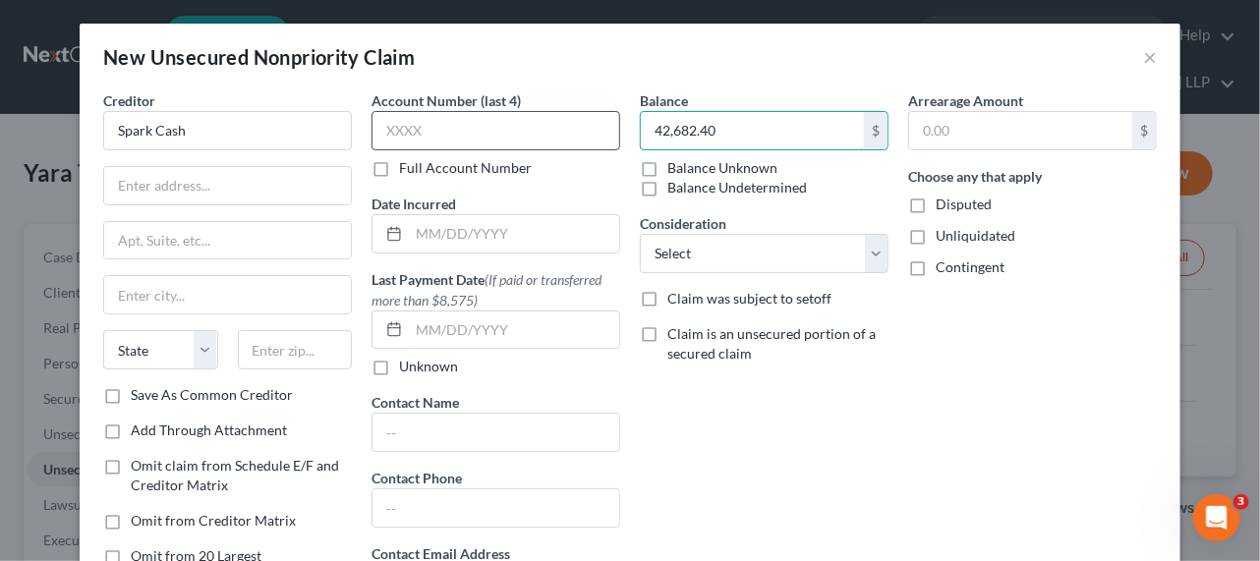
type input "42,682.40"
click at [435, 132] on input "text" at bounding box center [495, 130] width 249 height 39
click at [487, 128] on input "text" at bounding box center [495, 130] width 249 height 39
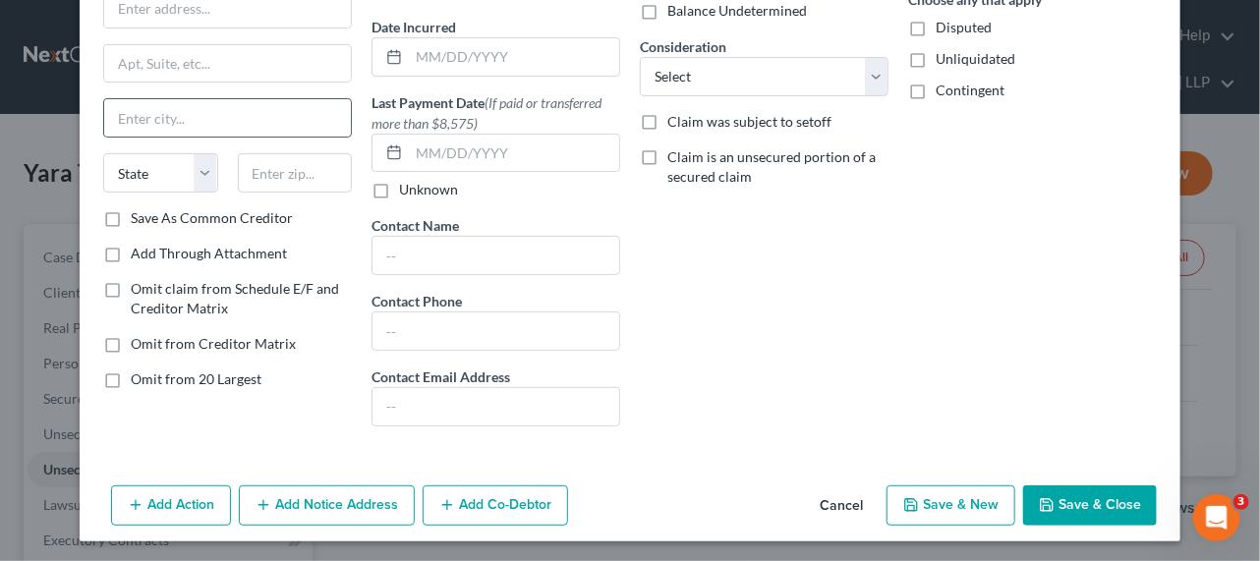
scroll to position [0, 0]
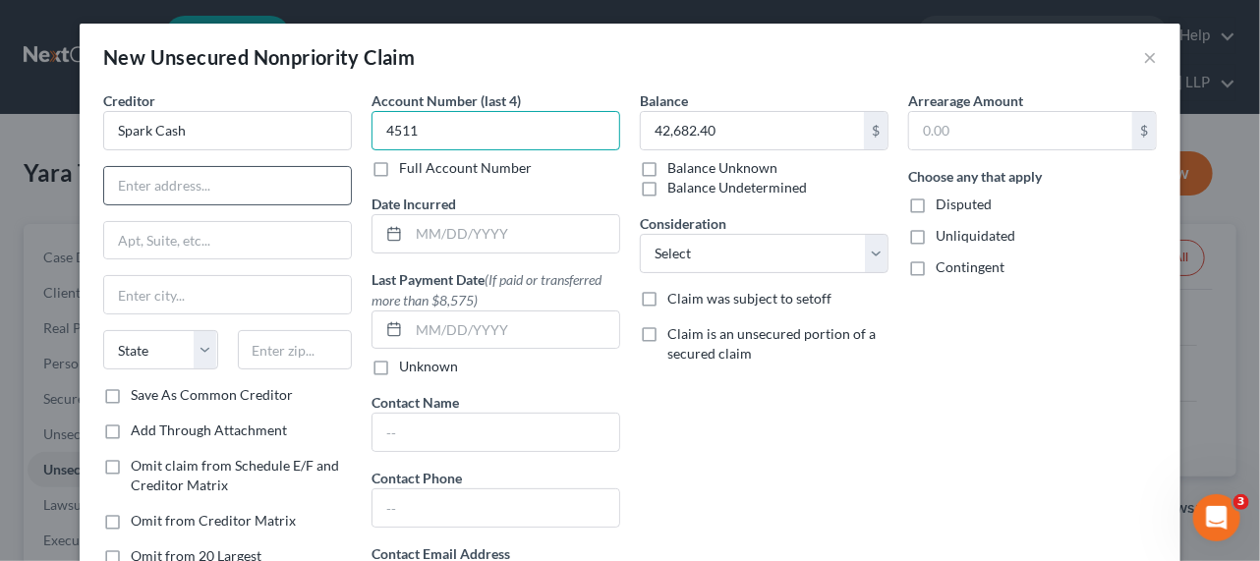
type input "4511"
click at [148, 193] on input "text" at bounding box center [227, 185] width 247 height 37
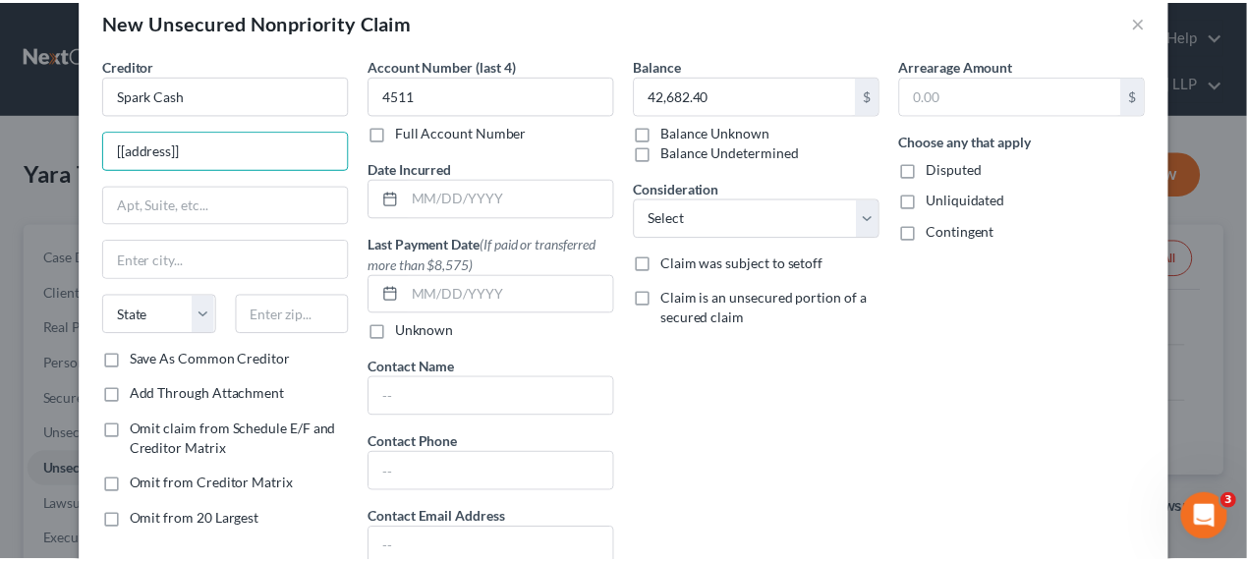
scroll to position [177, 0]
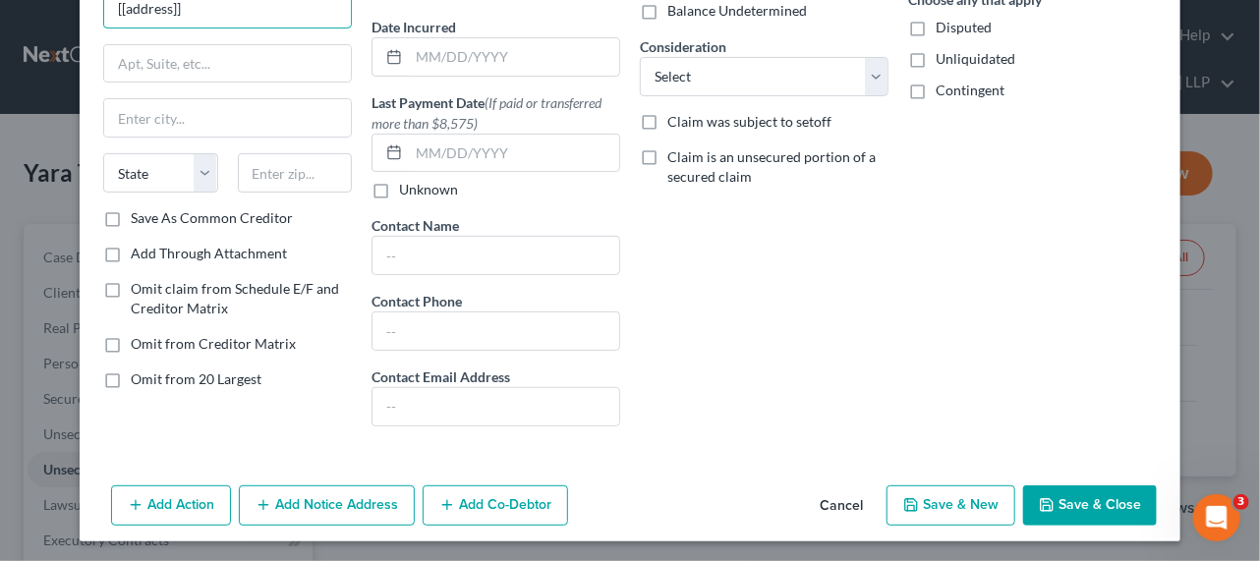
type input "[[address]]"
click at [1096, 494] on button "Save & Close" at bounding box center [1090, 505] width 134 height 41
